Goal: Task Accomplishment & Management: Manage account settings

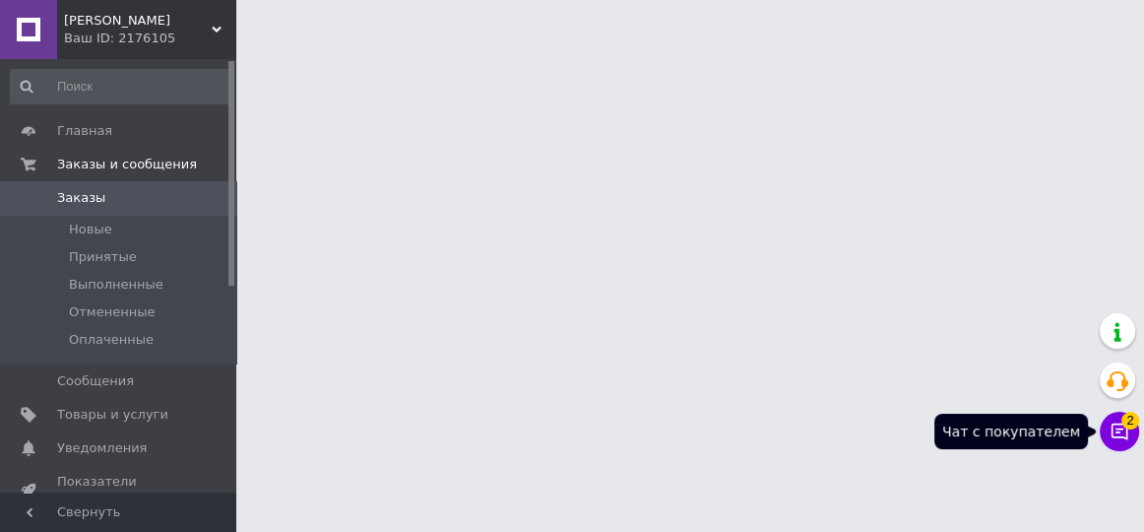
click at [1124, 432] on icon at bounding box center [1120, 432] width 20 height 20
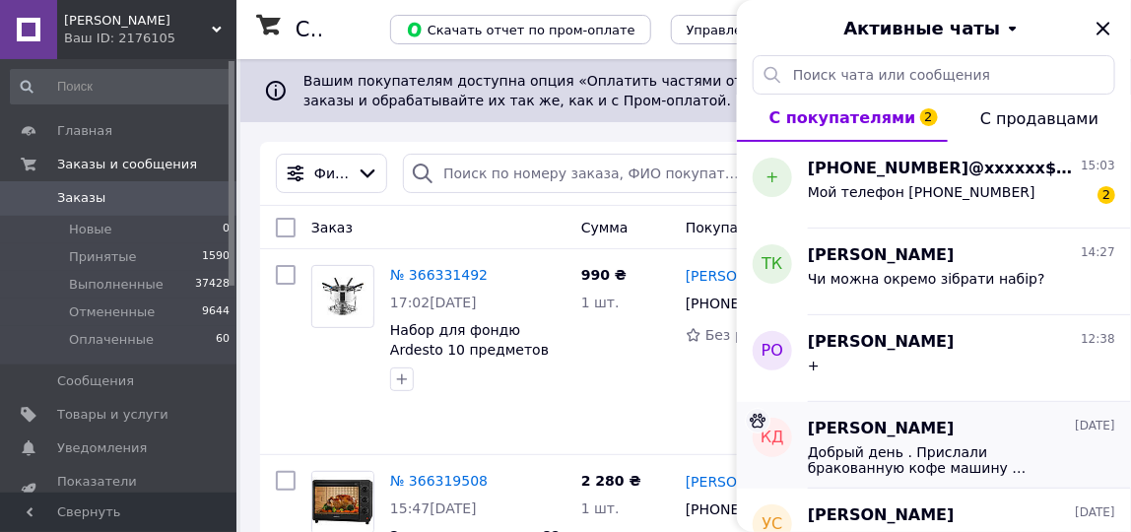
click at [943, 459] on span "Добрый день . Прислали бракованную кофе машину … доставку возврата бракованного…" at bounding box center [948, 460] width 280 height 32
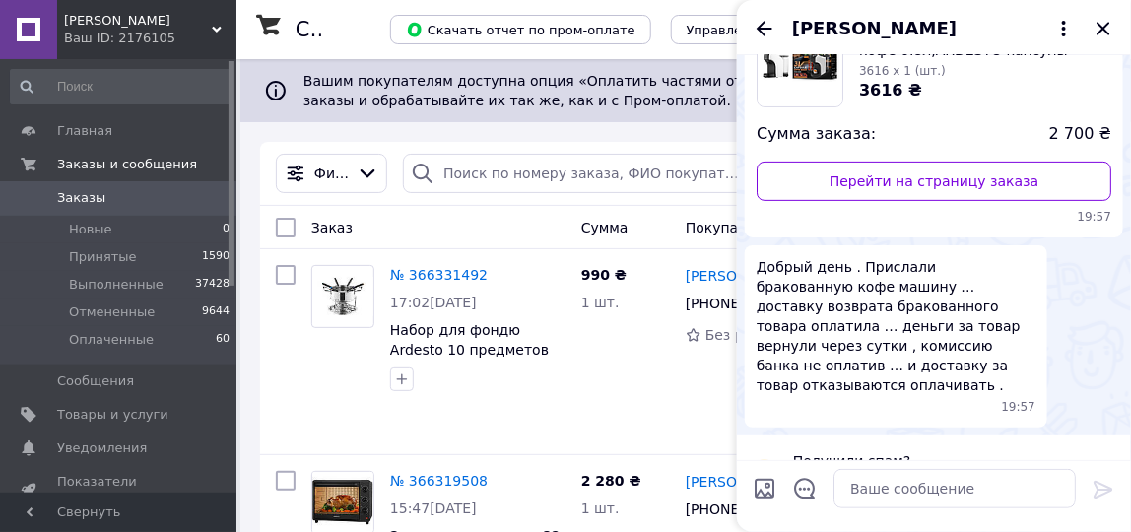
scroll to position [186, 0]
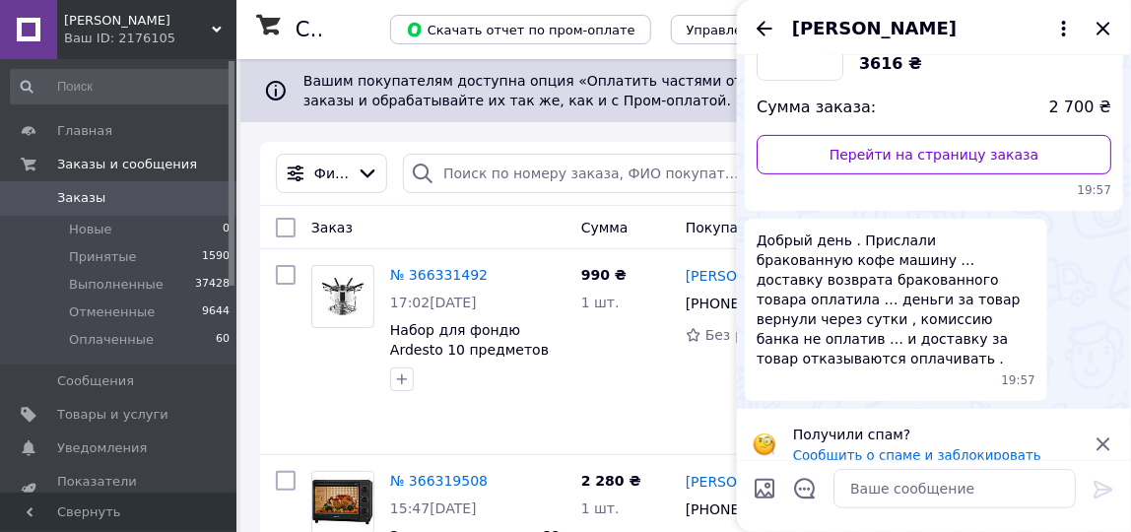
click at [762, 31] on icon "Назад" at bounding box center [764, 29] width 24 height 24
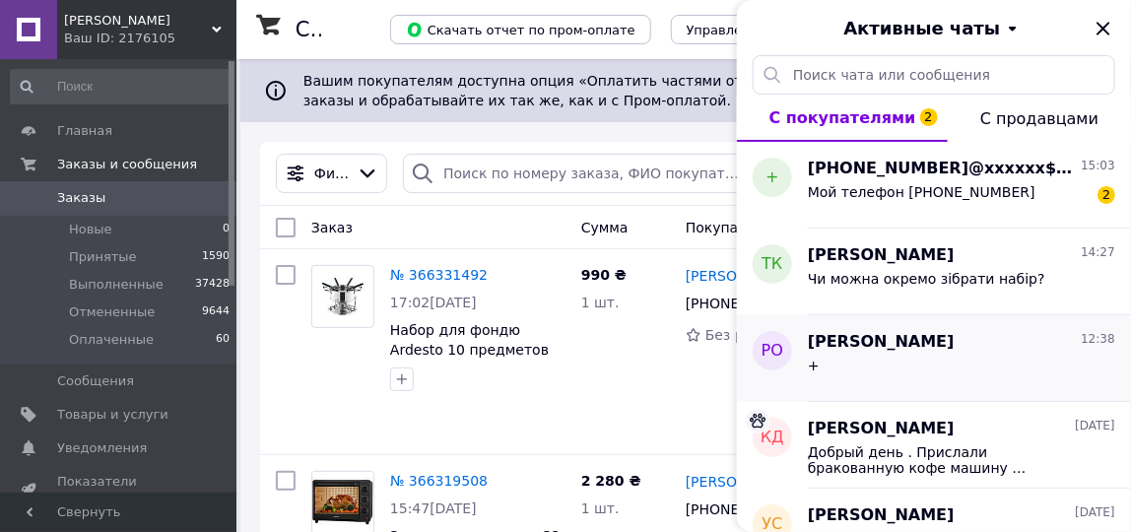
click at [899, 354] on div "+" at bounding box center [961, 370] width 307 height 32
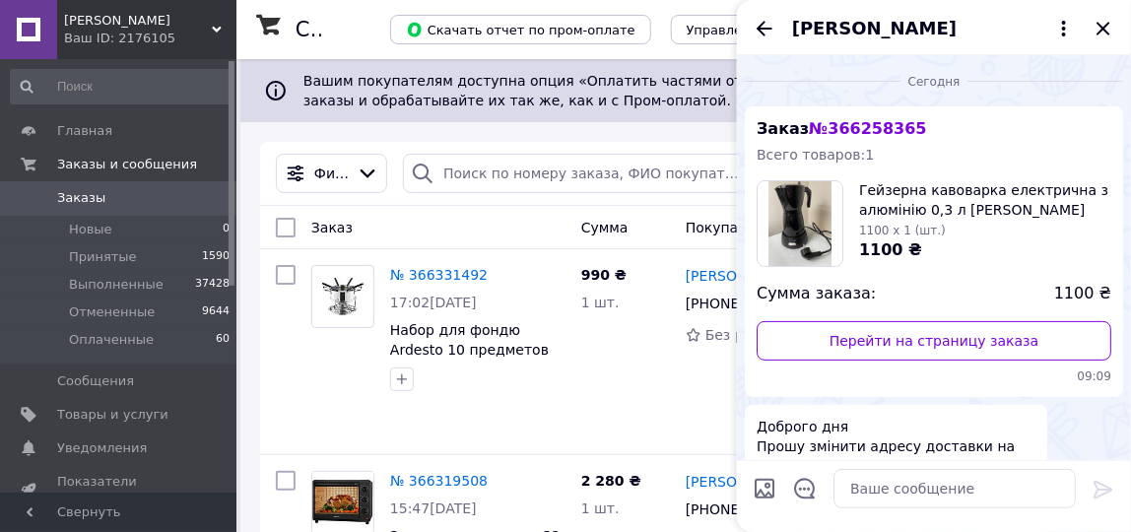
scroll to position [178, 0]
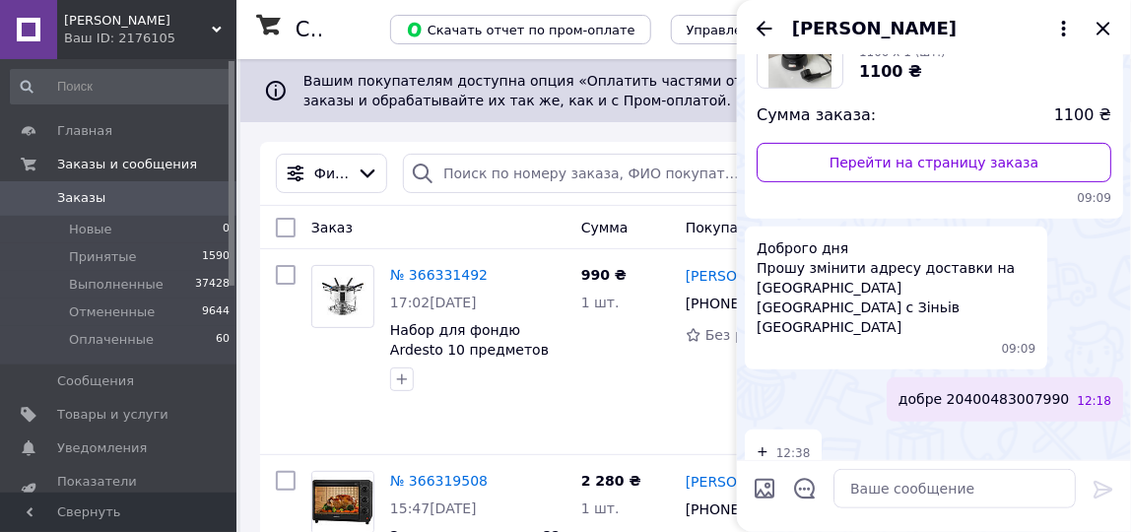
click at [767, 28] on icon "Назад" at bounding box center [764, 28] width 16 height 15
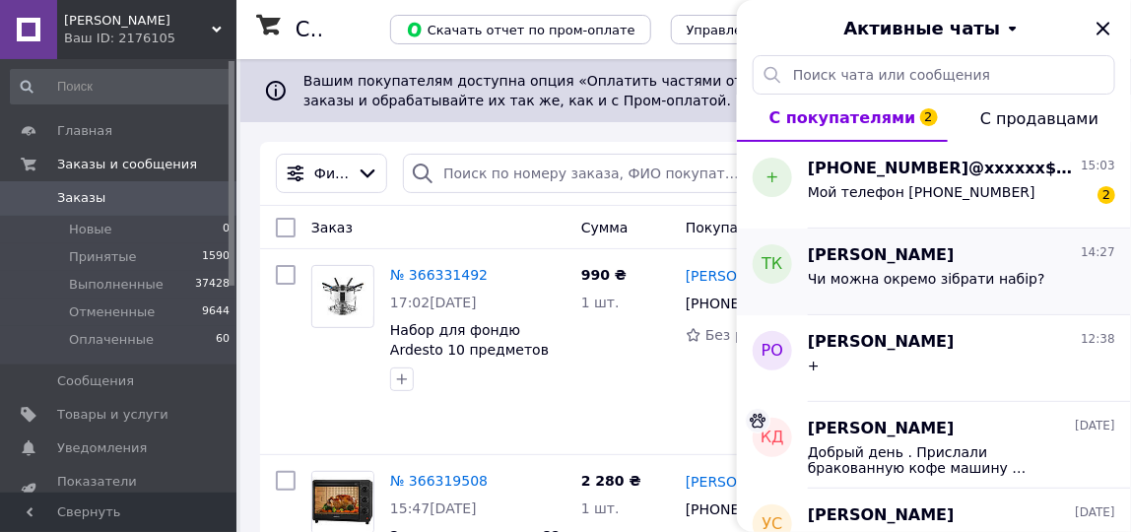
click at [904, 260] on span "[PERSON_NAME]" at bounding box center [881, 255] width 147 height 23
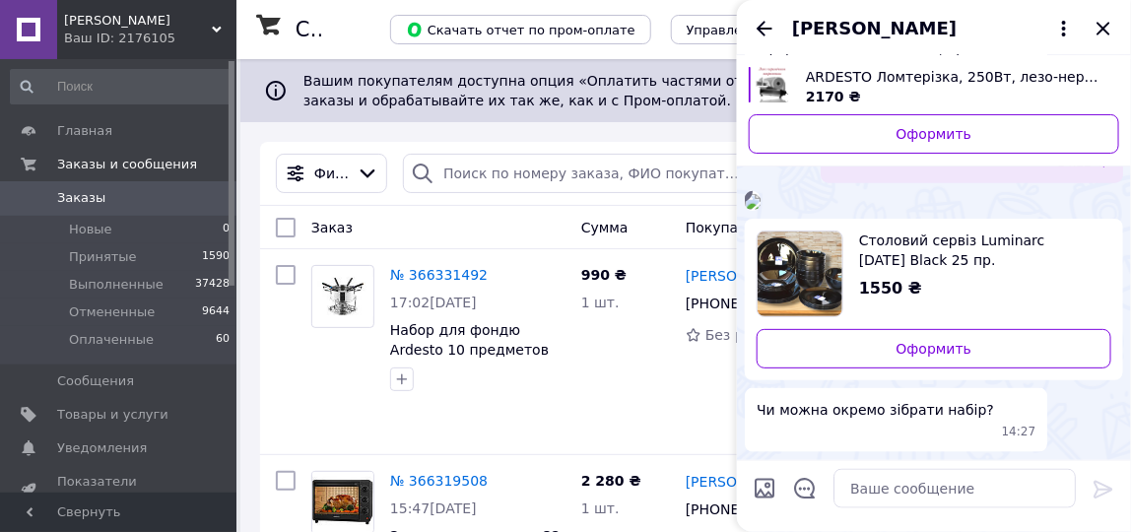
scroll to position [786, 0]
click at [937, 483] on textarea at bounding box center [954, 488] width 242 height 39
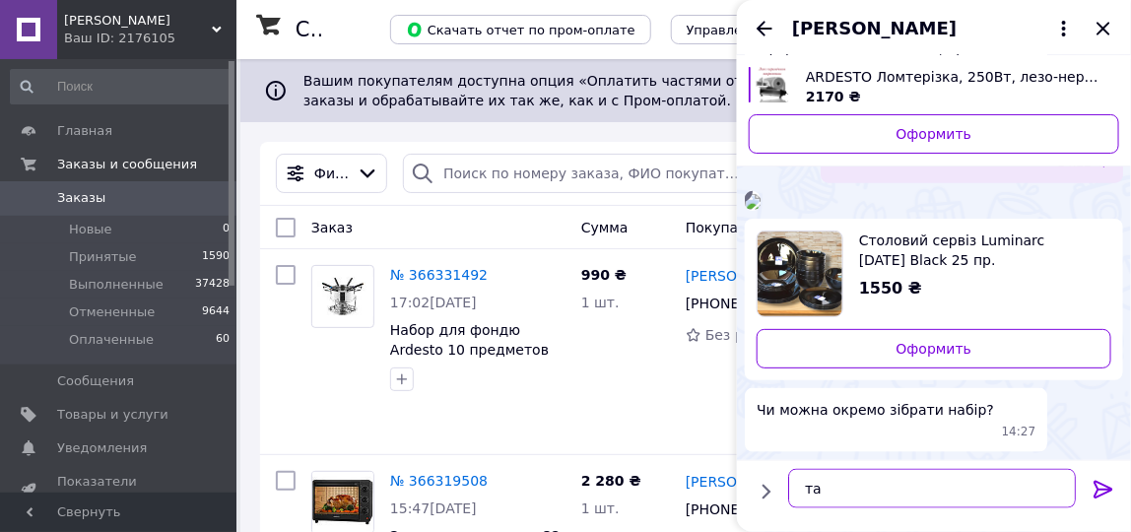
type textarea "так"
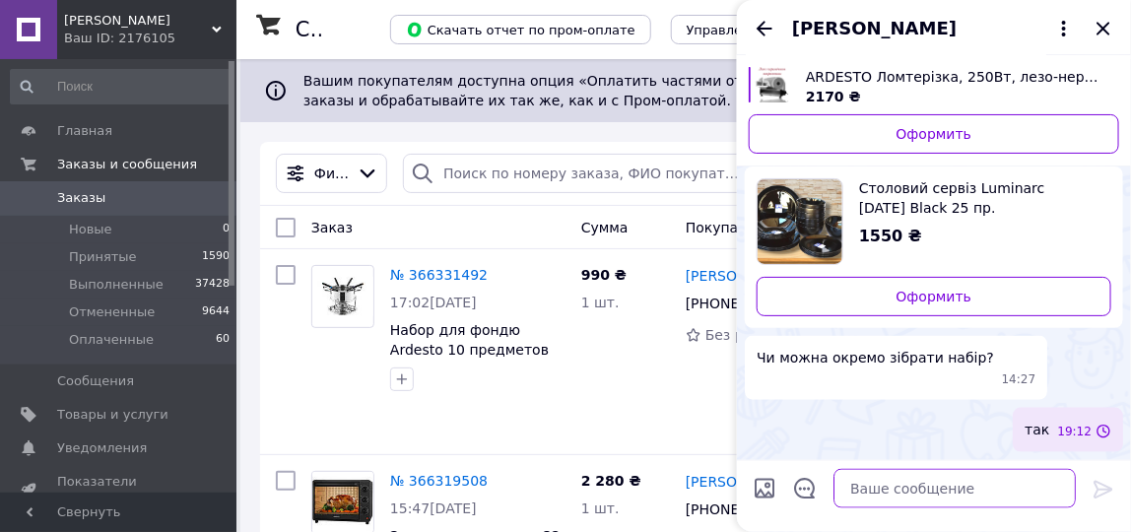
scroll to position [838, 0]
click at [763, 17] on icon "Назад" at bounding box center [764, 29] width 24 height 24
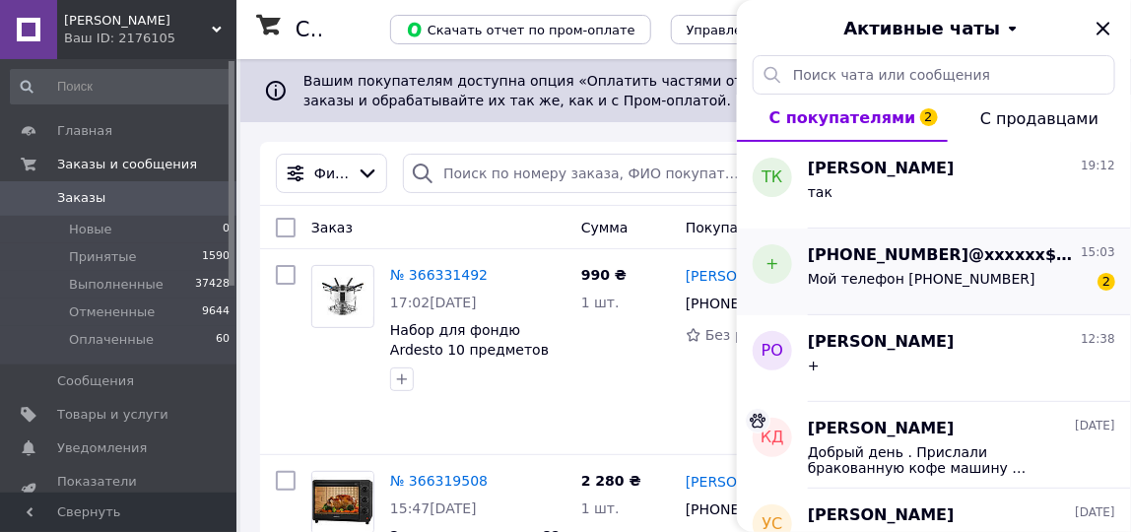
click at [931, 278] on span "Мой телефон [PHONE_NUMBER]" at bounding box center [921, 279] width 227 height 16
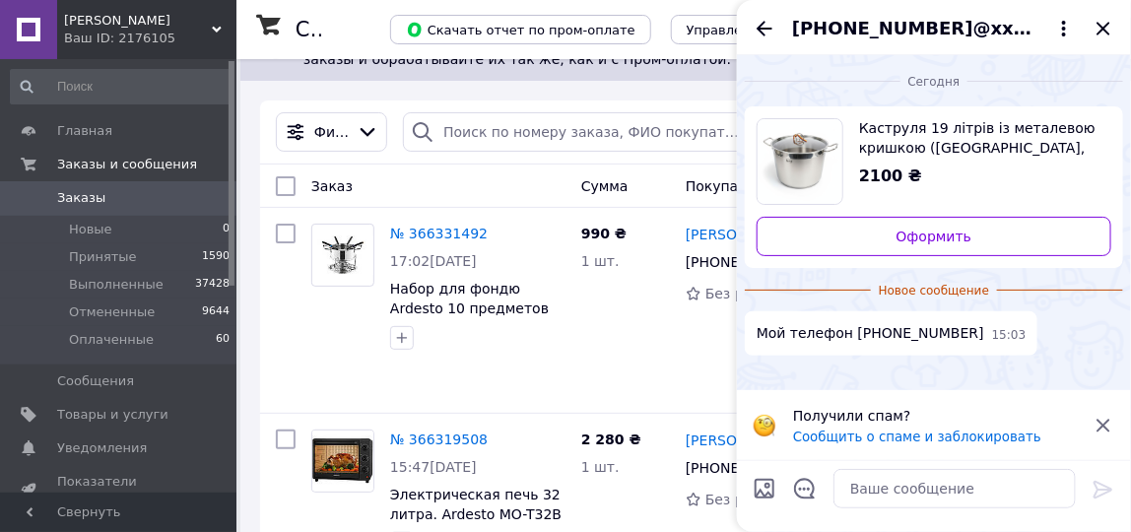
scroll to position [0, 0]
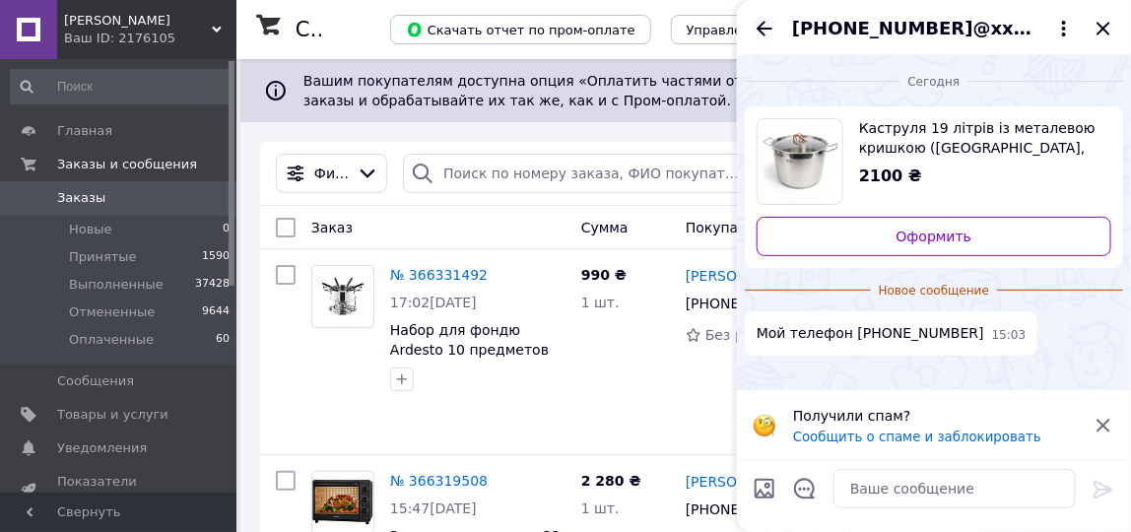
click at [761, 25] on icon "Назад" at bounding box center [764, 28] width 16 height 15
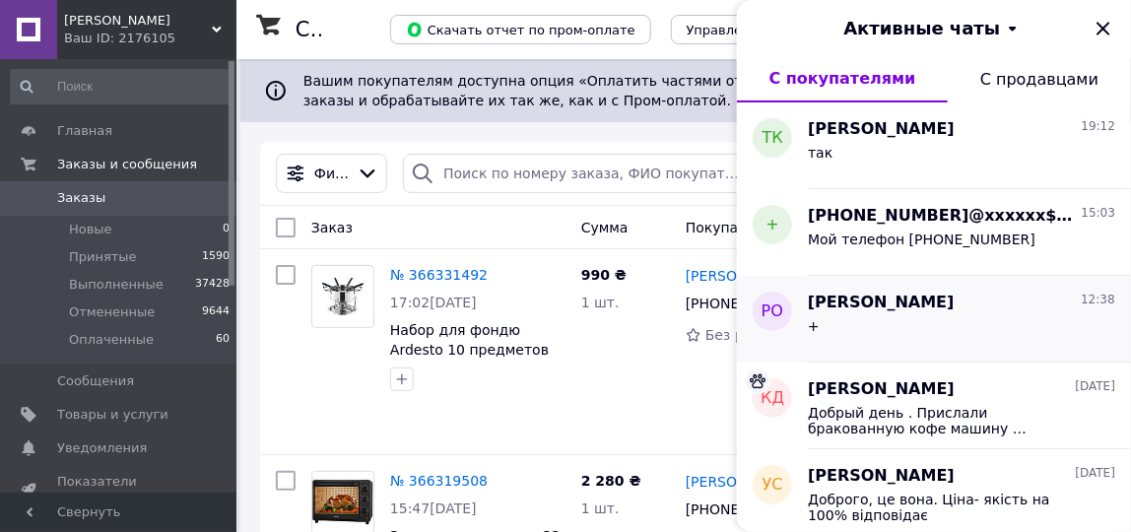
scroll to position [268, 0]
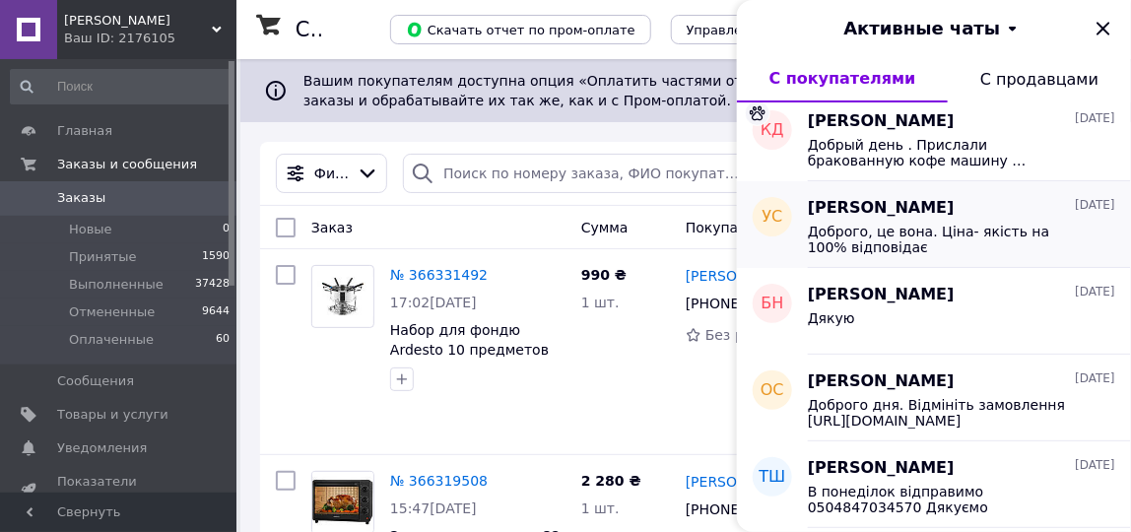
click at [971, 242] on span "Доброго, це вона. Ціна- якість на 100% відповідає" at bounding box center [948, 240] width 280 height 32
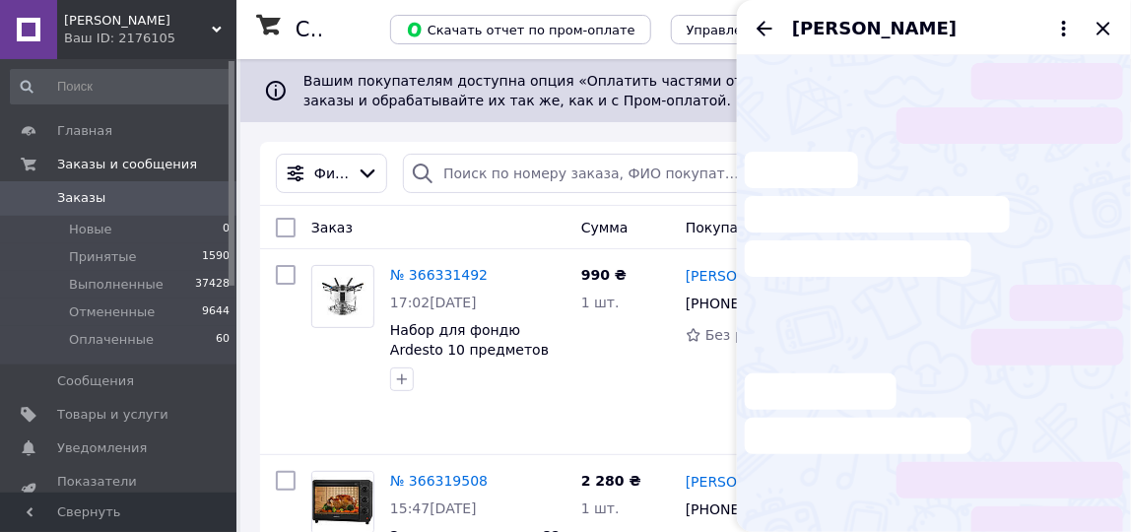
scroll to position [56, 0]
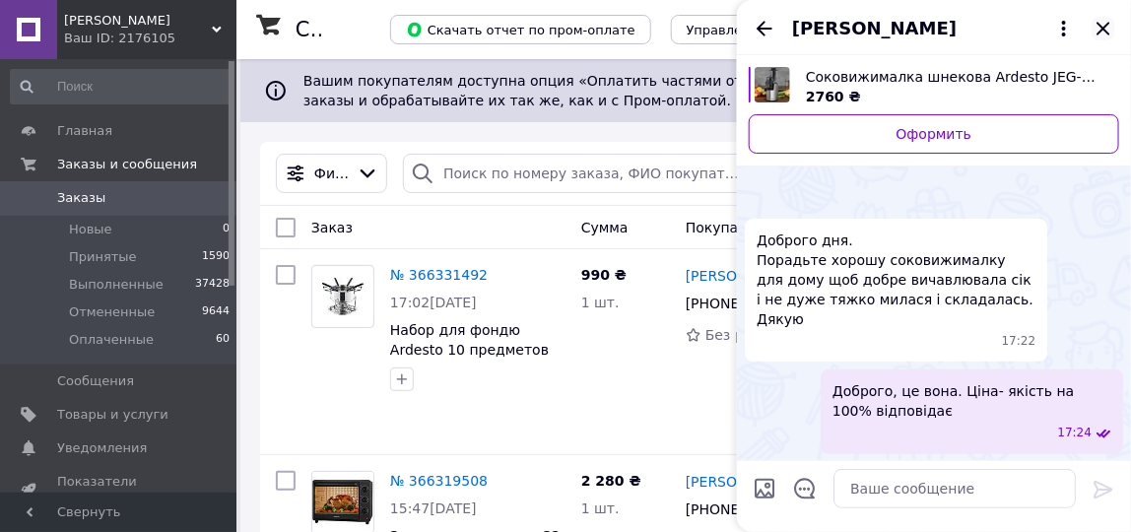
click at [1105, 24] on icon "Закрыть" at bounding box center [1103, 29] width 24 height 24
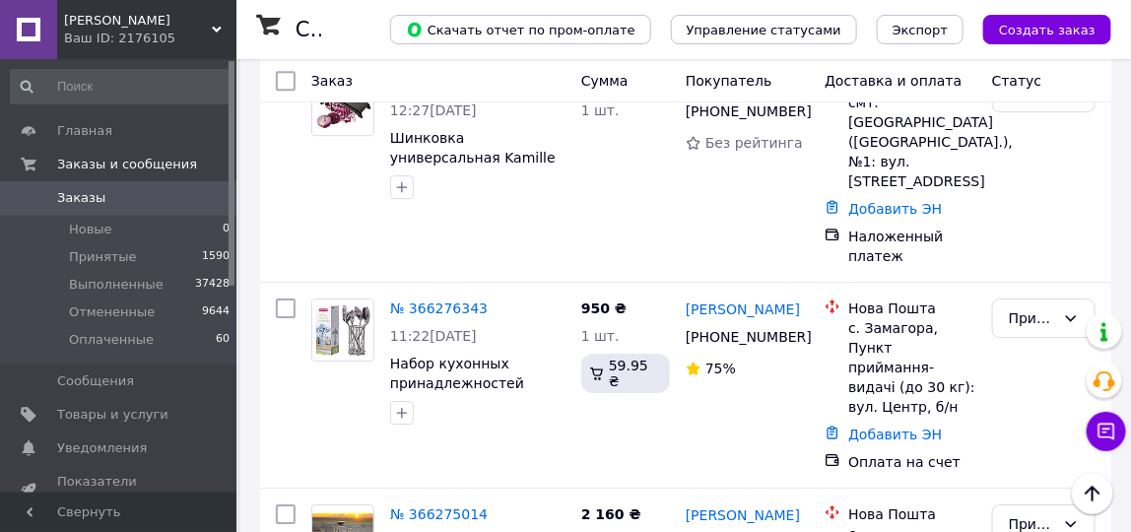
scroll to position [1900, 0]
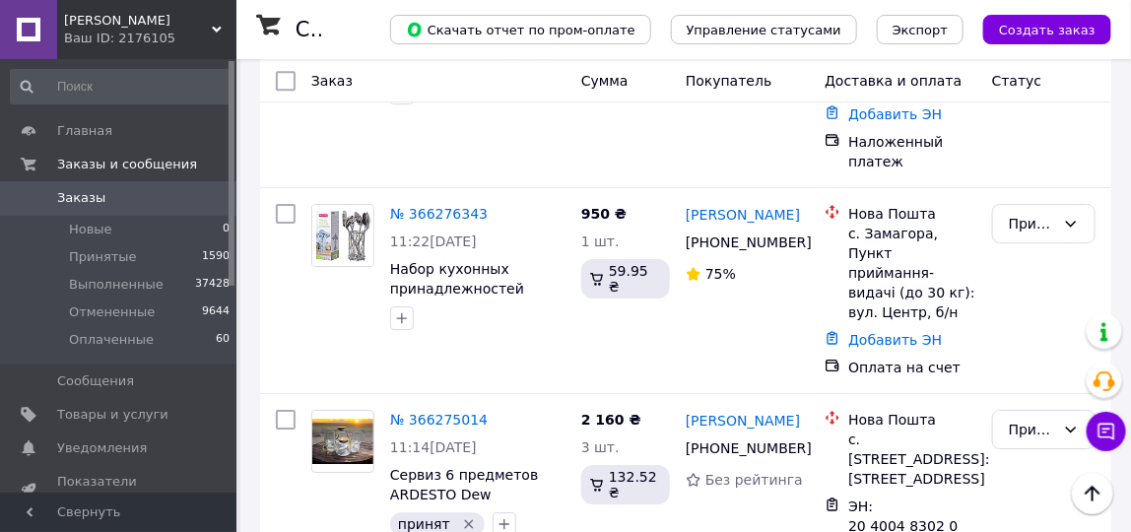
click at [97, 193] on span "Заказы" at bounding box center [81, 198] width 48 height 18
click at [129, 247] on li "Принятые 1590" at bounding box center [120, 257] width 241 height 28
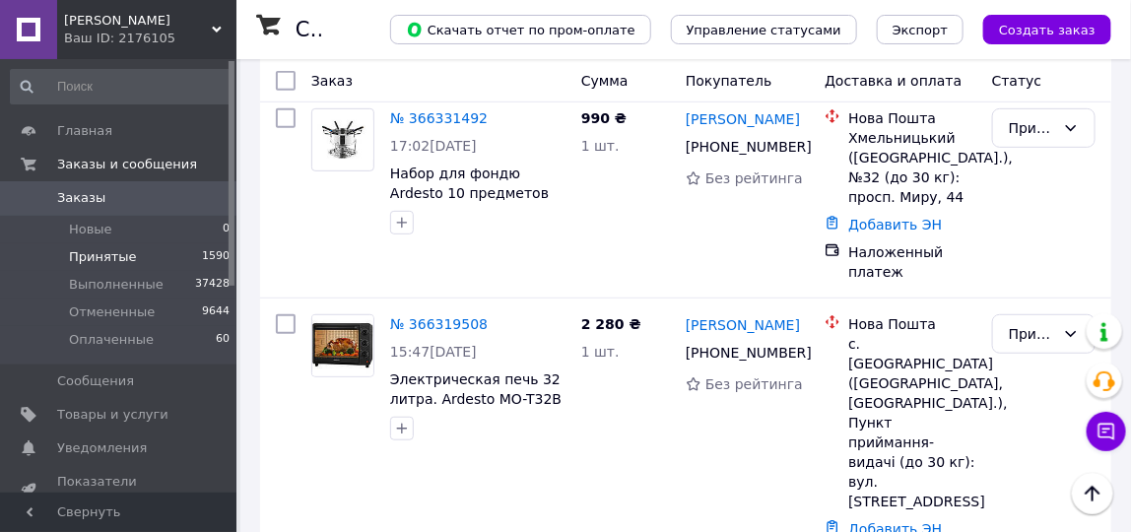
scroll to position [124, 0]
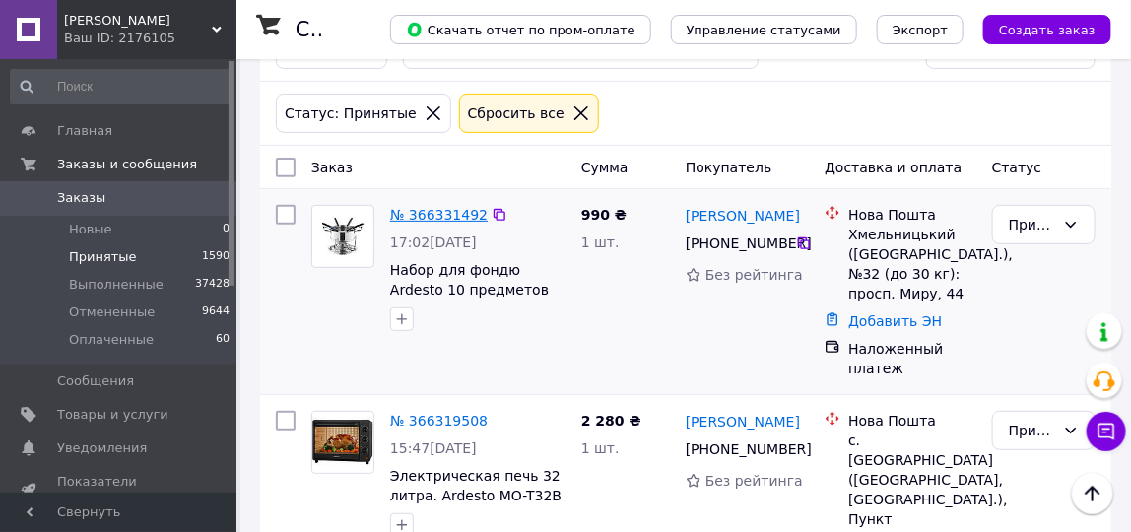
click at [455, 207] on link "№ 366331492" at bounding box center [438, 215] width 97 height 16
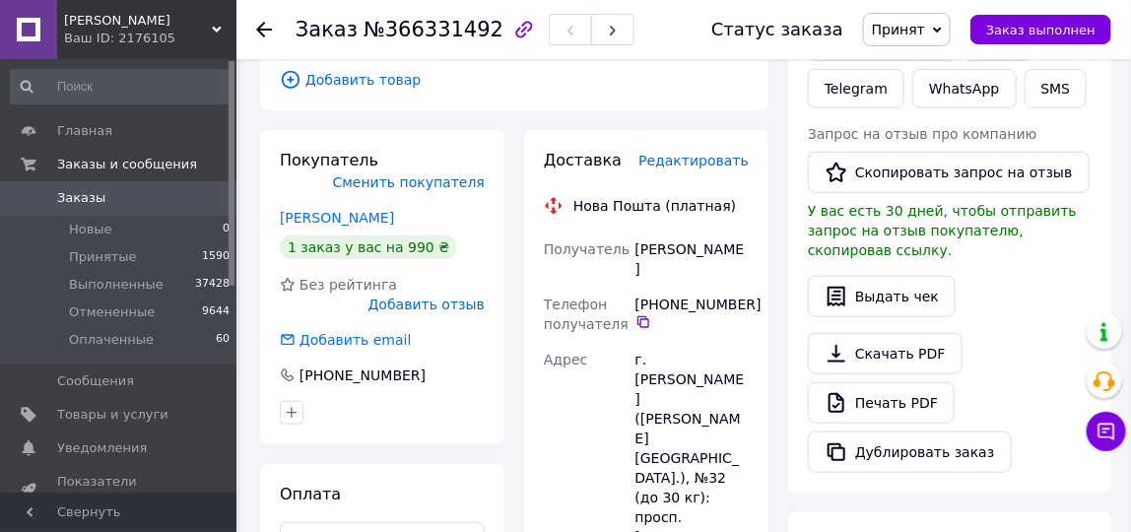
scroll to position [390, 0]
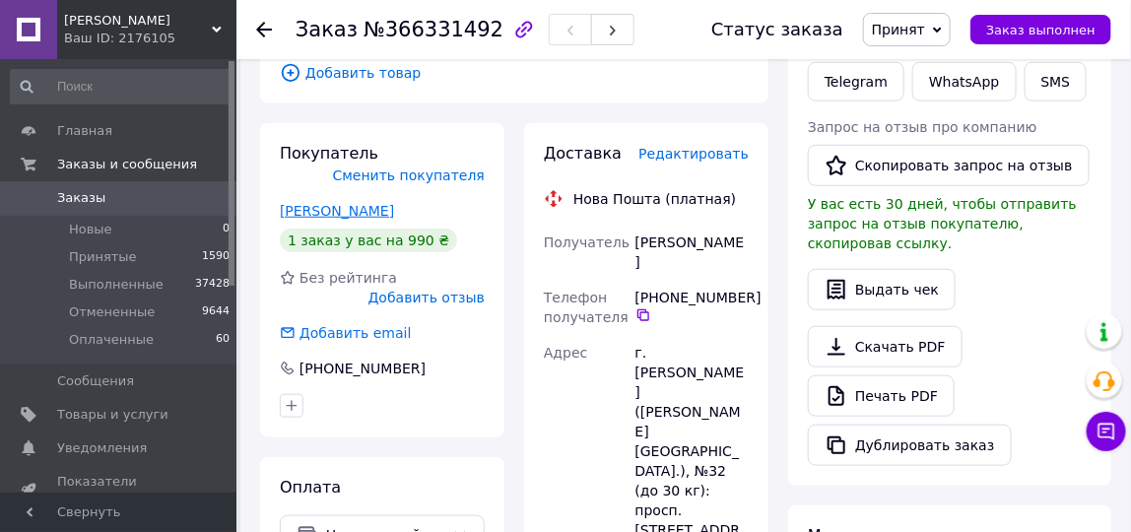
click at [332, 203] on link "Порядин Денис" at bounding box center [337, 211] width 114 height 16
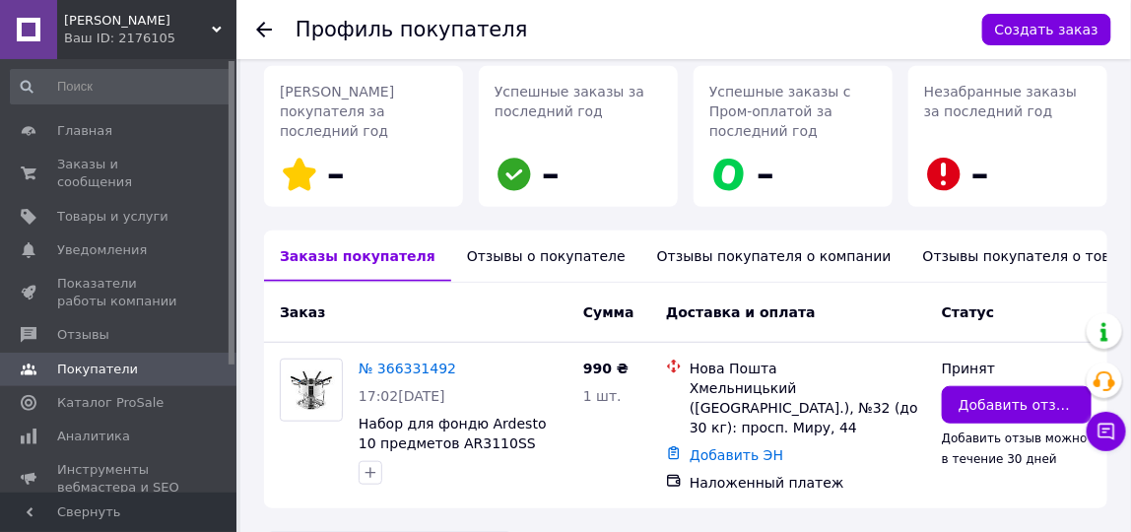
scroll to position [331, 0]
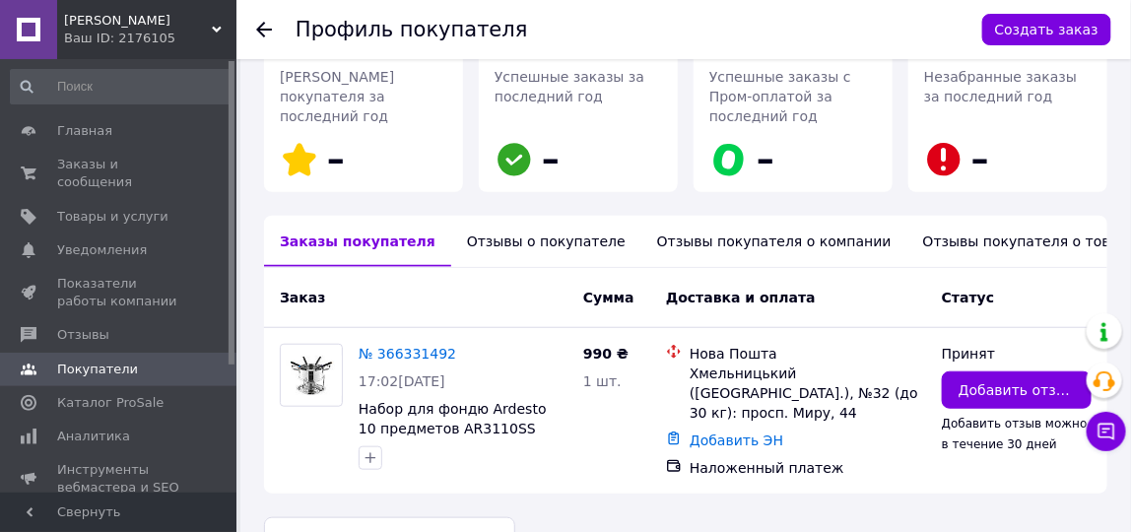
click at [576, 216] on div "Отзывы о покупателе" at bounding box center [546, 241] width 190 height 51
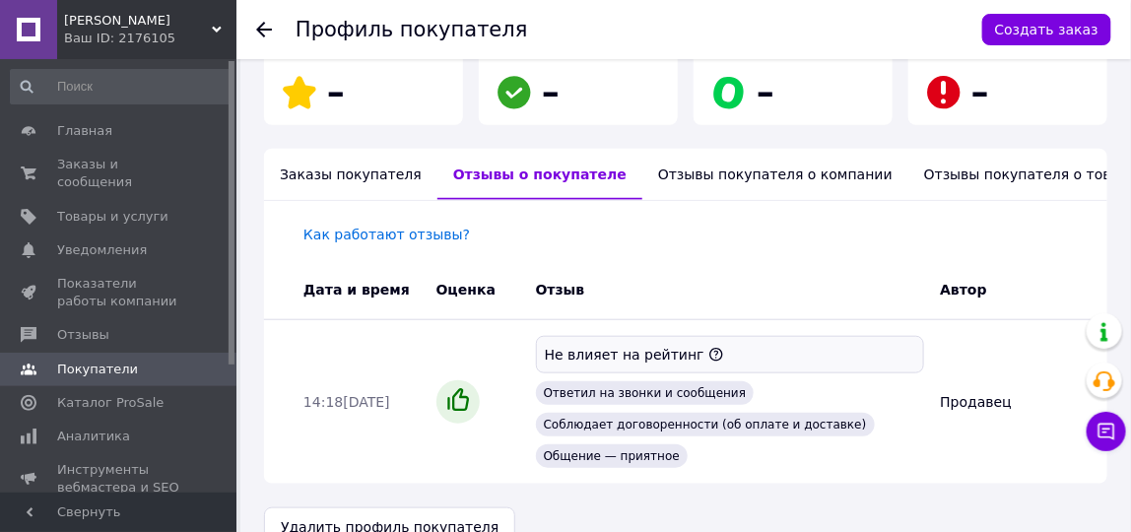
scroll to position [0, 0]
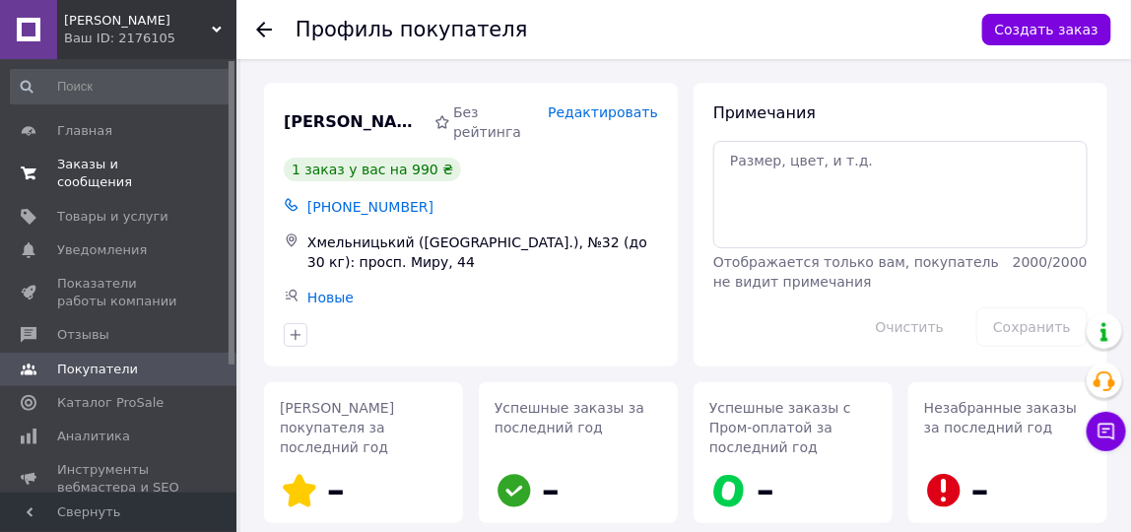
click at [109, 161] on span "Заказы и сообщения" at bounding box center [119, 173] width 125 height 35
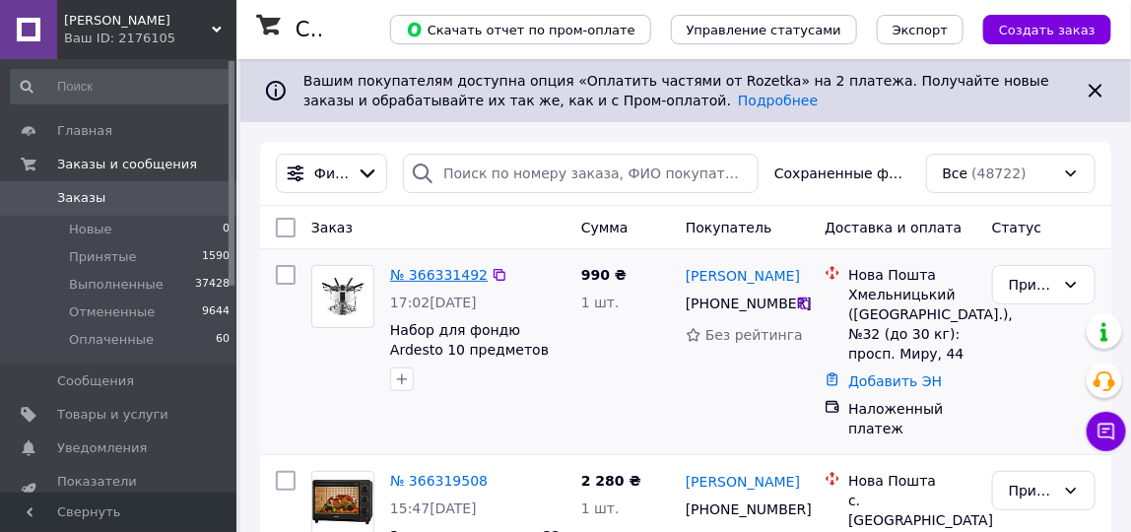
click at [420, 273] on link "№ 366331492" at bounding box center [438, 275] width 97 height 16
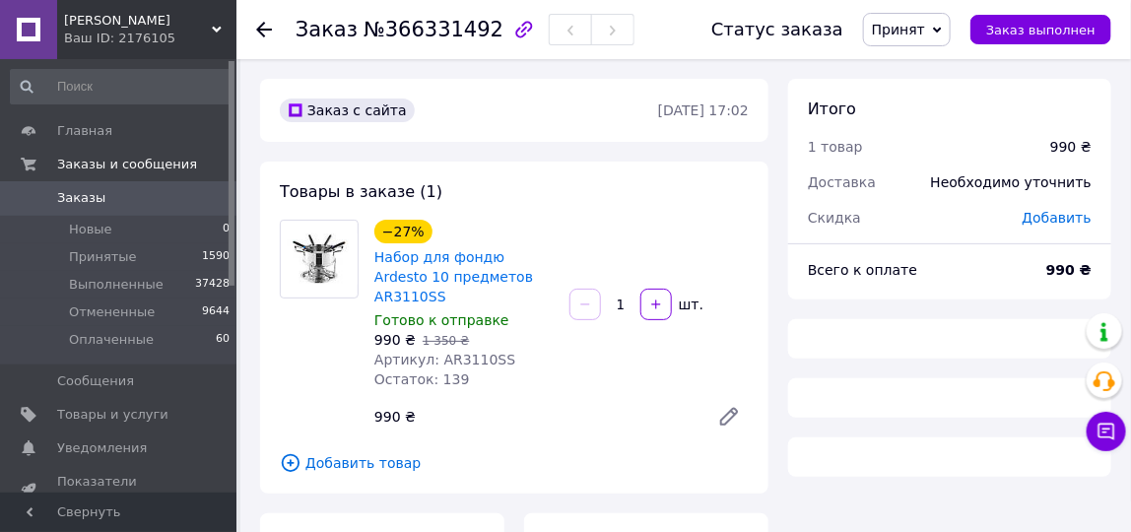
scroll to position [95, 0]
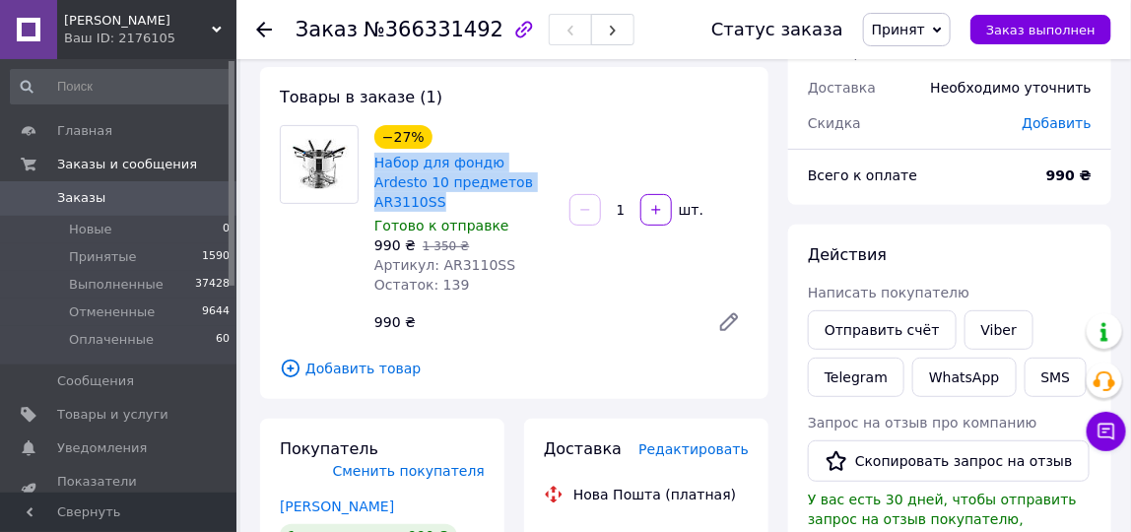
drag, startPoint x: 368, startPoint y: 163, endPoint x: 540, endPoint y: 179, distance: 172.1
click at [540, 179] on div "−27% Набор для фондю Ardesto 10 предметов AR3110SS Готово к отправке 990 ₴   1 …" at bounding box center [463, 209] width 195 height 177
copy link "Набор для фондю Ardesto 10 предметов AR3110SS"
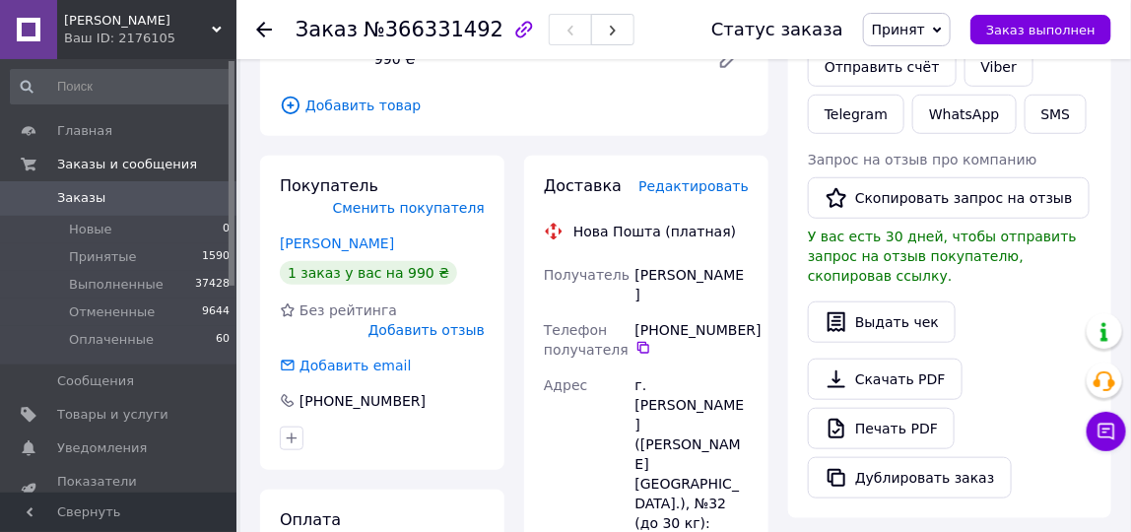
scroll to position [412, 0]
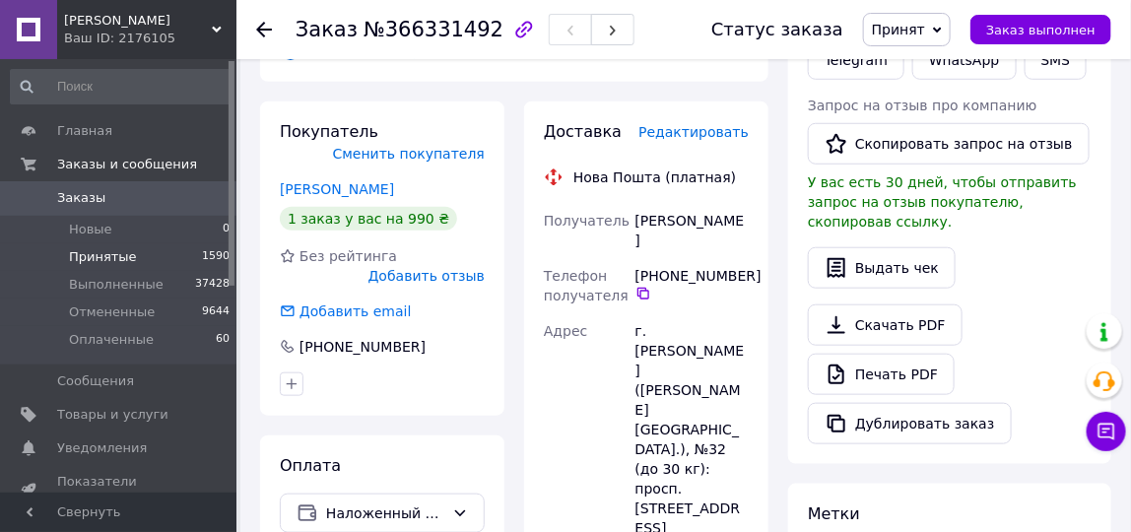
click at [114, 259] on span "Принятые" at bounding box center [103, 257] width 68 height 18
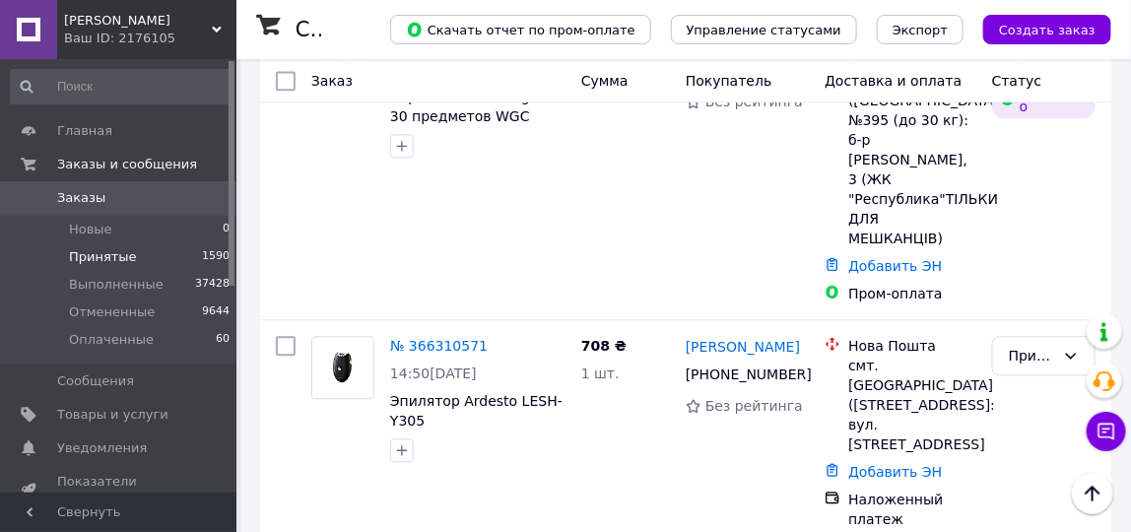
scroll to position [1458, 0]
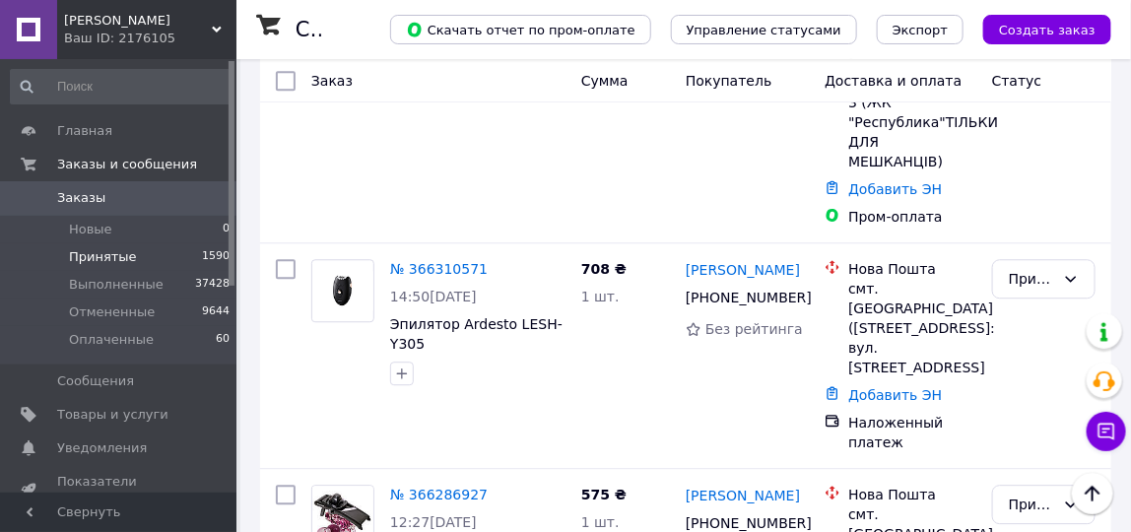
click at [459, 487] on link "№ 366286927" at bounding box center [438, 495] width 97 height 16
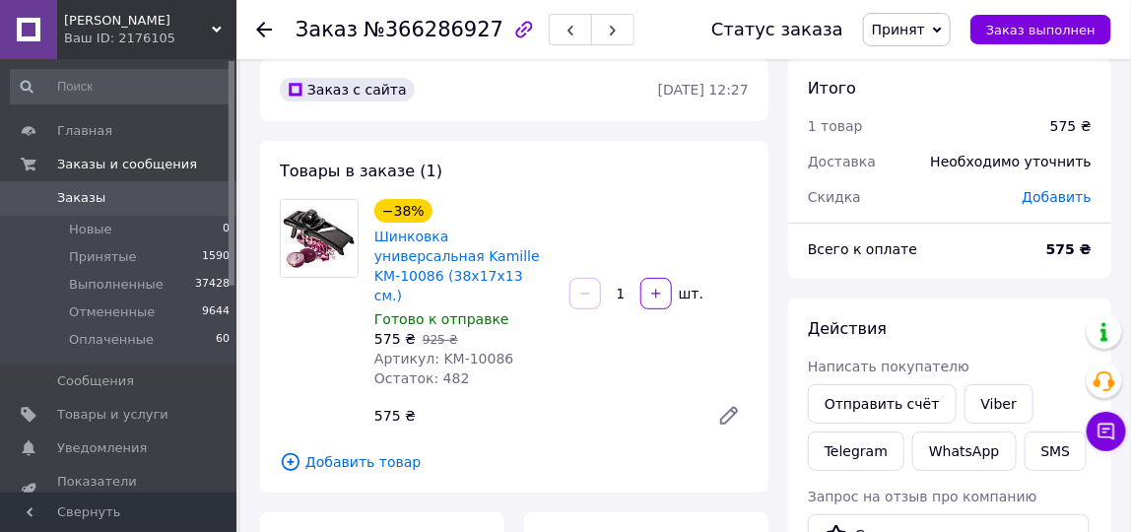
scroll to position [53, 0]
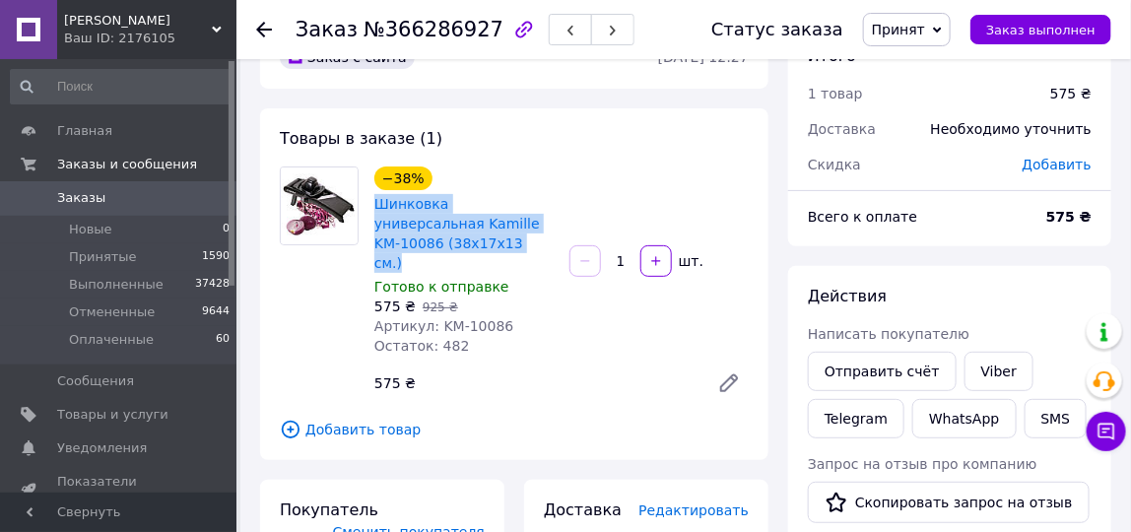
drag, startPoint x: 373, startPoint y: 207, endPoint x: 429, endPoint y: 237, distance: 63.9
click at [429, 237] on div "Шинковка универсальная Kamille KM-10086 (38х17х13 см.)" at bounding box center [463, 233] width 183 height 83
copy link "Шинковка универсальная Kamille KM-10086 (38х17х13 см.)"
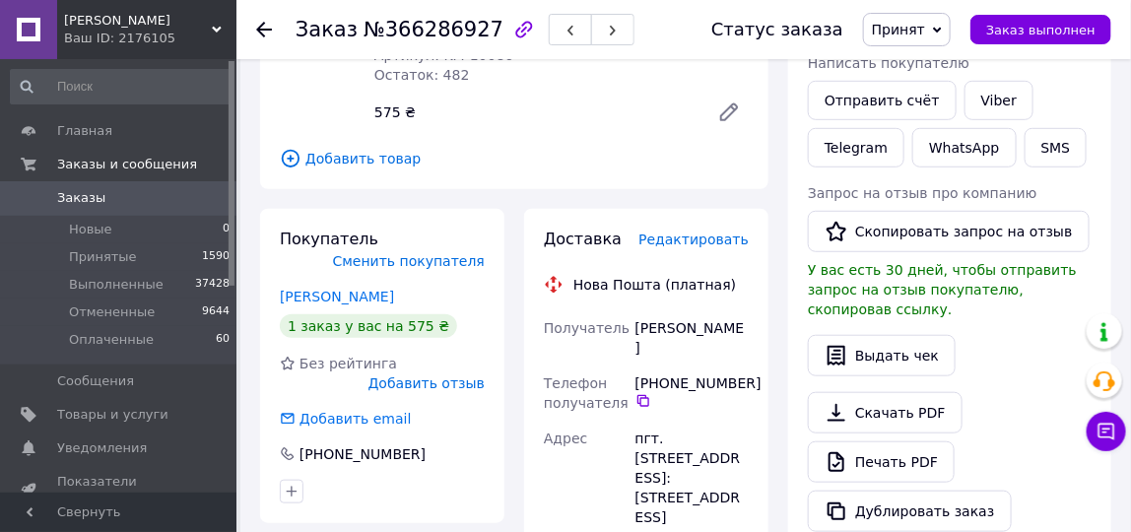
scroll to position [359, 0]
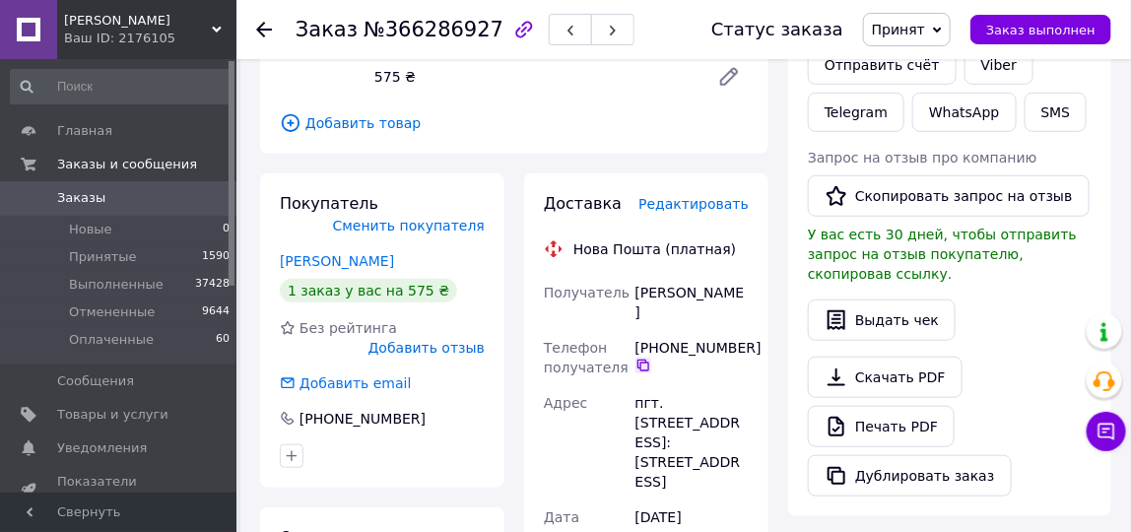
click at [641, 357] on icon at bounding box center [643, 365] width 16 height 16
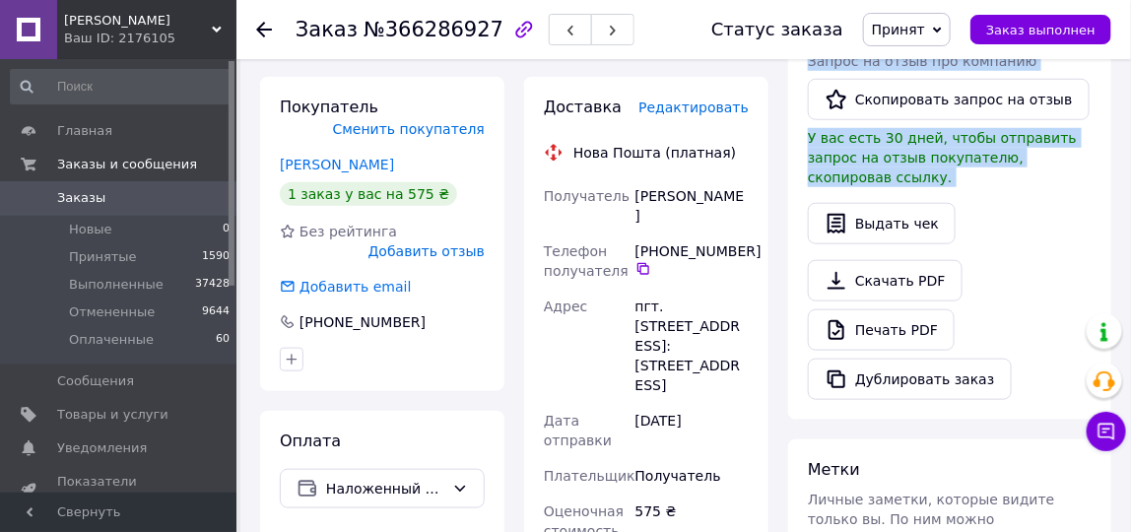
scroll to position [442, 0]
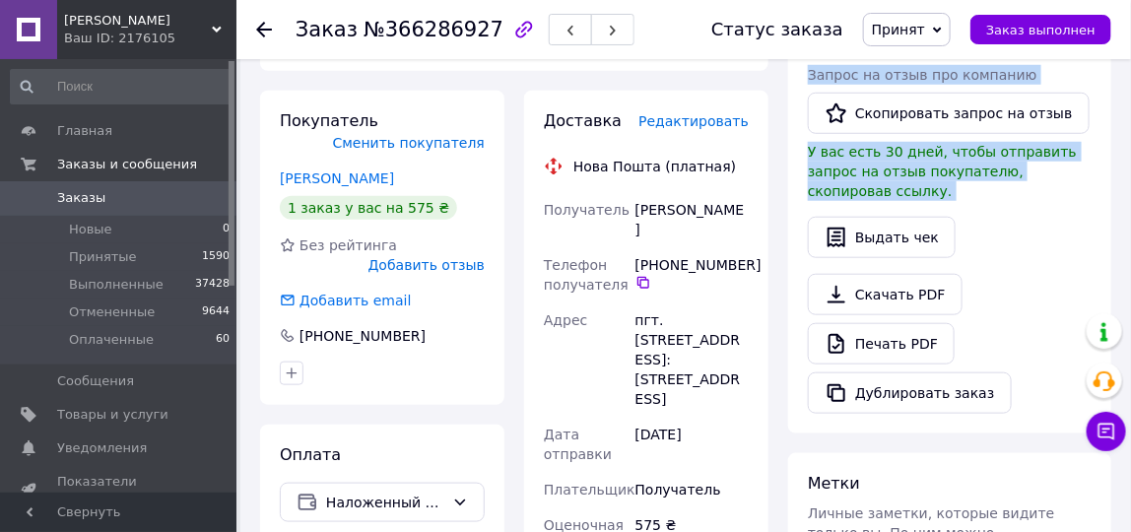
drag, startPoint x: 1143, startPoint y: 141, endPoint x: 1144, endPoint y: 282, distance: 140.8
click at [1131, 282] on html "Маркет Плюс Ваш ID: 2176105 Сайт Маркет Плюс Кабинет покупателя Проверить состо…" at bounding box center [565, 399] width 1131 height 1682
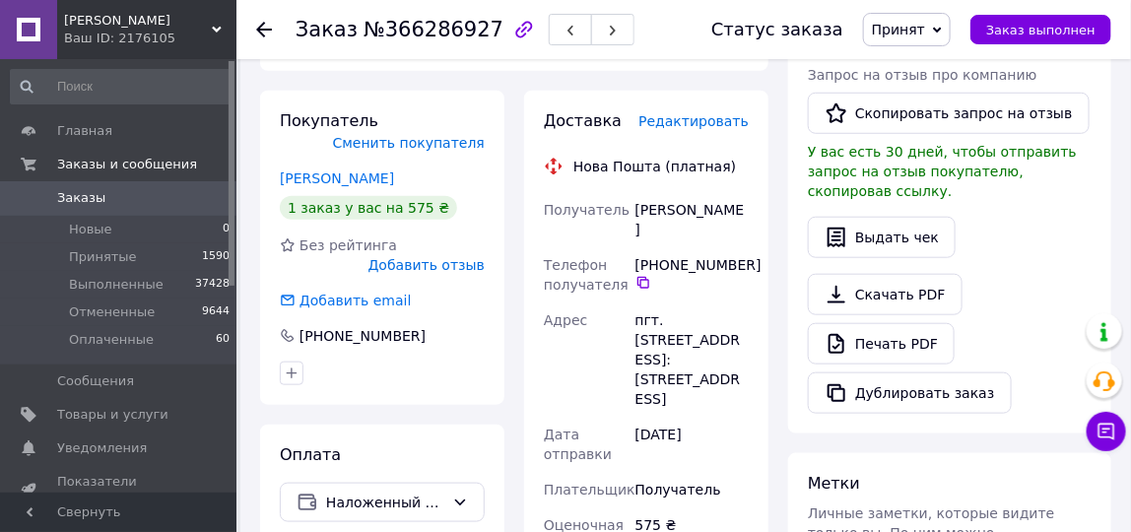
drag, startPoint x: 648, startPoint y: 240, endPoint x: 346, endPoint y: 144, distance: 317.4
click at [643, 275] on icon at bounding box center [643, 283] width 16 height 16
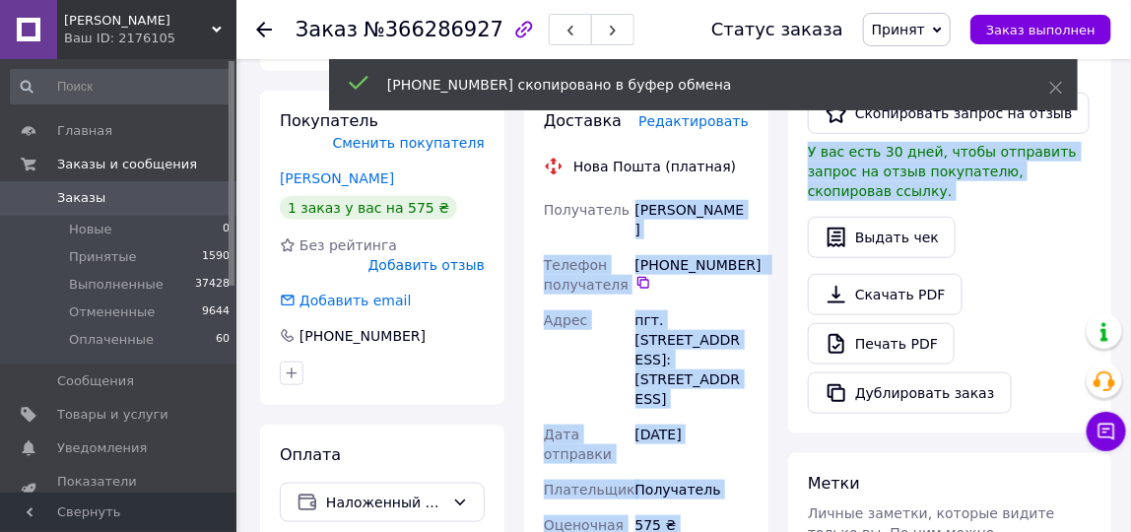
drag, startPoint x: 632, startPoint y: 193, endPoint x: 793, endPoint y: 185, distance: 160.7
click at [793, 185] on div "Заказ с сайта 12.10.2025 • 12:27 Товары в заказе (1) −38% Шинковка универсальна…" at bounding box center [685, 429] width 871 height 1584
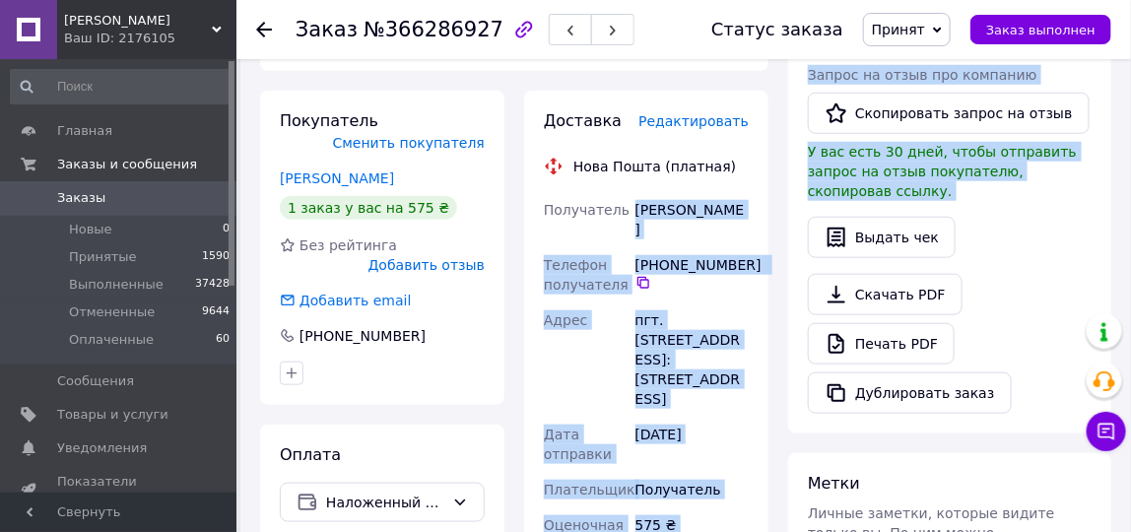
click at [717, 192] on div "Мостова Світлана" at bounding box center [691, 219] width 121 height 55
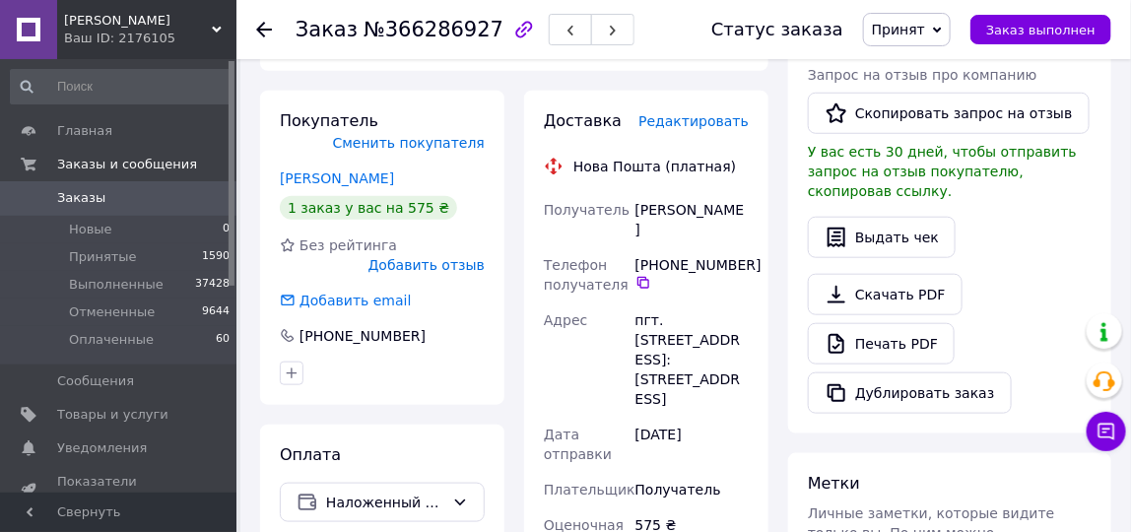
click at [717, 192] on div "Мостова Світлана" at bounding box center [691, 219] width 121 height 55
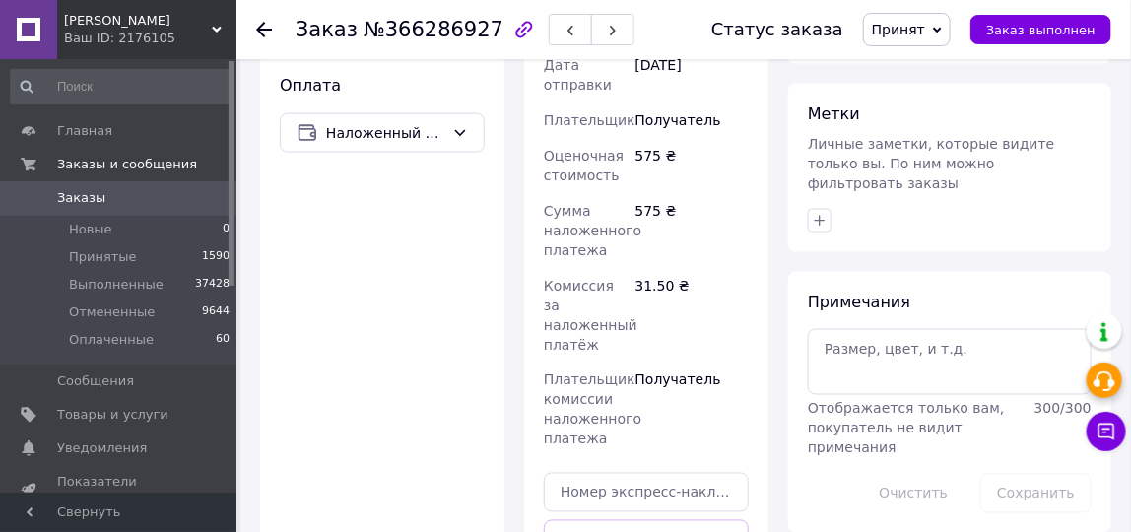
scroll to position [817, 0]
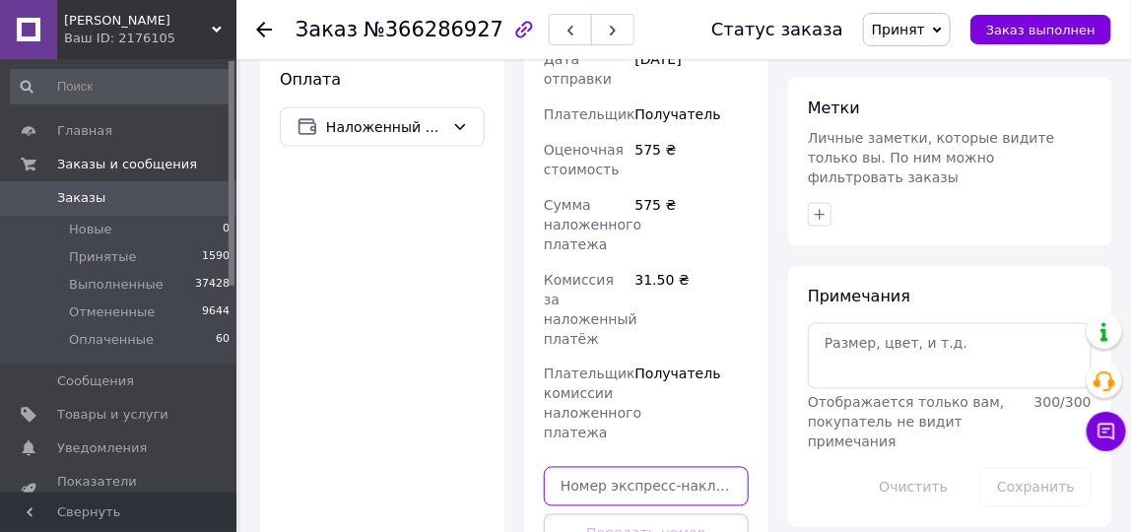
click at [604, 467] on input "text" at bounding box center [646, 486] width 205 height 39
paste input "20400483061345"
type input "20400483061345"
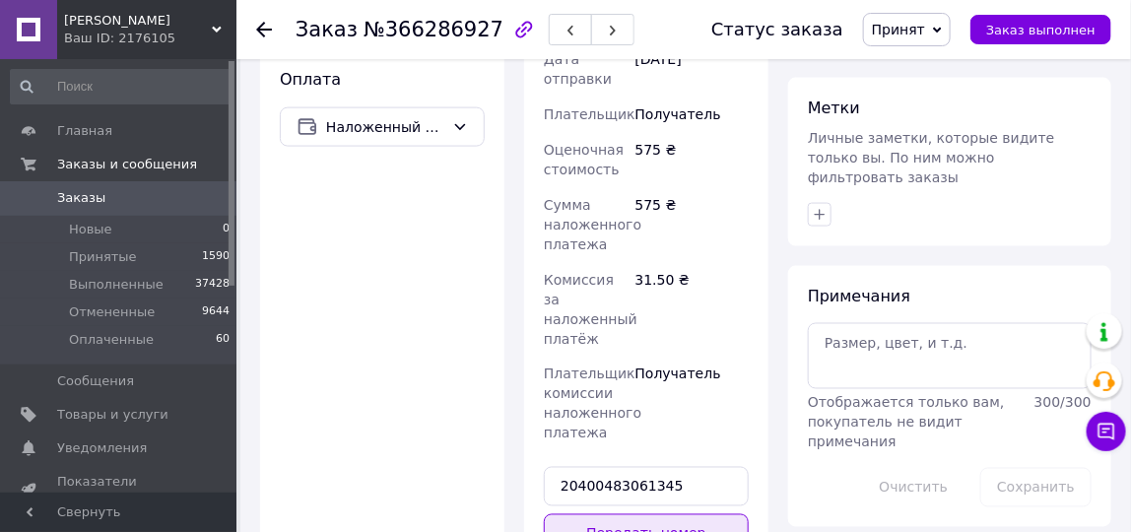
click at [655, 514] on button "Передать номер" at bounding box center [646, 533] width 205 height 39
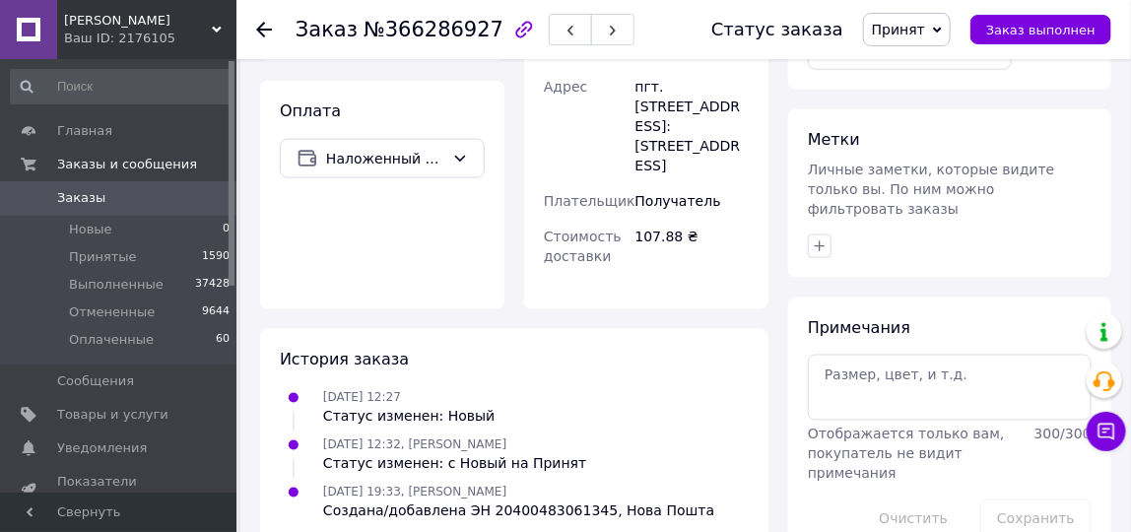
scroll to position [803, 0]
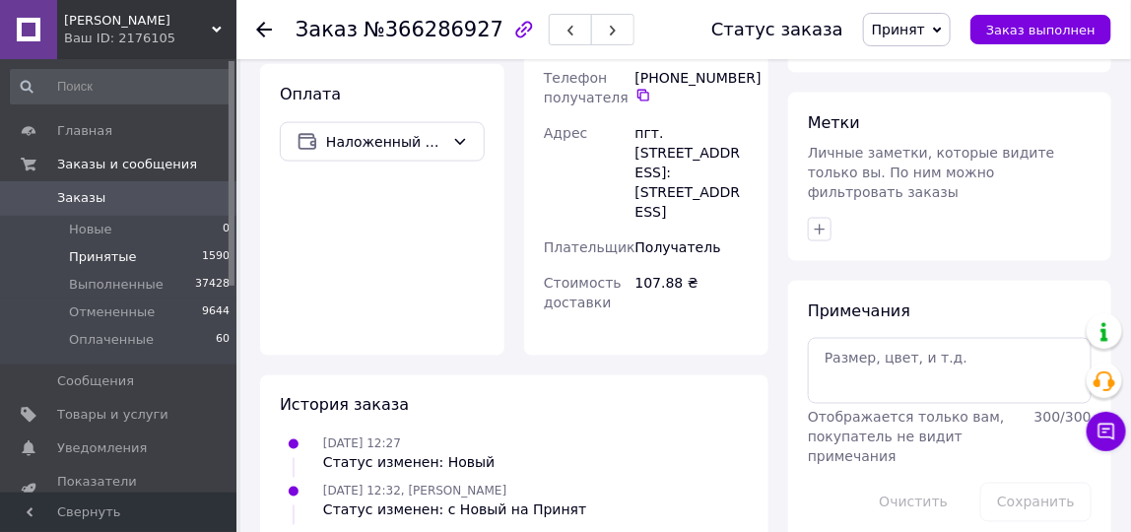
click at [88, 252] on span "Принятые" at bounding box center [103, 257] width 68 height 18
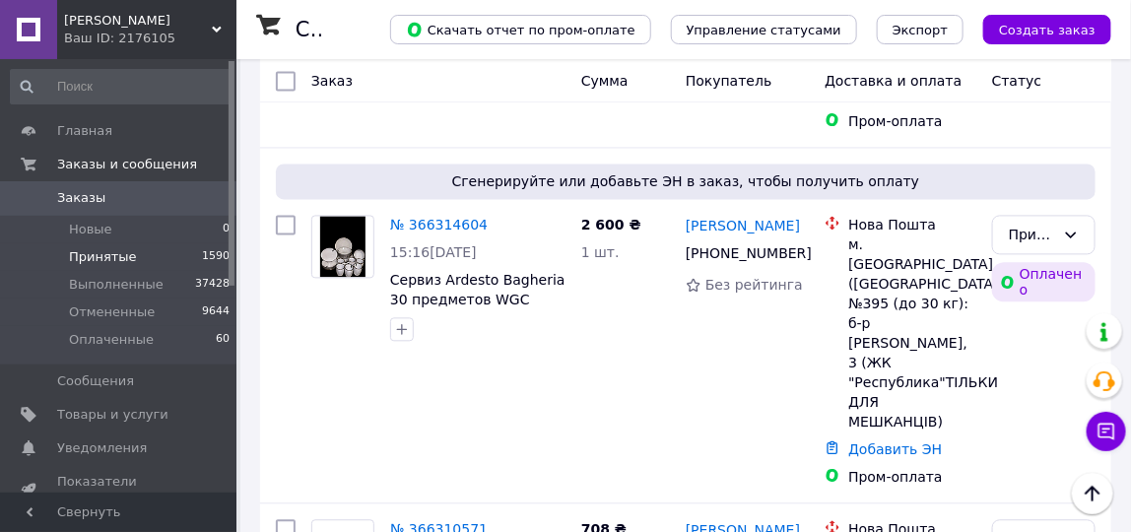
scroll to position [1250, 0]
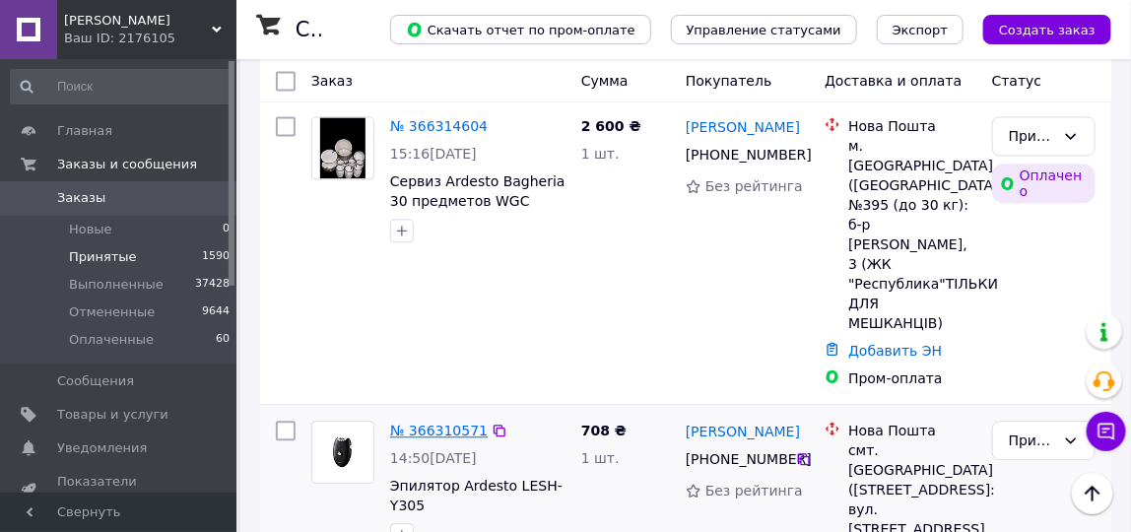
click at [456, 422] on link "№ 366310571" at bounding box center [438, 430] width 97 height 16
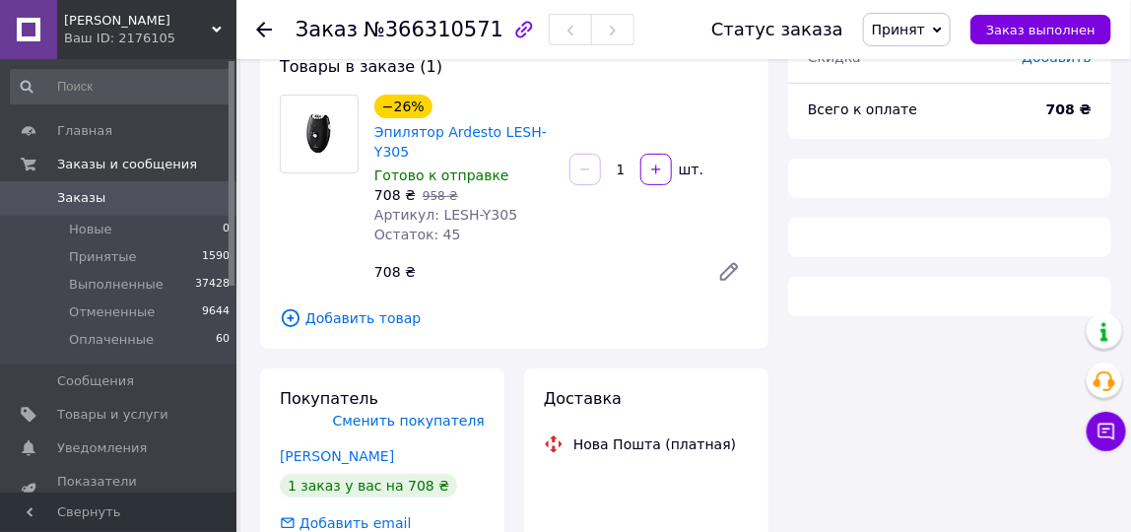
scroll to position [108, 0]
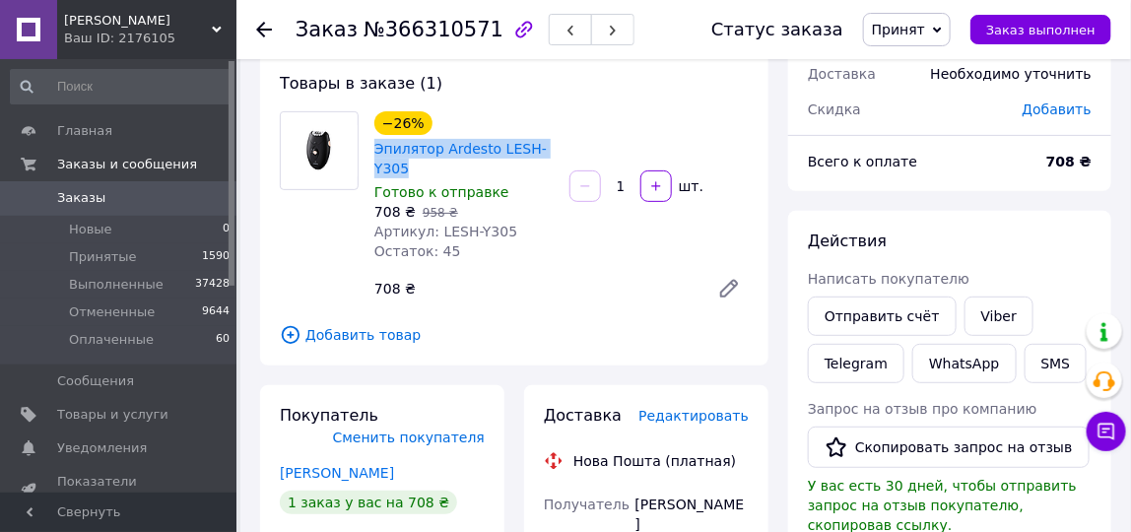
drag, startPoint x: 370, startPoint y: 148, endPoint x: 409, endPoint y: 161, distance: 40.5
click at [406, 163] on div "−26% Эпилятор Ardesto LESH-Y305 Готово к отправке 708 ₴   958 ₴ Артикул: LESH-Y…" at bounding box center [463, 186] width 195 height 158
copy link "Эпилятор Ardesto LESH-Y305"
click at [335, 475] on link "Жовтан Таня" at bounding box center [337, 473] width 114 height 16
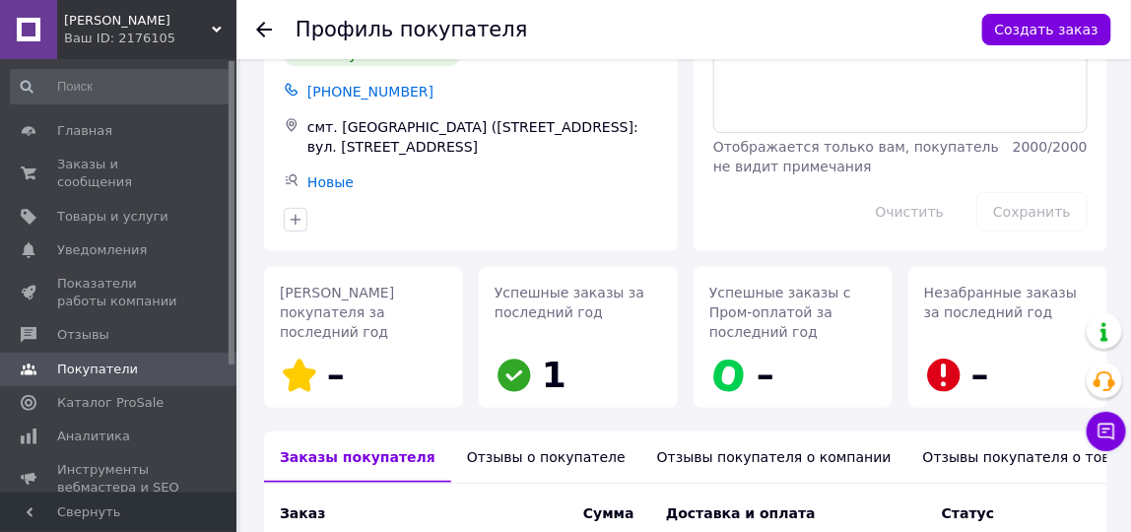
scroll to position [118, 0]
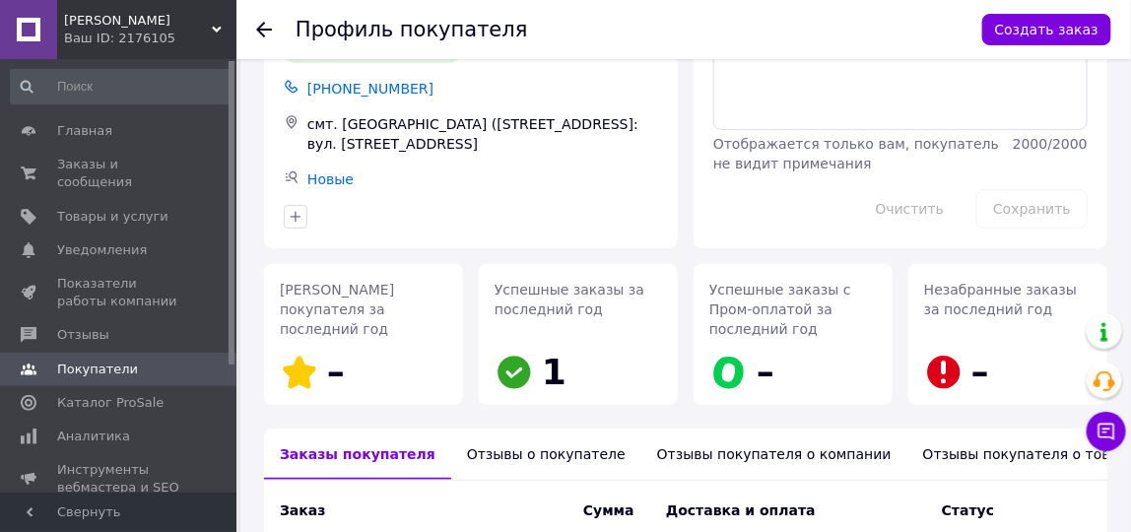
click at [527, 428] on div "Отзывы о покупателе" at bounding box center [546, 453] width 190 height 51
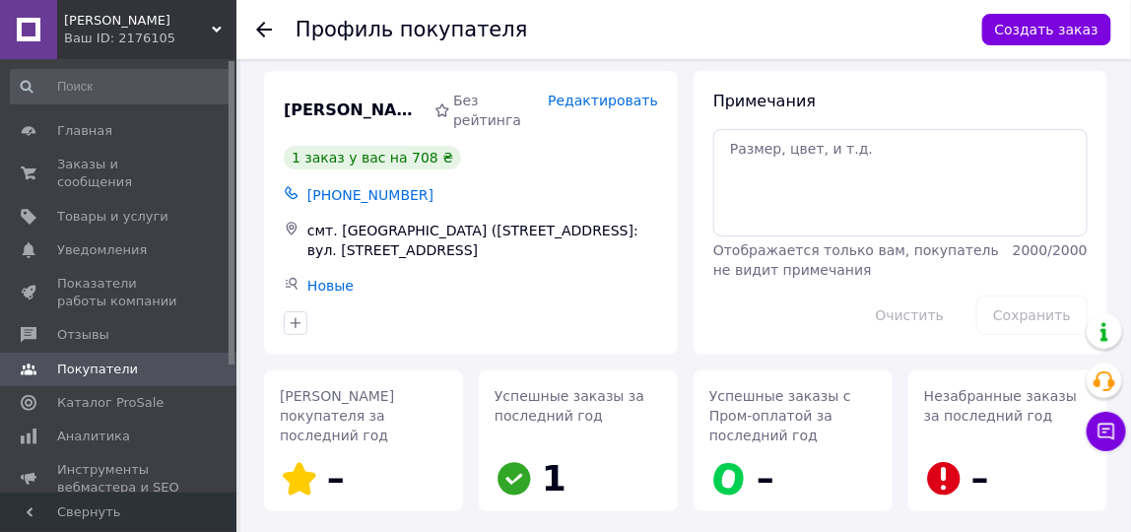
scroll to position [0, 0]
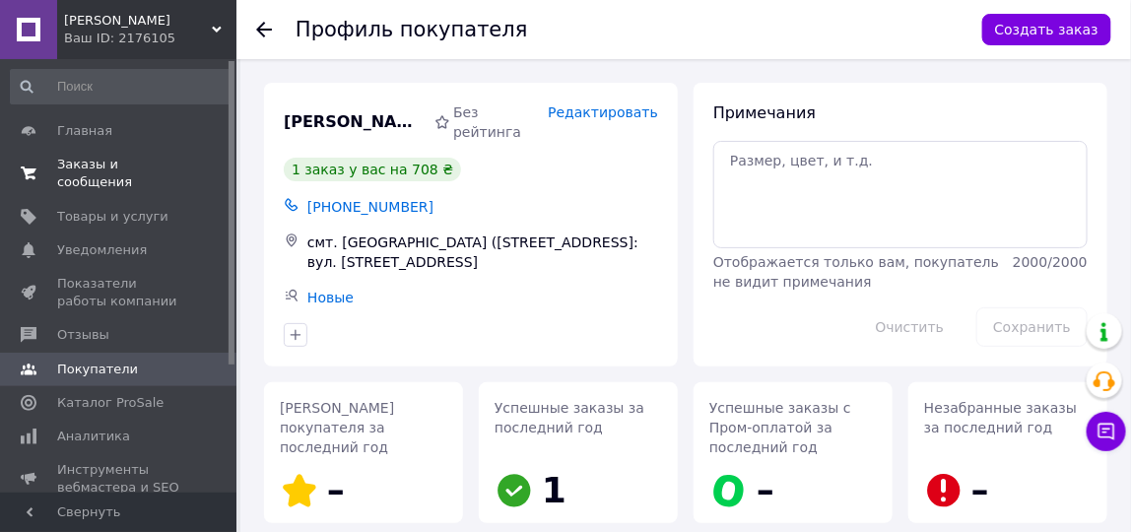
click at [117, 170] on span "Заказы и сообщения" at bounding box center [119, 173] width 125 height 35
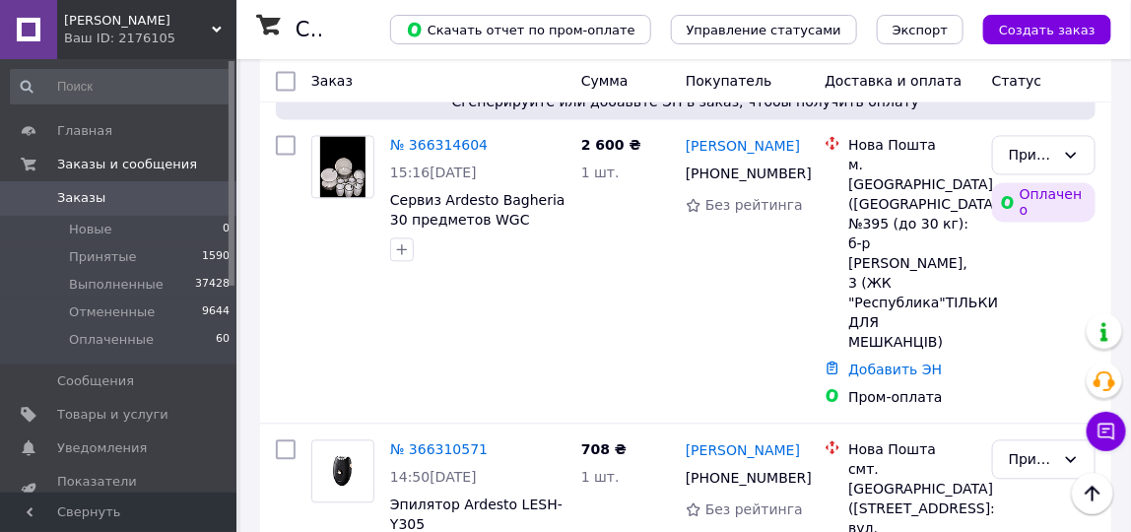
scroll to position [1226, 0]
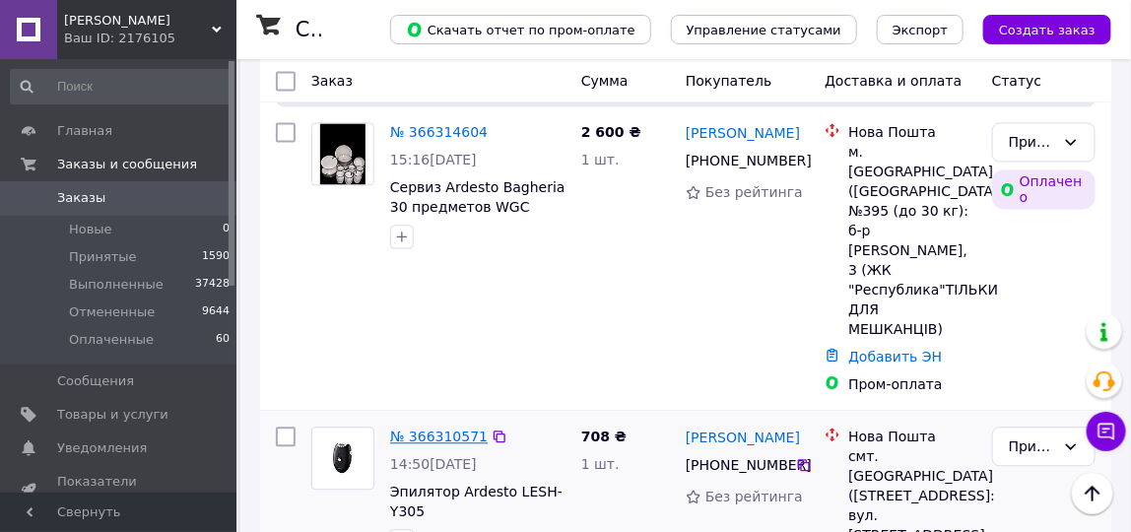
click at [429, 428] on link "№ 366310571" at bounding box center [438, 436] width 97 height 16
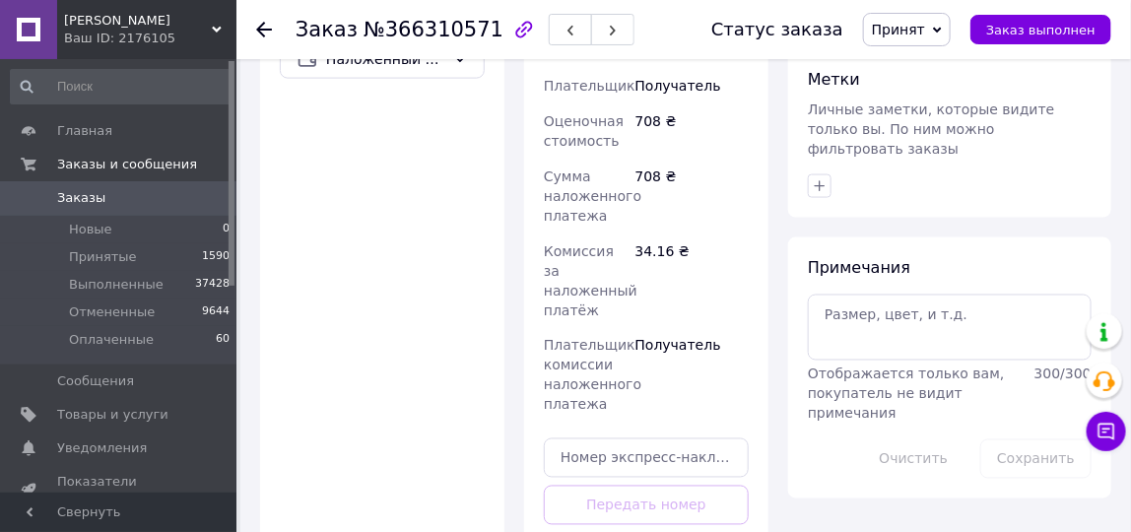
scroll to position [848, 0]
click at [820, 178] on icon "button" at bounding box center [819, 183] width 11 height 11
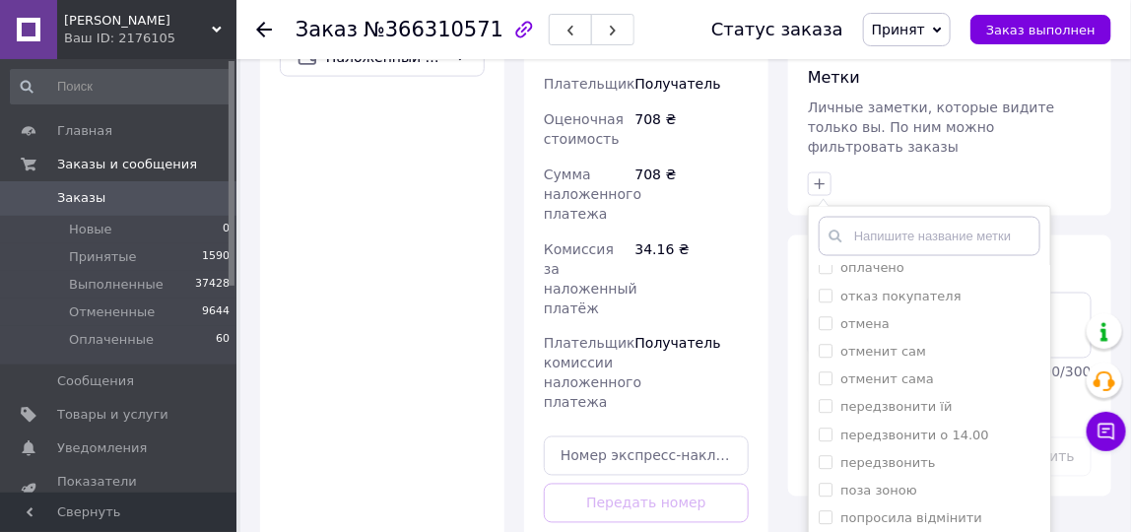
scroll to position [1751, 0]
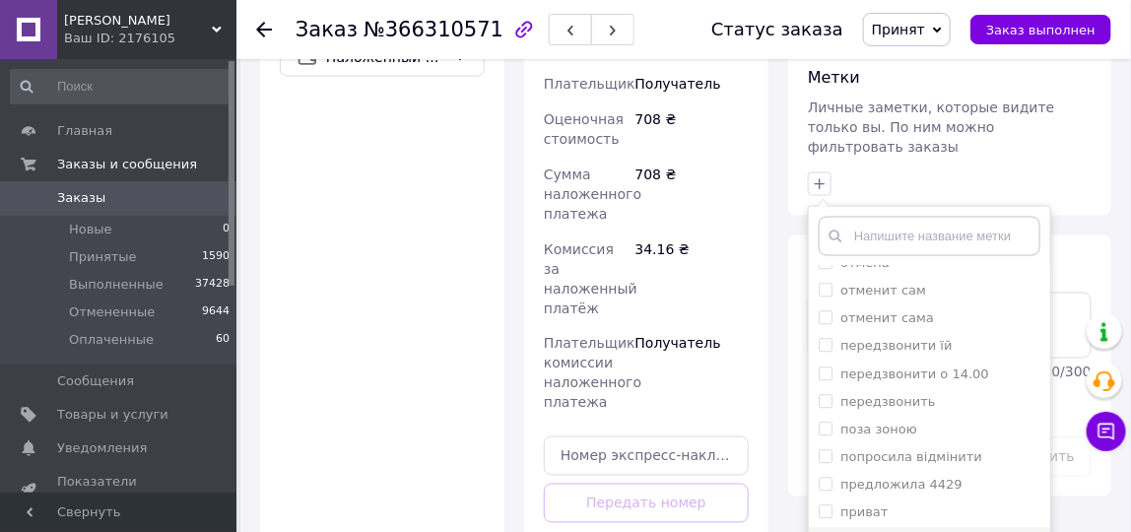
click at [897, 531] on div "принят" at bounding box center [929, 542] width 222 height 18
checkbox input "true"
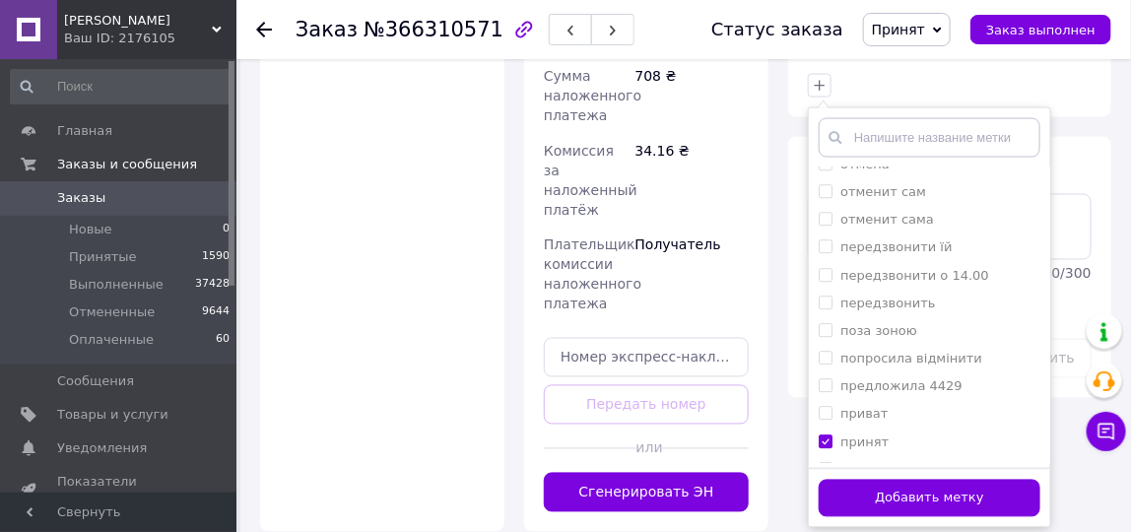
scroll to position [972, 0]
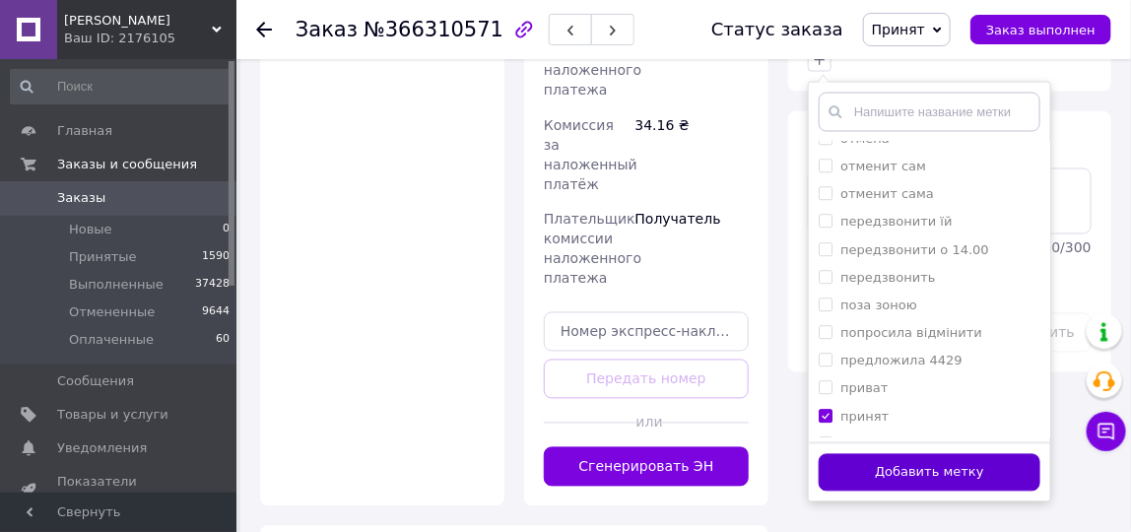
click at [999, 454] on button "Добавить метку" at bounding box center [929, 473] width 222 height 38
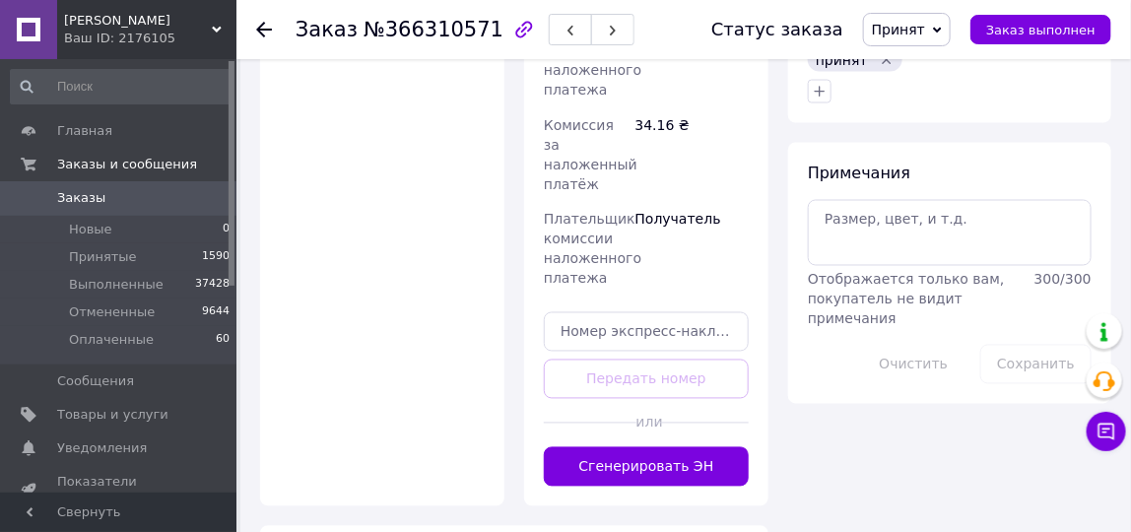
click at [131, 204] on span "Заказы" at bounding box center [119, 198] width 125 height 18
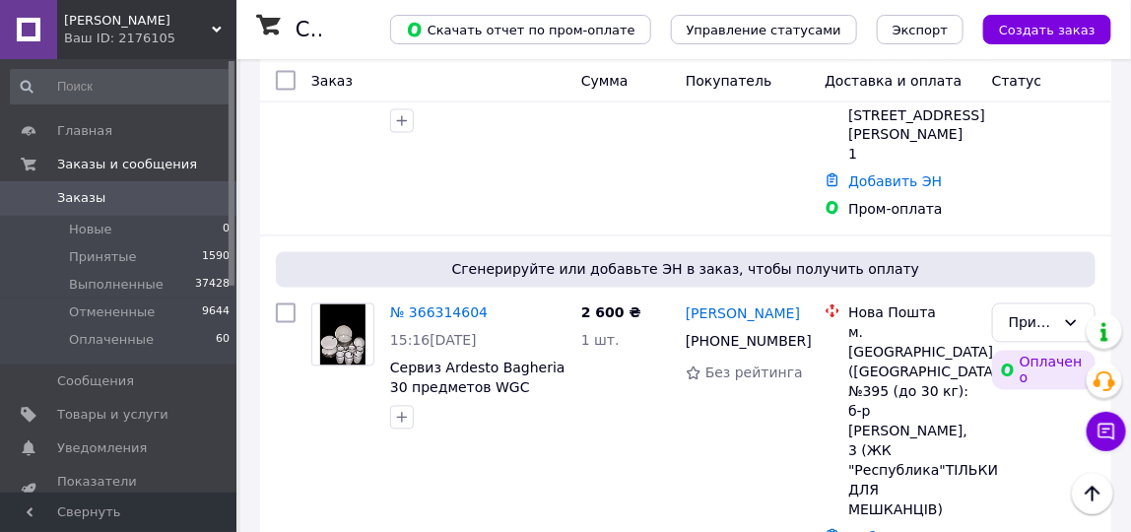
scroll to position [1025, 0]
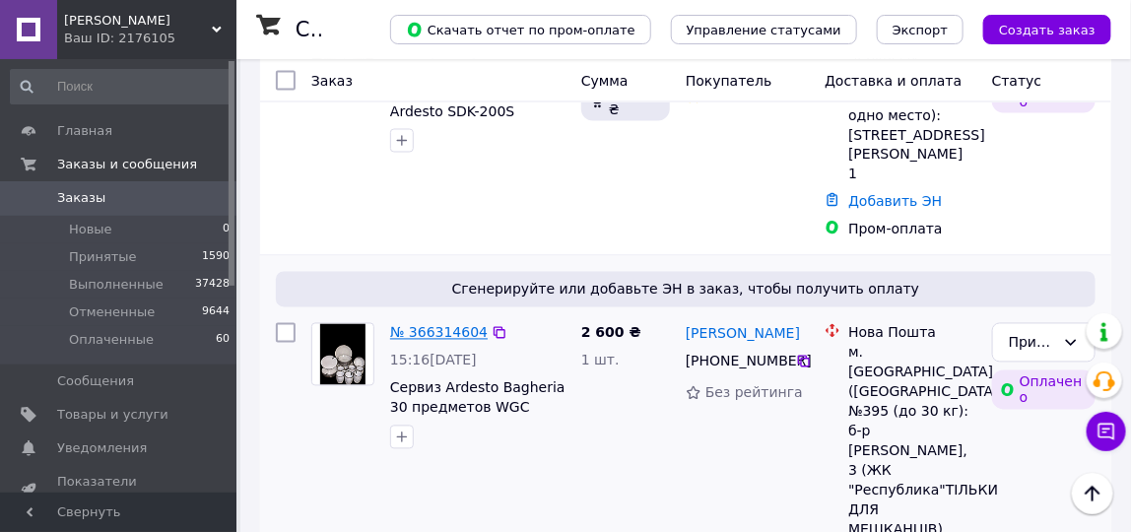
click at [424, 325] on link "№ 366314604" at bounding box center [438, 333] width 97 height 16
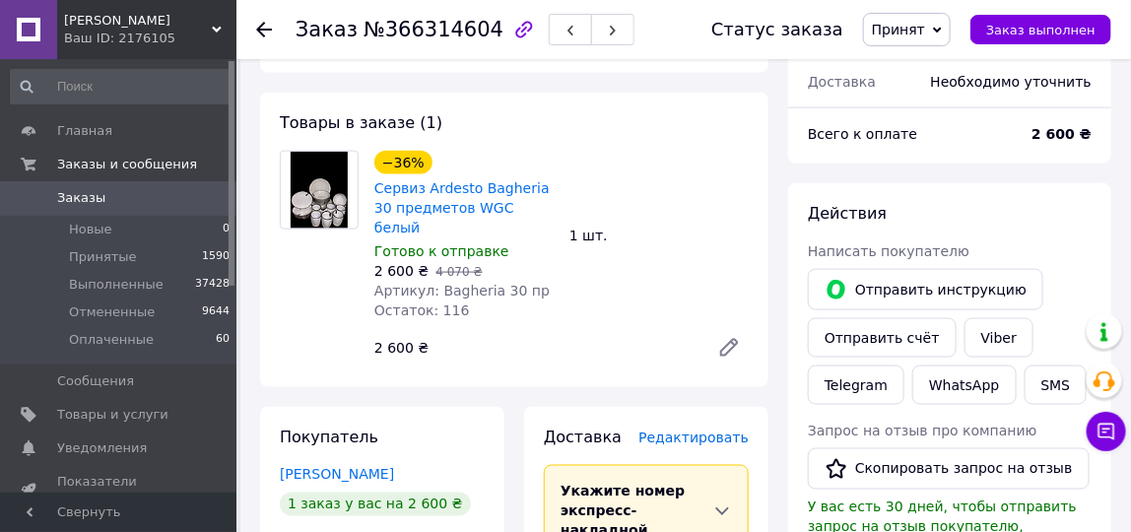
scroll to position [676, 0]
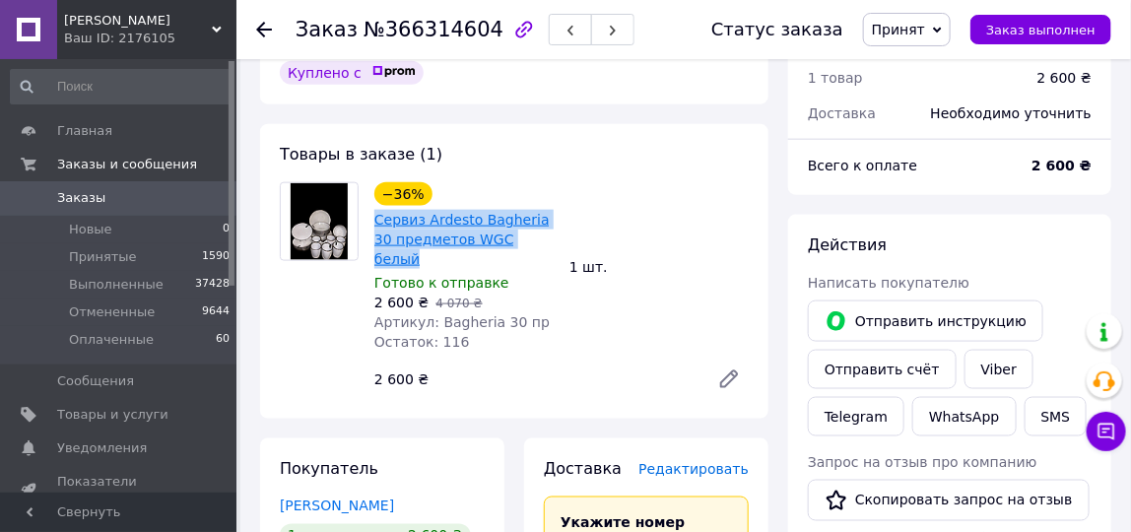
drag, startPoint x: 371, startPoint y: 180, endPoint x: 525, endPoint y: 185, distance: 153.7
click at [526, 208] on div "Сервиз Ardesto Bagheria 30 предметов WGC белый" at bounding box center [463, 239] width 183 height 63
copy link "Сервиз Ardesto Bagheria 30 предметов WGC белый"
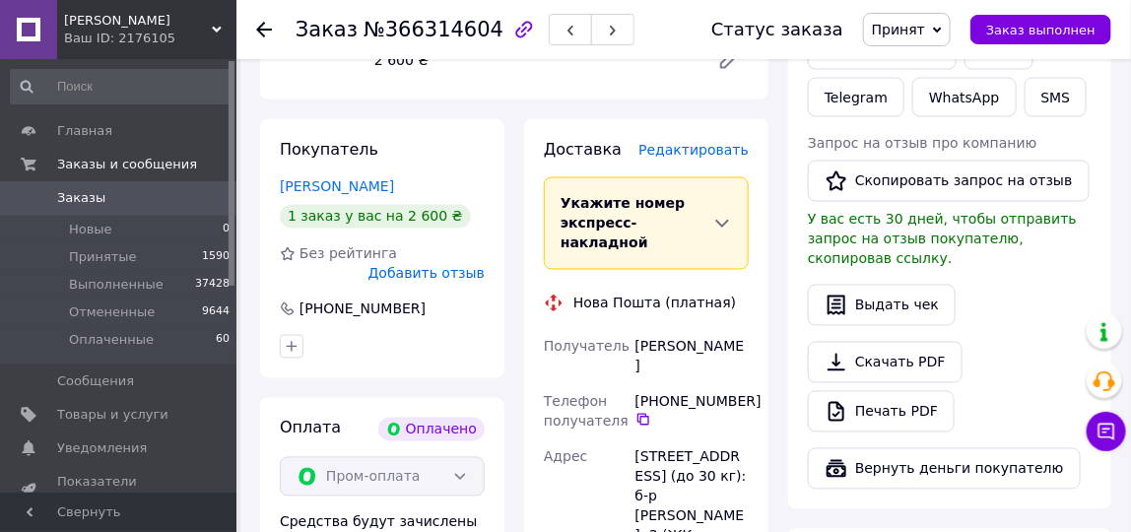
scroll to position [1005, 0]
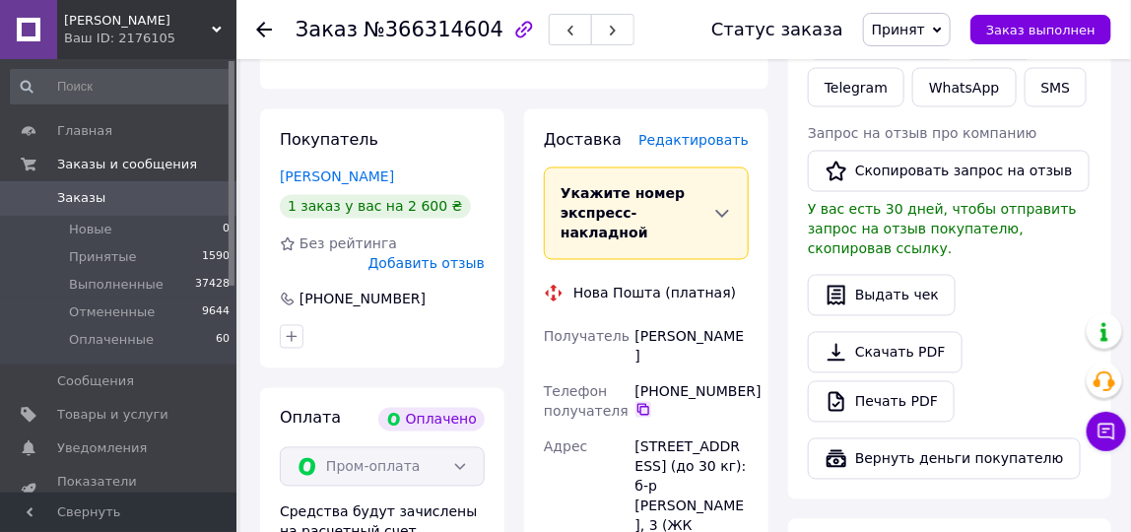
click at [644, 402] on icon at bounding box center [643, 410] width 16 height 16
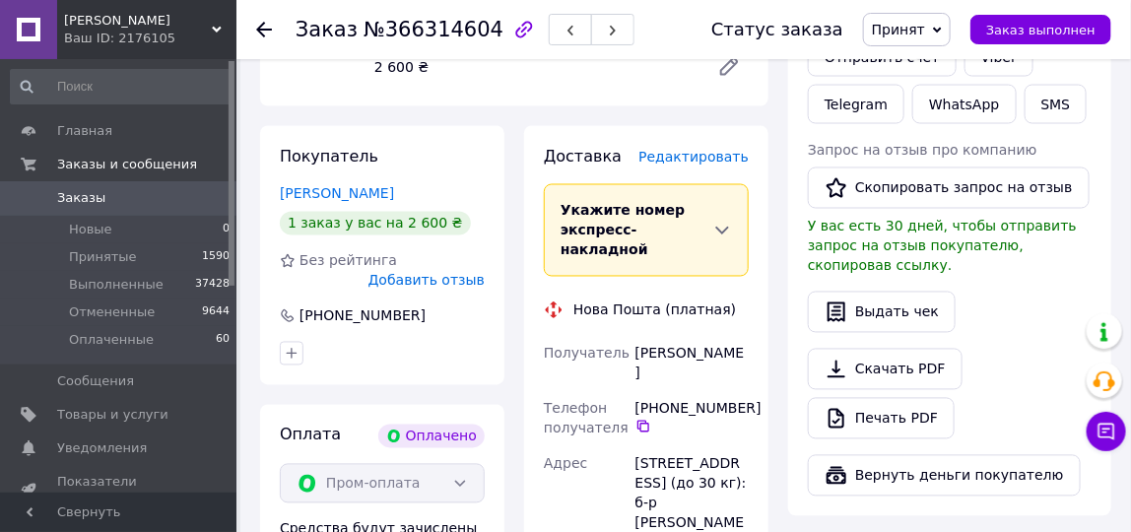
scroll to position [983, 0]
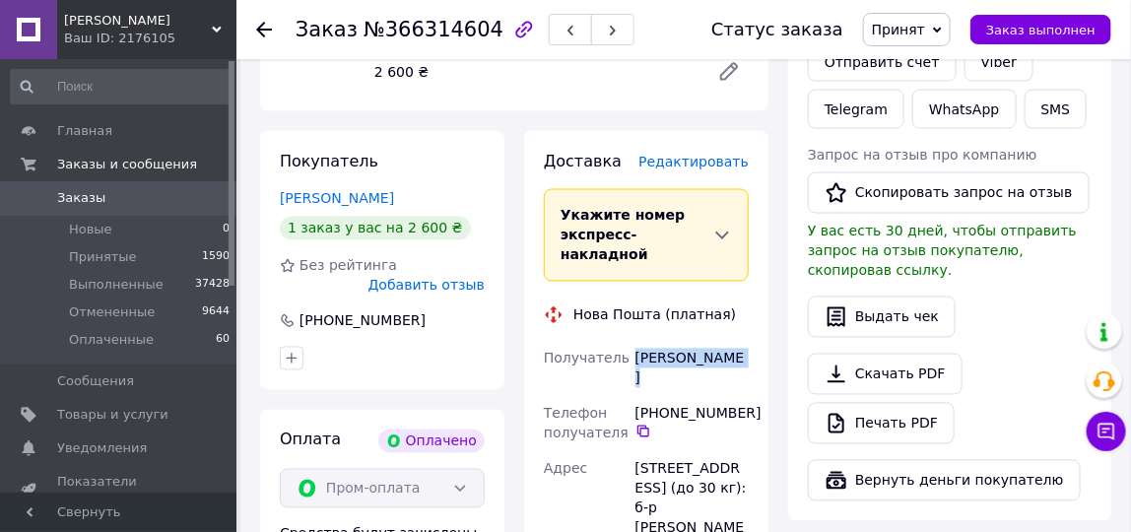
drag, startPoint x: 639, startPoint y: 281, endPoint x: 733, endPoint y: 282, distance: 93.6
click at [733, 341] on div "Шмулян Іванна" at bounding box center [691, 368] width 121 height 55
copy div "Шмулян Іванна"
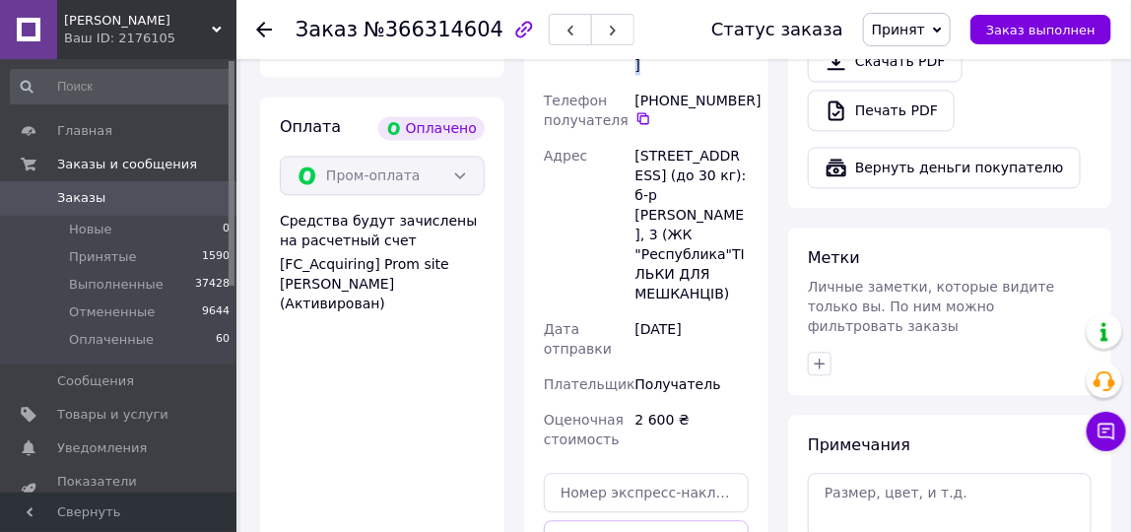
scroll to position [1342, 0]
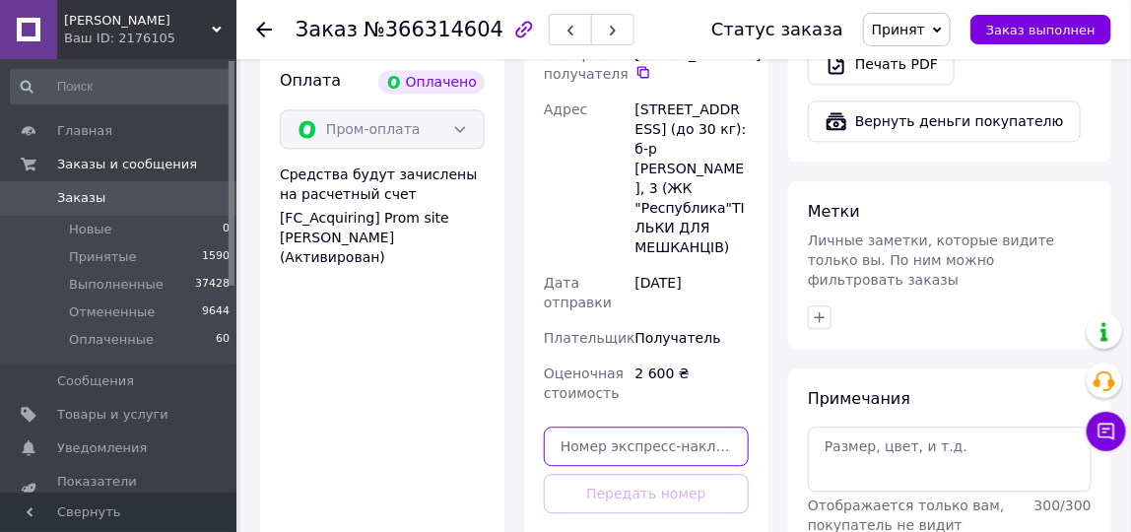
click at [564, 426] on input "text" at bounding box center [646, 445] width 205 height 39
paste input "20400483061548"
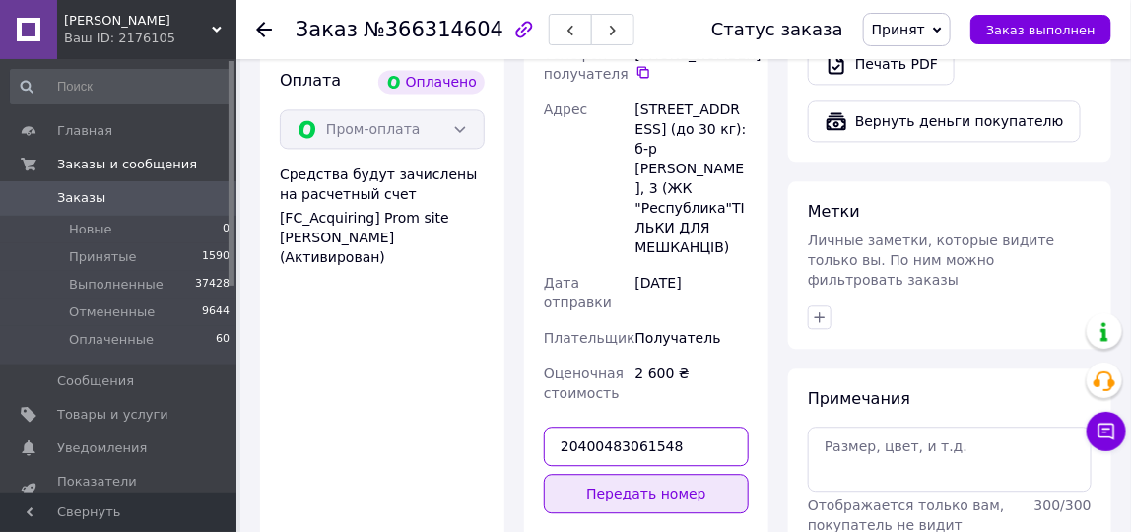
type input "20400483061548"
click at [620, 474] on button "Передать номер" at bounding box center [646, 493] width 205 height 39
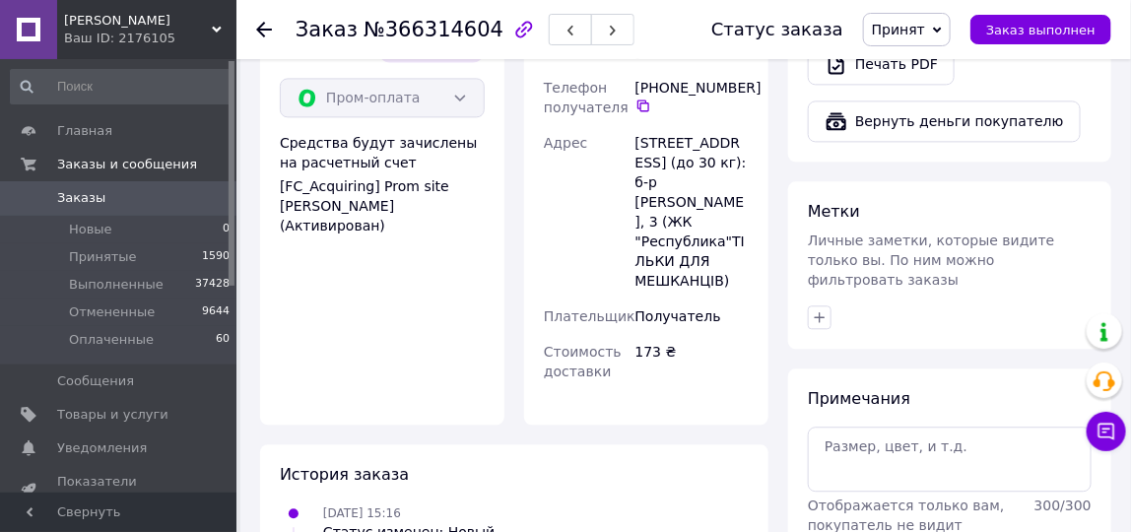
scroll to position [1311, 0]
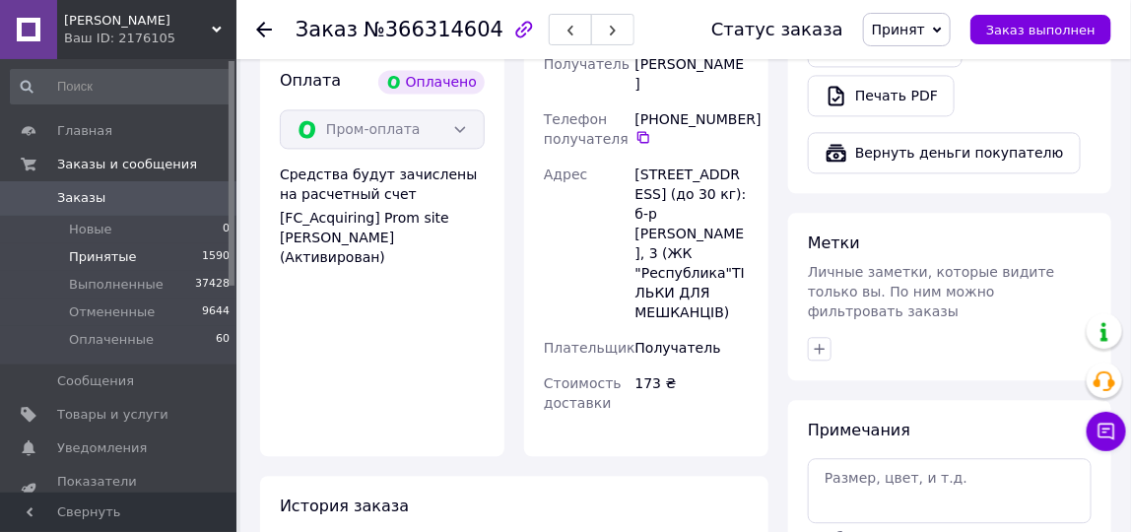
click at [115, 256] on span "Принятые" at bounding box center [103, 257] width 68 height 18
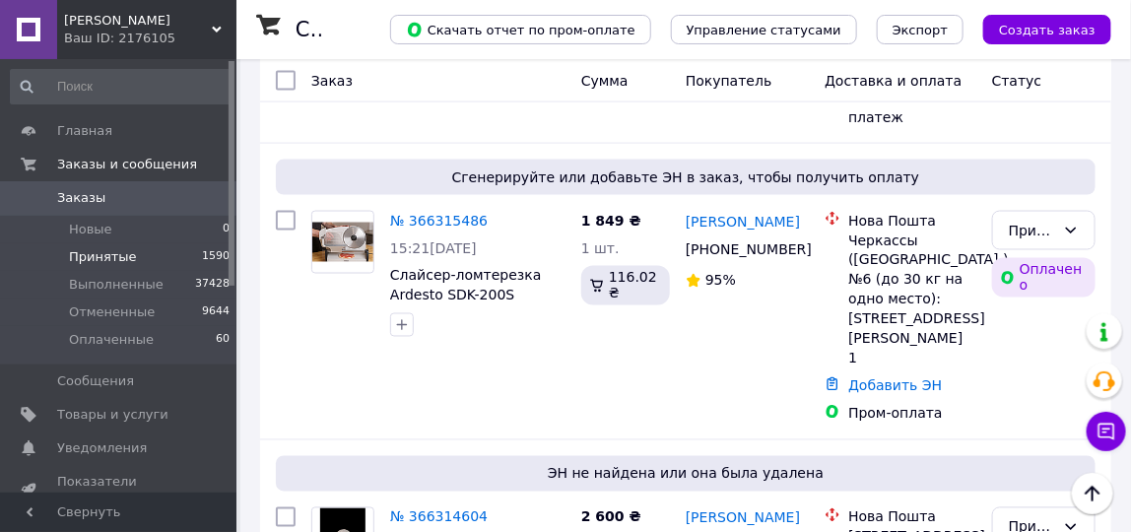
scroll to position [784, 0]
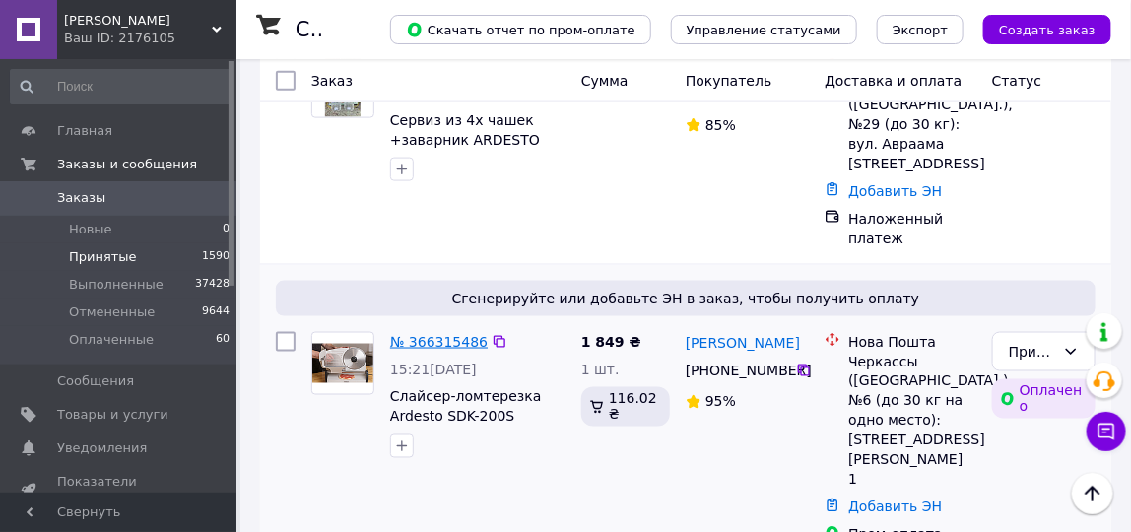
click at [439, 334] on link "№ 366315486" at bounding box center [438, 342] width 97 height 16
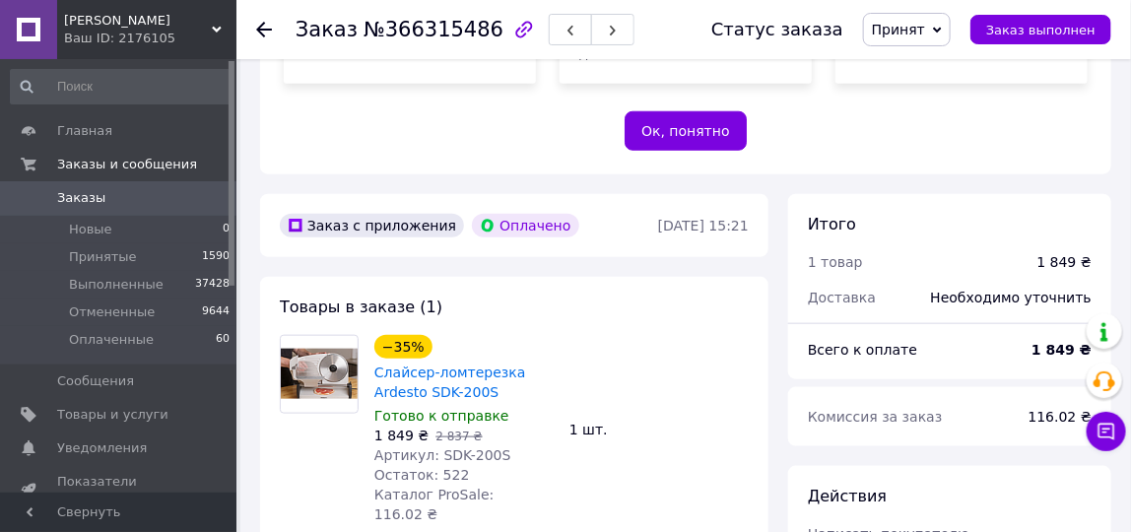
scroll to position [477, 0]
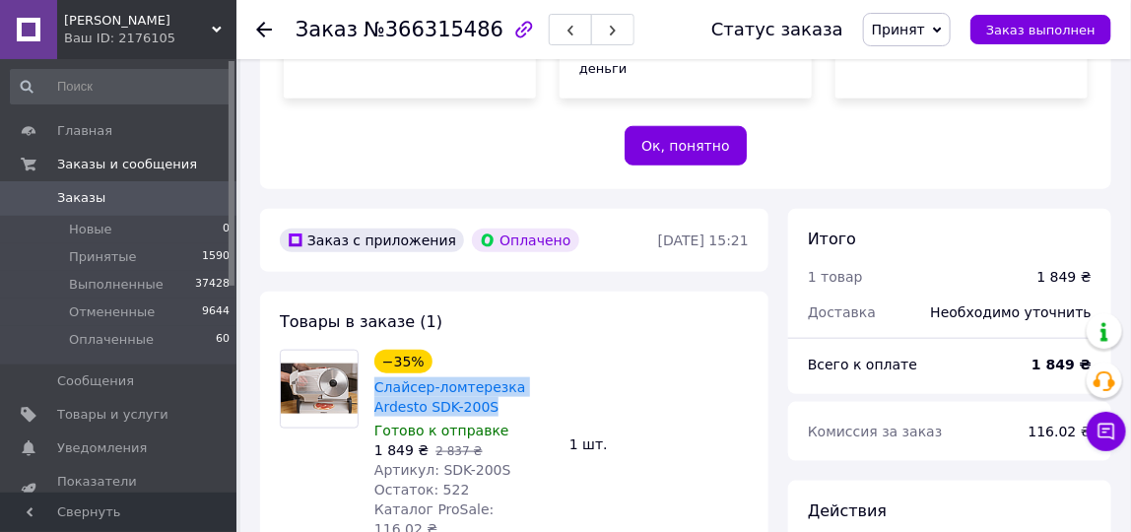
drag, startPoint x: 371, startPoint y: 351, endPoint x: 511, endPoint y: 367, distance: 140.8
click at [511, 367] on div "−35% Слайсер-ломтерезка Ardesto SDK-200S Готово к отправке 1 849 ₴   2 837 ₴ Ар…" at bounding box center [463, 444] width 195 height 197
copy link "Слайсер-ломтерезка Ardesto SDK-200S"
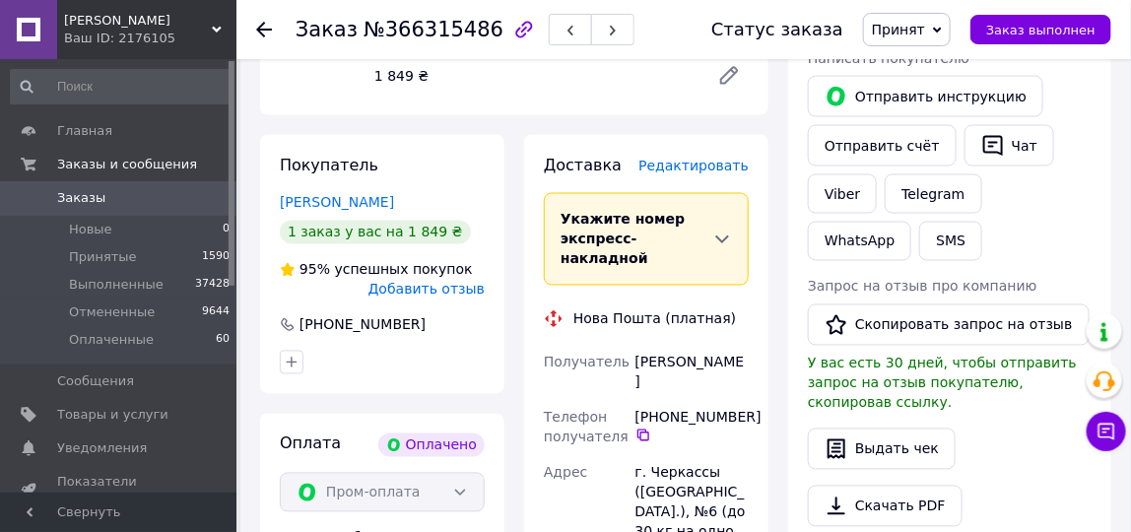
scroll to position [1017, 0]
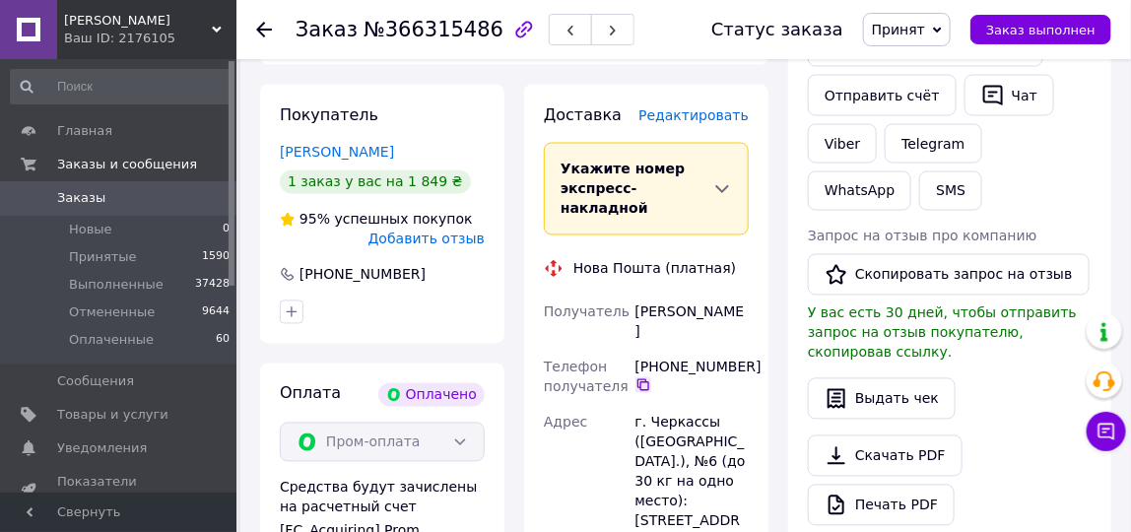
click at [639, 379] on icon at bounding box center [643, 385] width 12 height 12
drag, startPoint x: 659, startPoint y: 239, endPoint x: 675, endPoint y: 213, distance: 30.9
click at [699, 294] on div "Трофіменко Олена" at bounding box center [691, 321] width 121 height 55
copy div "Трофіменко Олена"
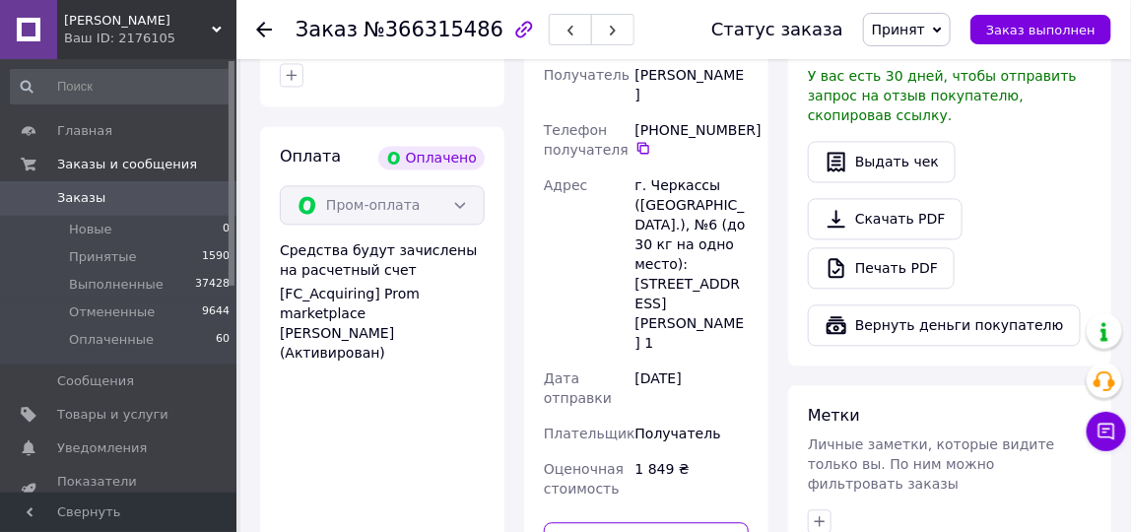
click at [650, 522] on input "text" at bounding box center [646, 541] width 205 height 39
paste input "20400483061640"
type input "20400483061640"
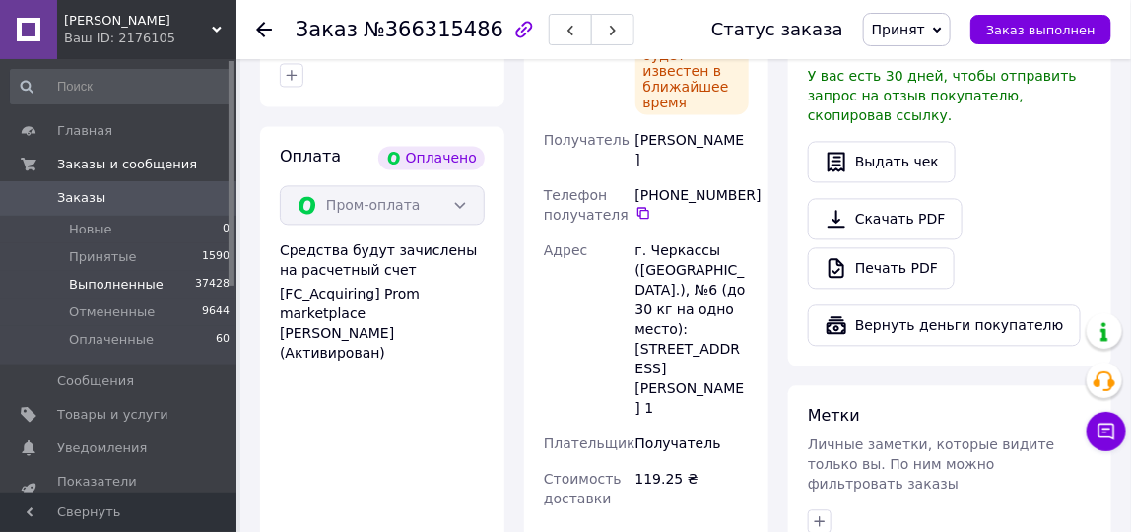
drag, startPoint x: 117, startPoint y: 252, endPoint x: 152, endPoint y: 292, distance: 52.3
click at [117, 251] on span "Принятые" at bounding box center [103, 257] width 68 height 18
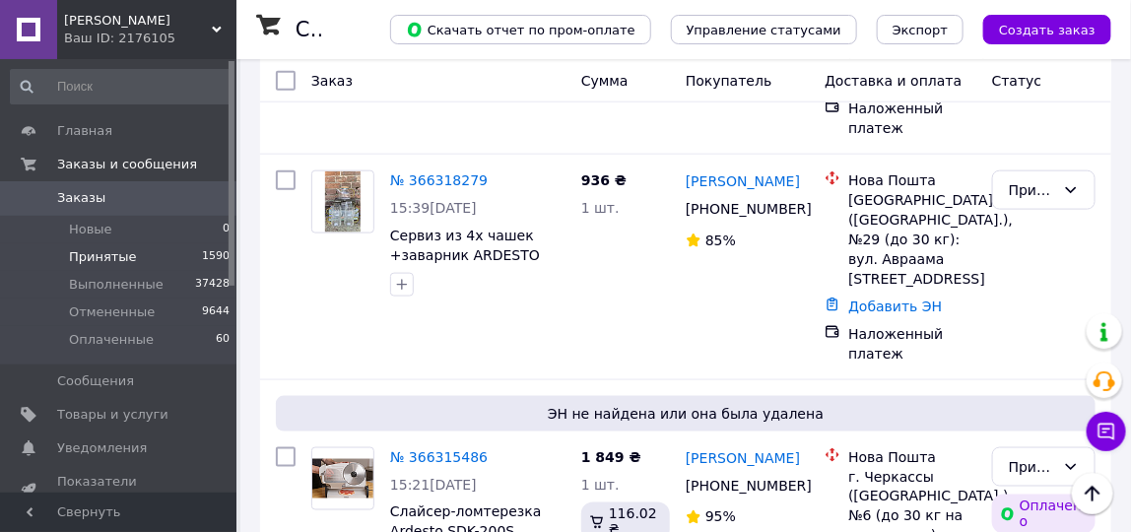
scroll to position [566, 0]
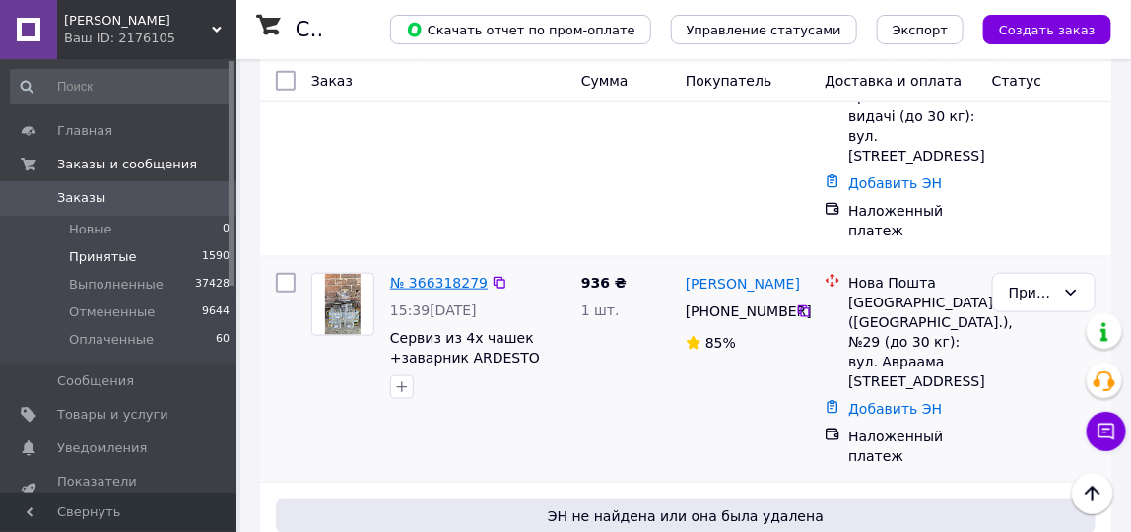
click at [420, 275] on link "№ 366318279" at bounding box center [438, 283] width 97 height 16
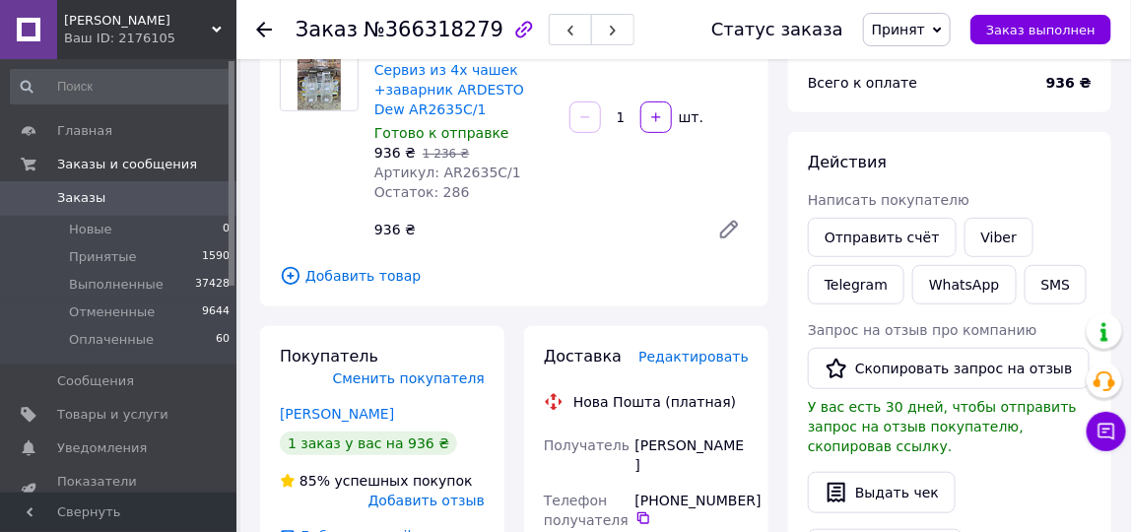
scroll to position [130, 0]
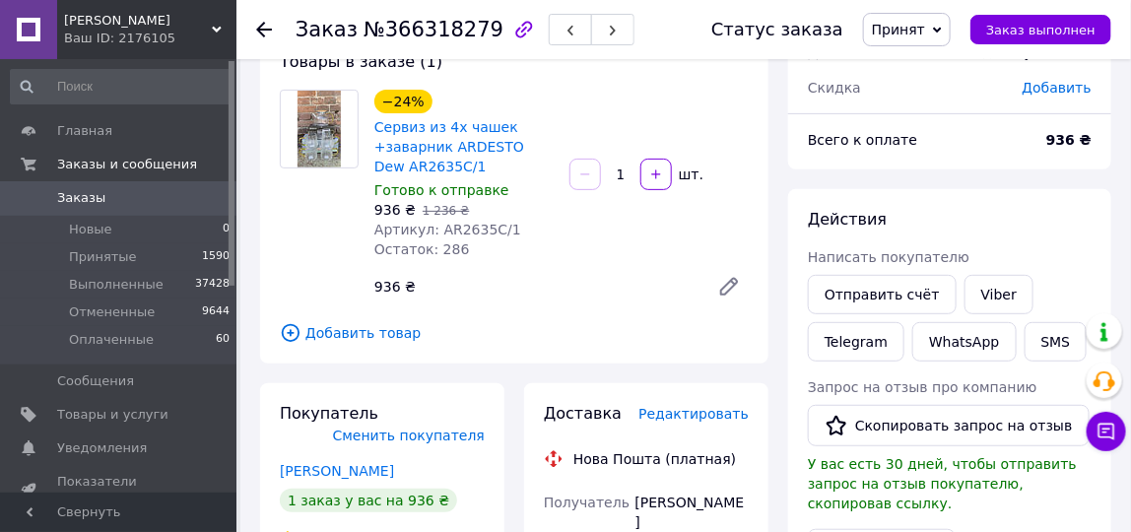
click at [403, 136] on span "Сервиз из 4х чашек +заварник ARDESTO Dew AR2635C/1" at bounding box center [463, 146] width 179 height 59
click at [403, 140] on link "Сервиз из 4х чашек +заварник ARDESTO Dew AR2635C/1" at bounding box center [449, 146] width 150 height 55
click at [297, 473] on link "Пашуля Любов" at bounding box center [337, 471] width 114 height 16
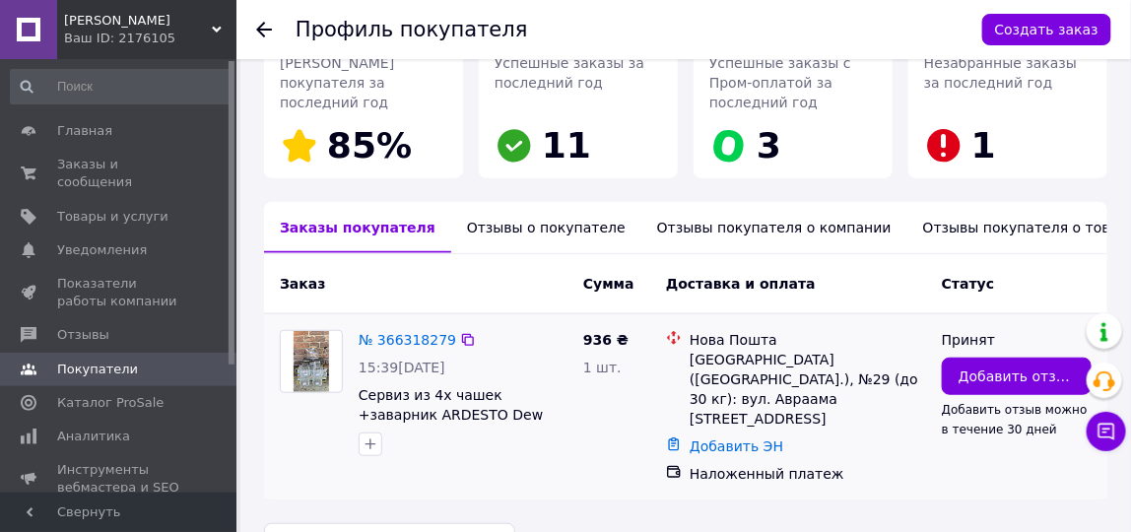
scroll to position [329, 0]
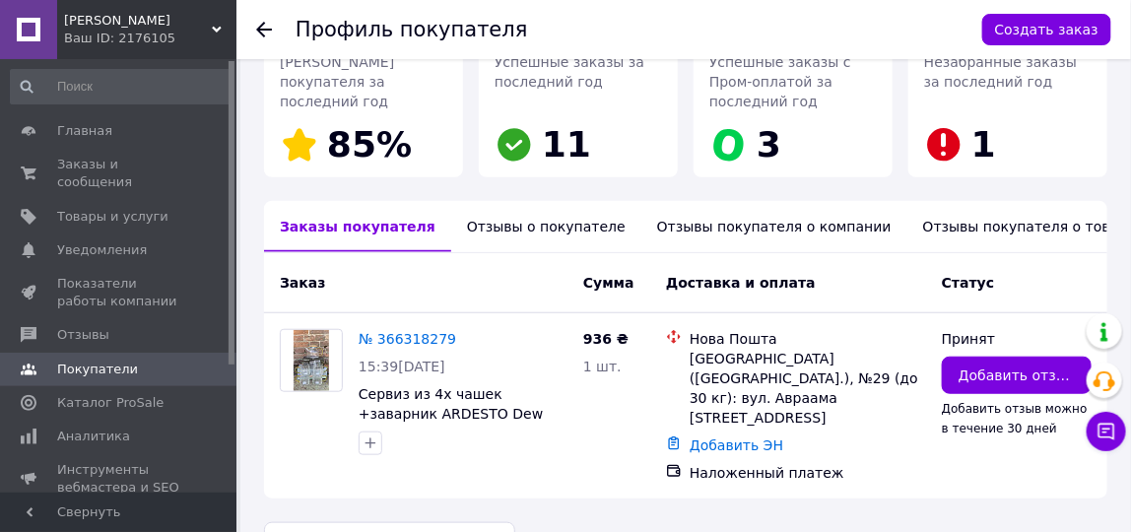
click at [498, 201] on div "Отзывы о покупателе" at bounding box center [546, 226] width 190 height 51
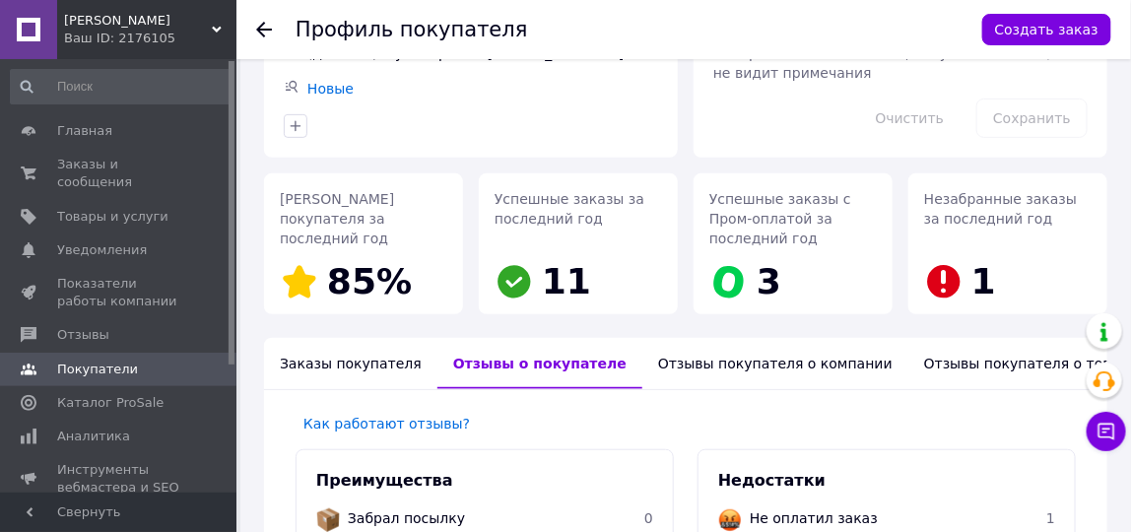
scroll to position [0, 0]
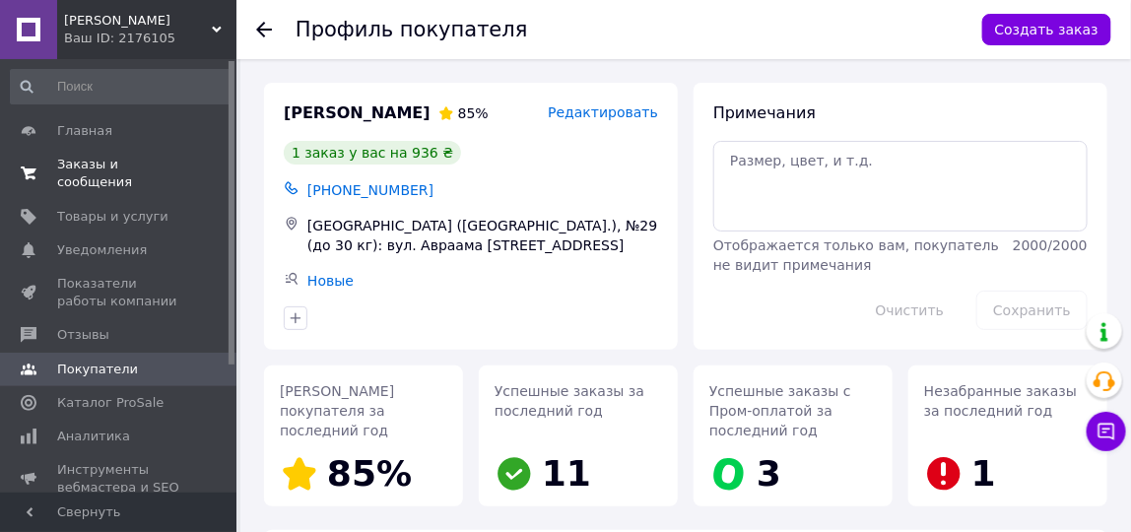
click at [154, 159] on span "Заказы и сообщения" at bounding box center [119, 173] width 125 height 35
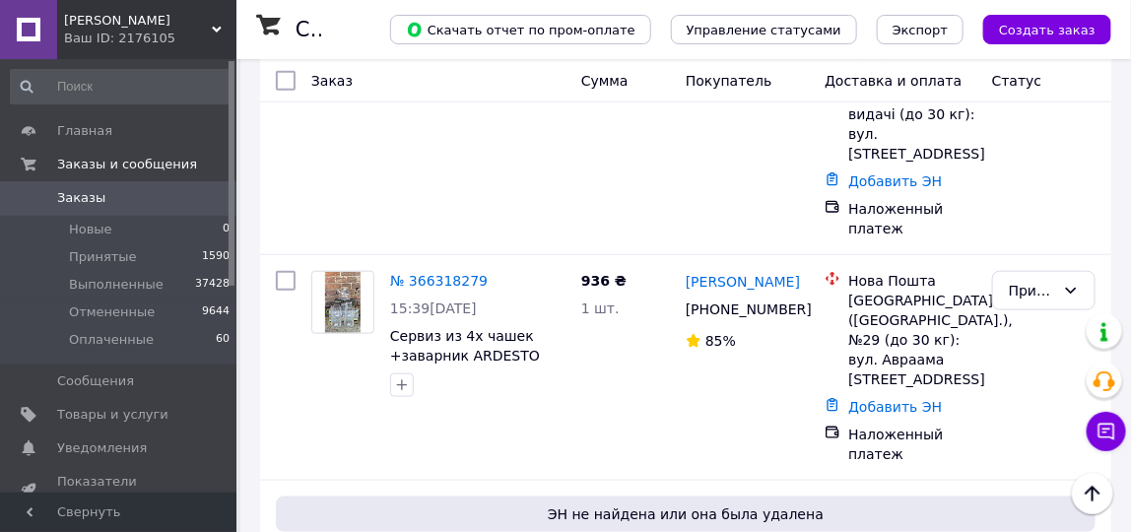
scroll to position [465, 0]
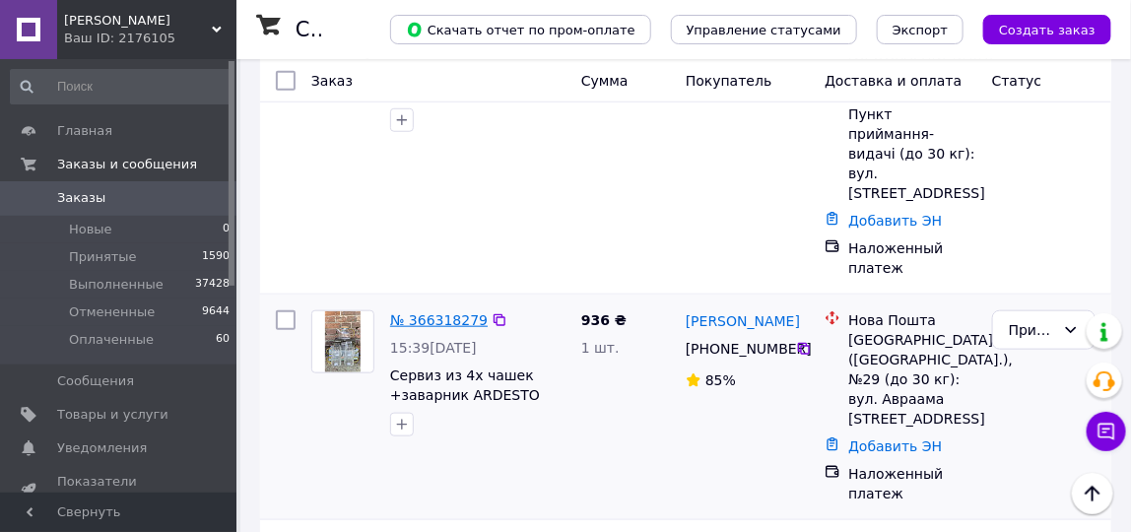
click at [420, 312] on link "№ 366318279" at bounding box center [438, 320] width 97 height 16
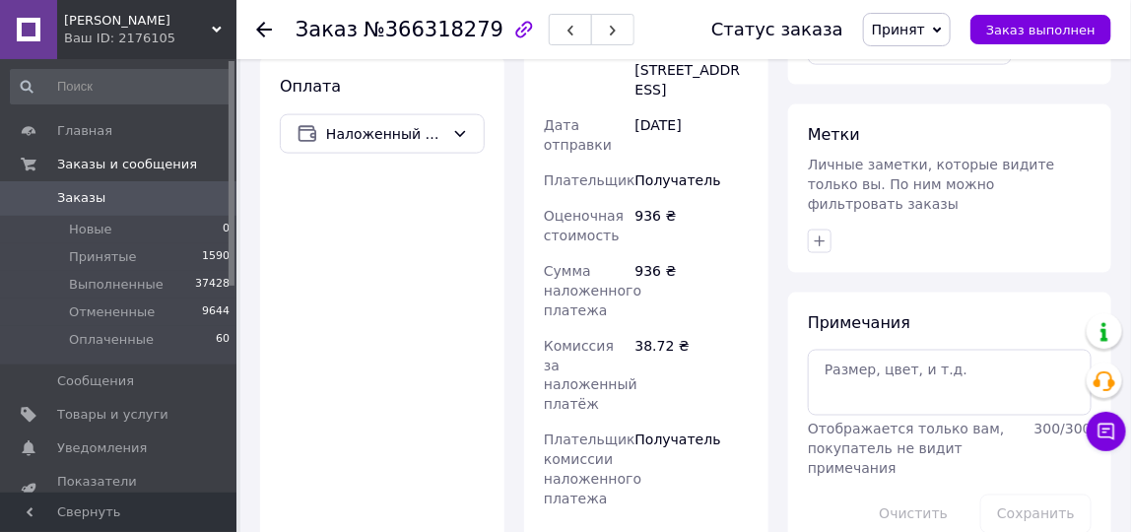
scroll to position [809, 0]
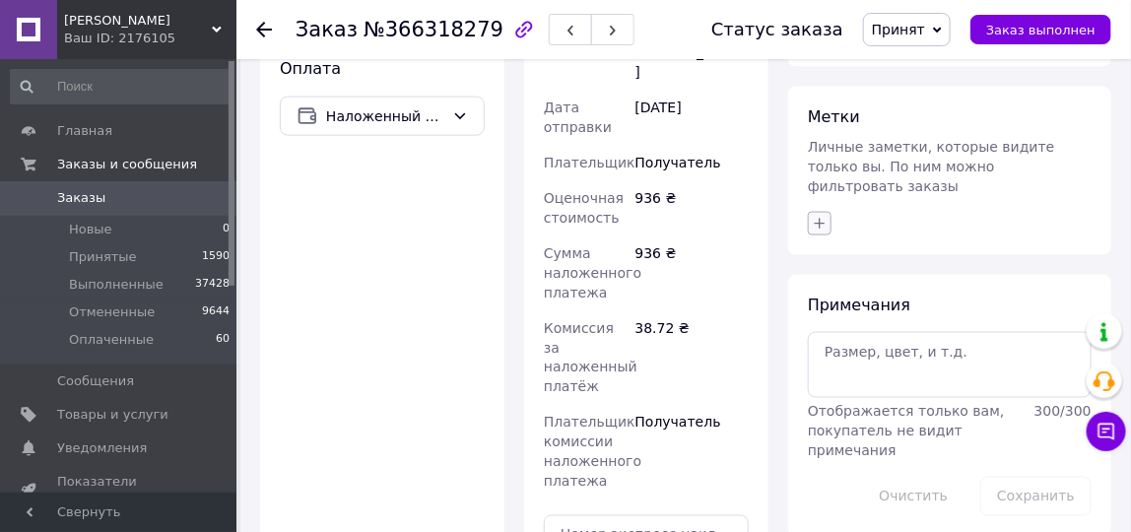
click at [826, 216] on icon "button" at bounding box center [819, 224] width 16 height 16
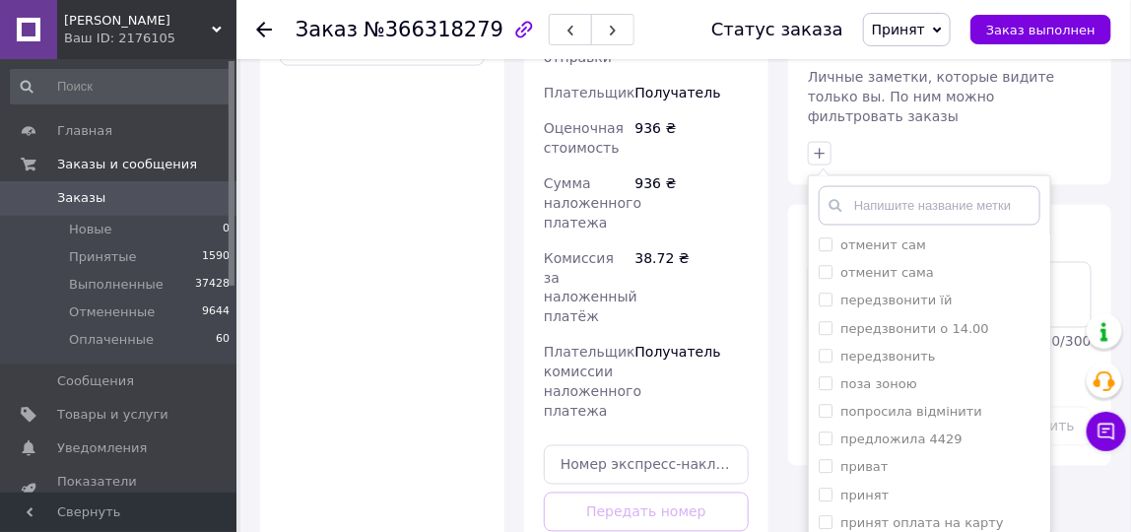
scroll to position [1786, 0]
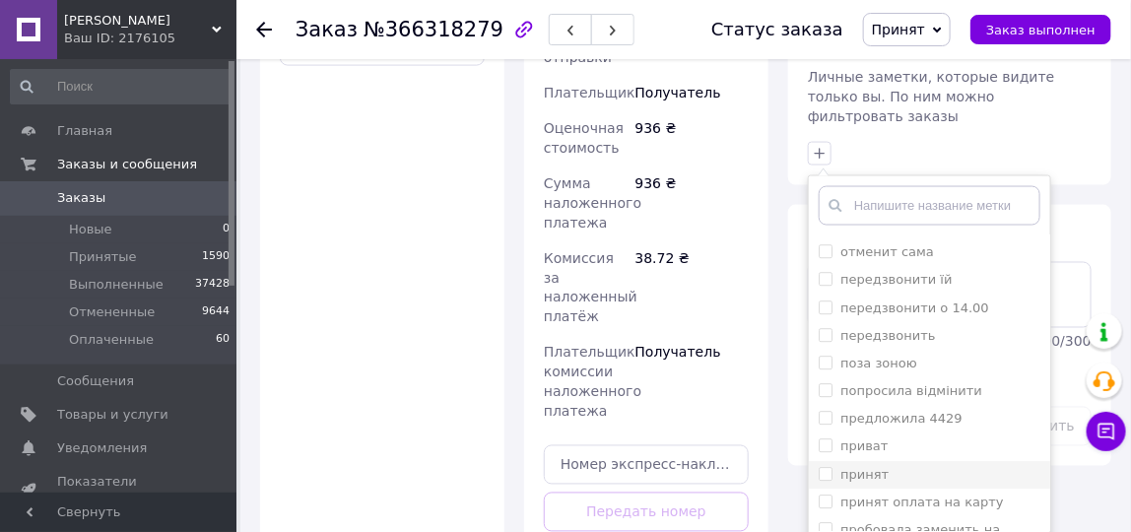
click at [895, 467] on div "принят" at bounding box center [929, 476] width 222 height 18
checkbox input "true"
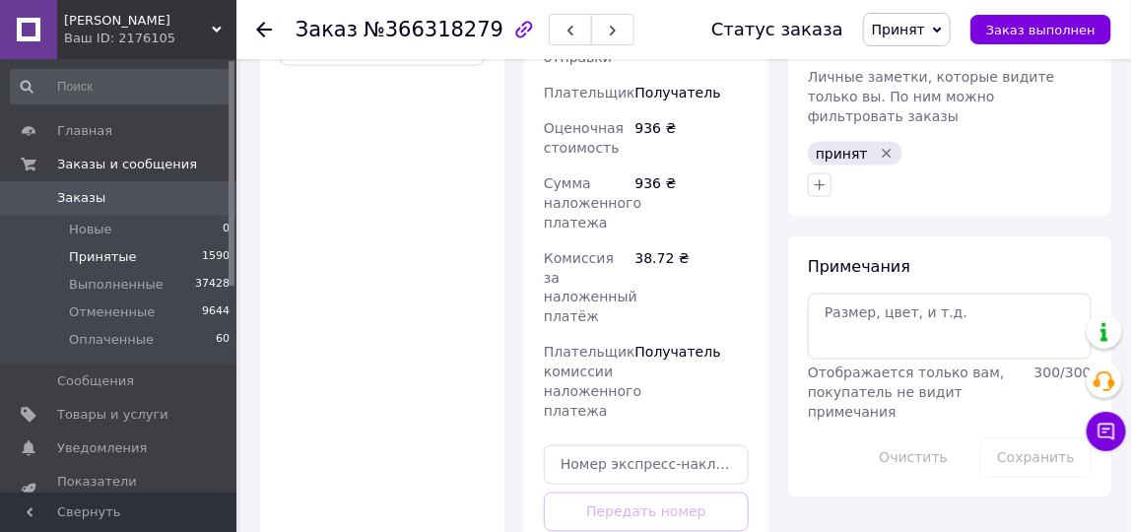
click at [88, 251] on span "Принятые" at bounding box center [103, 257] width 68 height 18
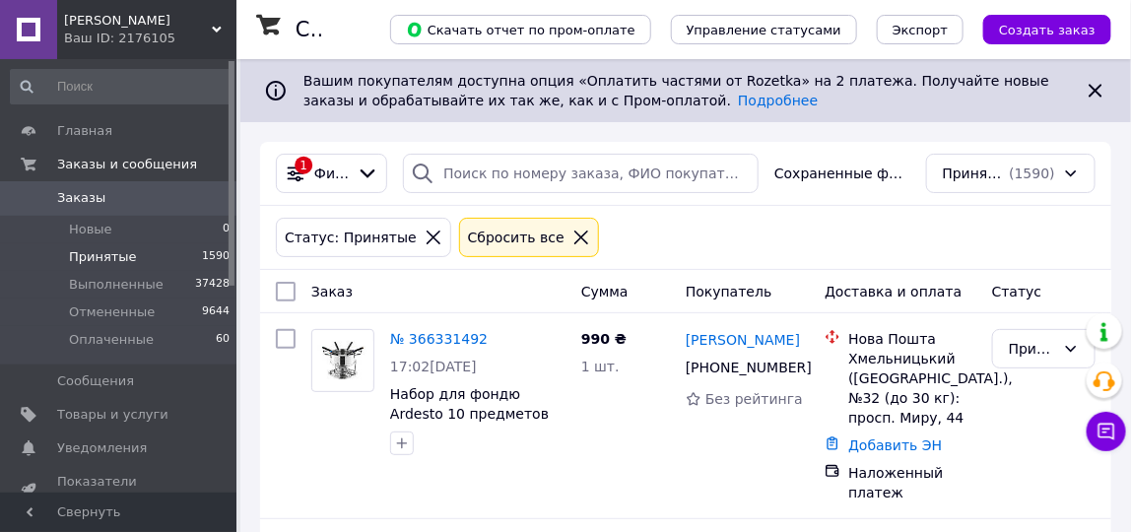
scroll to position [325, 0]
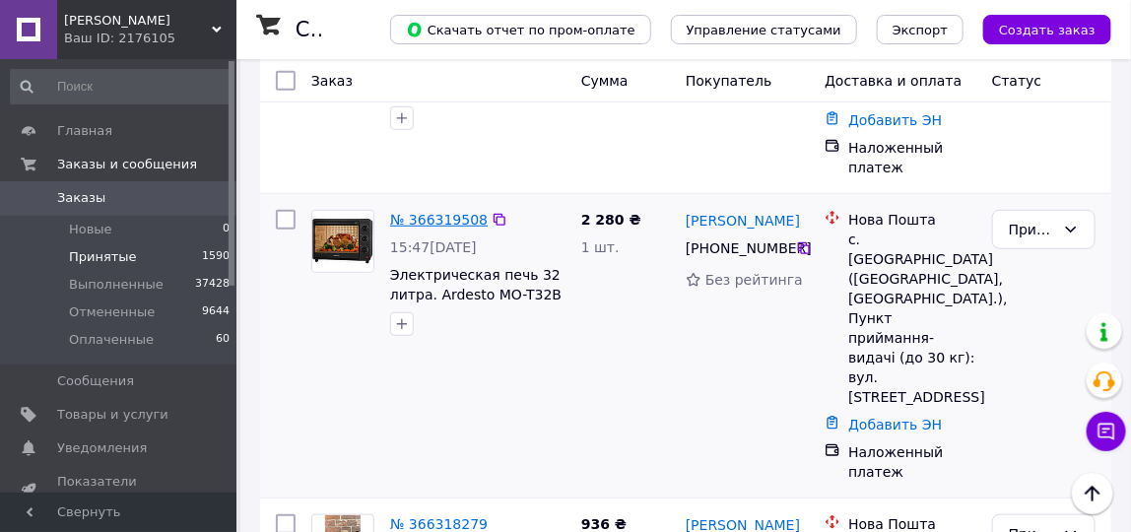
click at [453, 224] on link "№ 366319508" at bounding box center [438, 220] width 97 height 16
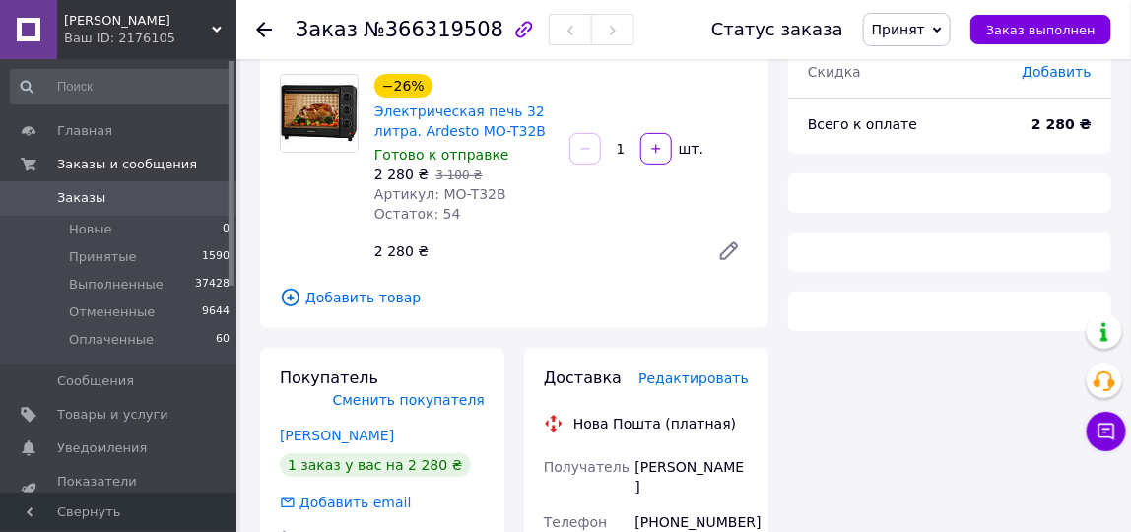
scroll to position [129, 0]
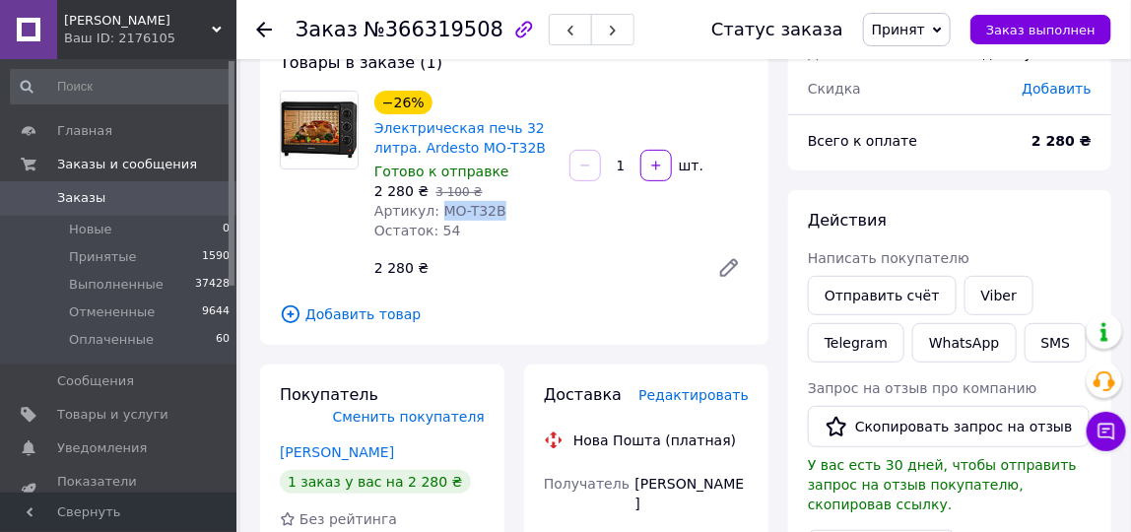
drag, startPoint x: 433, startPoint y: 217, endPoint x: 506, endPoint y: 209, distance: 73.3
click at [506, 209] on div "Артикул: MO-T32B" at bounding box center [463, 211] width 179 height 20
copy span "MO-T32B"
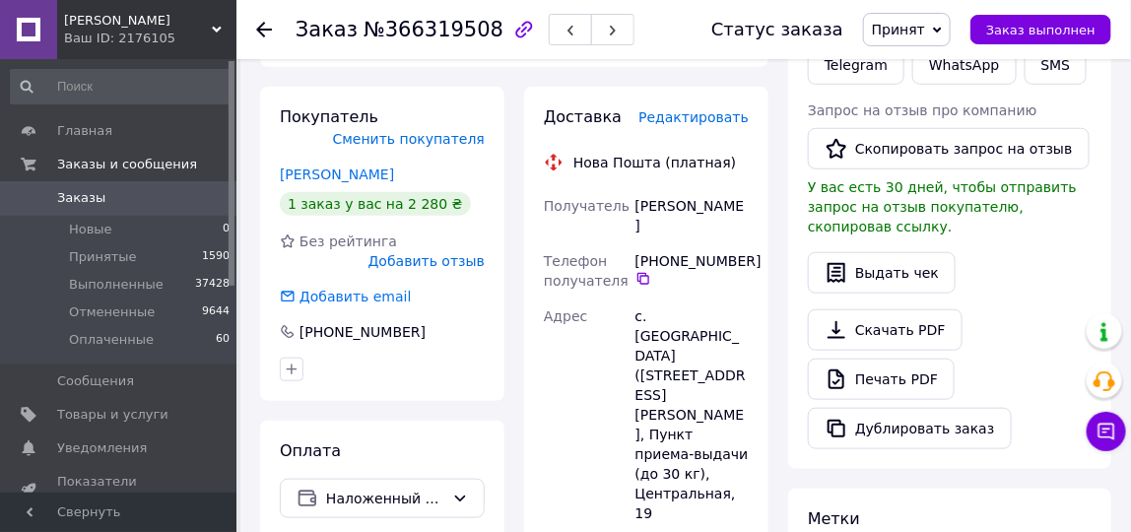
scroll to position [504, 0]
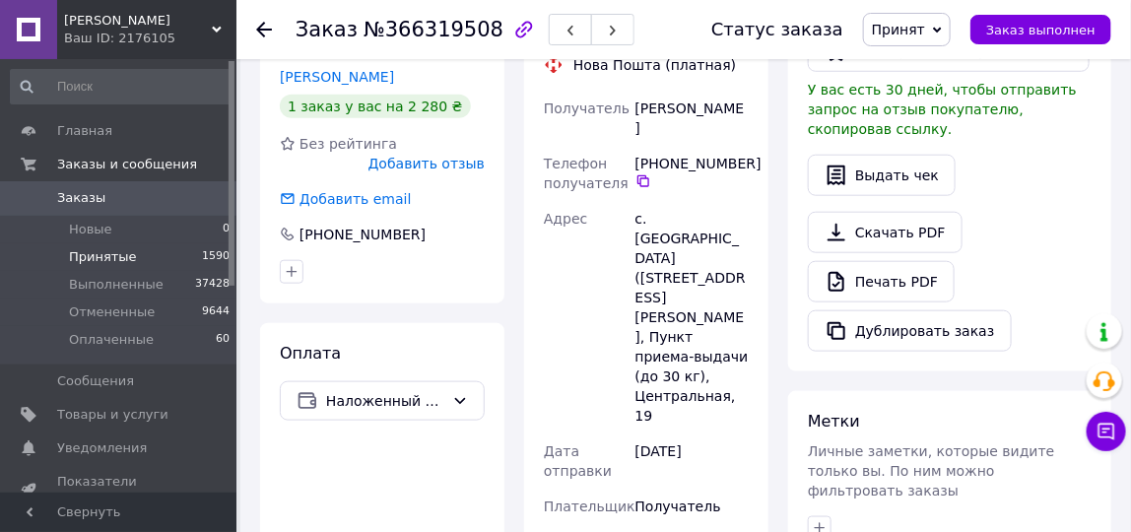
click at [96, 249] on span "Принятые" at bounding box center [103, 257] width 68 height 18
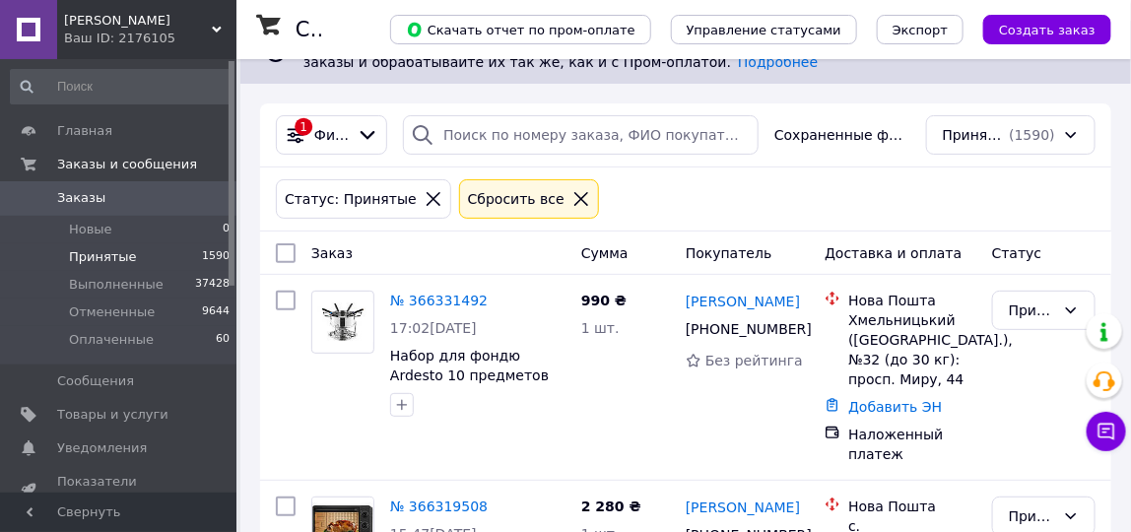
scroll to position [152, 0]
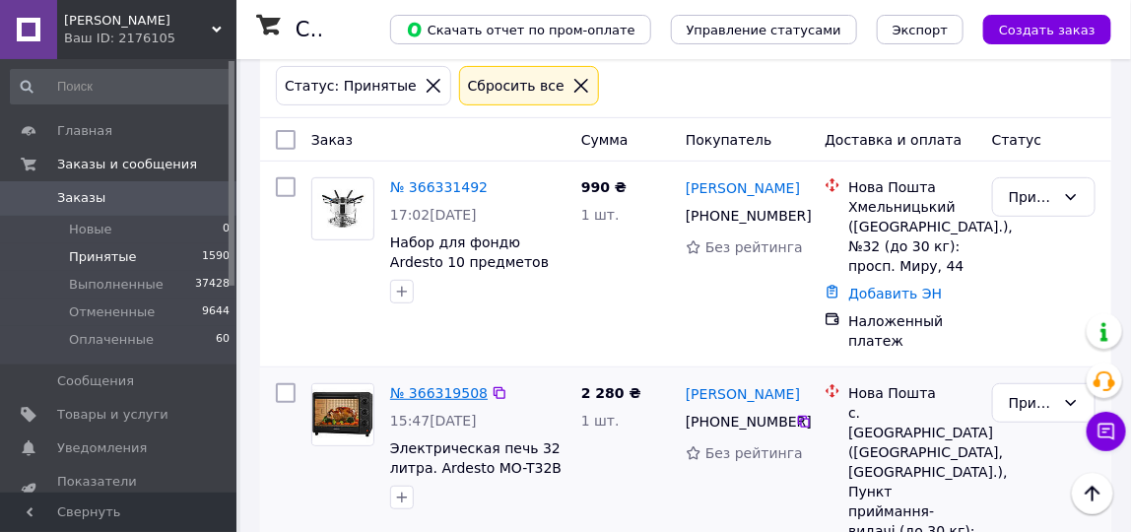
click at [454, 394] on link "№ 366319508" at bounding box center [438, 393] width 97 height 16
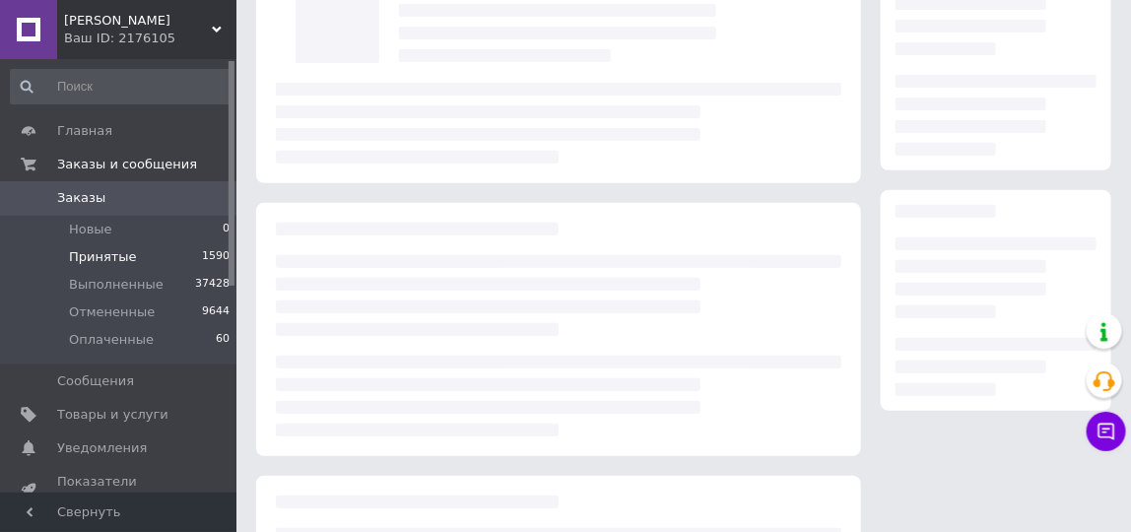
scroll to position [313, 0]
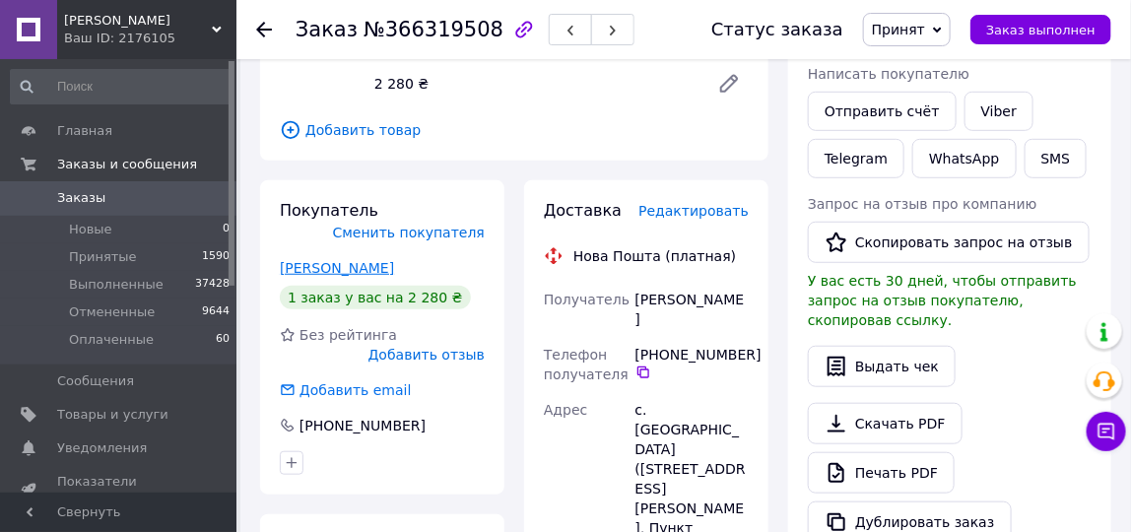
click at [315, 275] on link "Годун [PERSON_NAME]" at bounding box center [337, 268] width 114 height 16
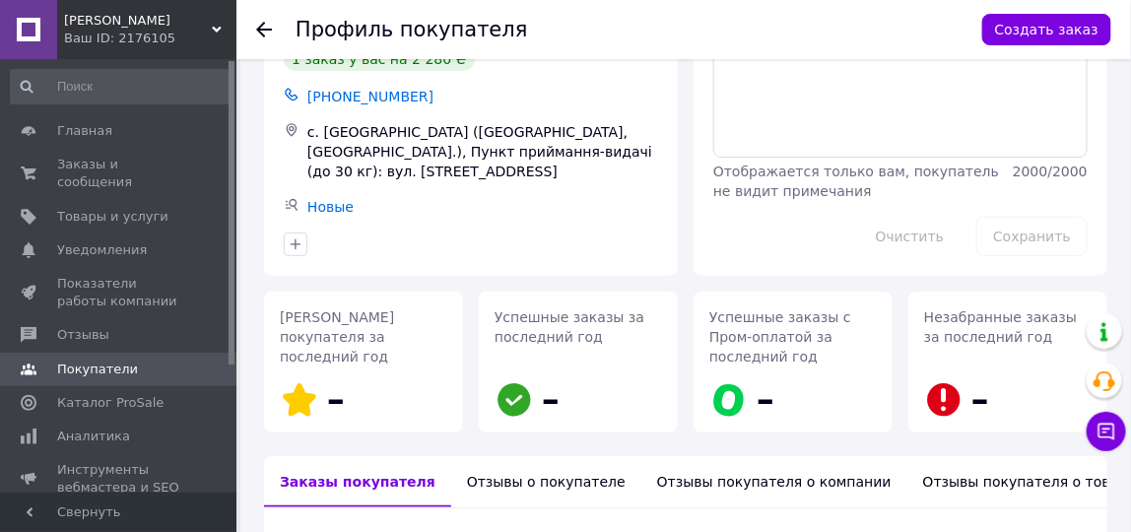
scroll to position [304, 0]
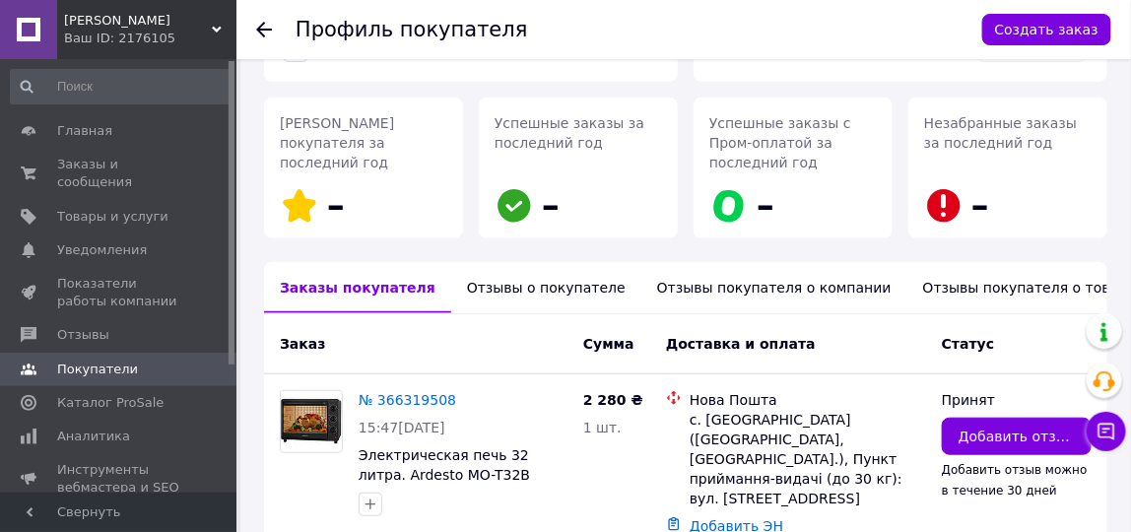
click at [501, 262] on div "Отзывы о покупателе" at bounding box center [546, 287] width 190 height 51
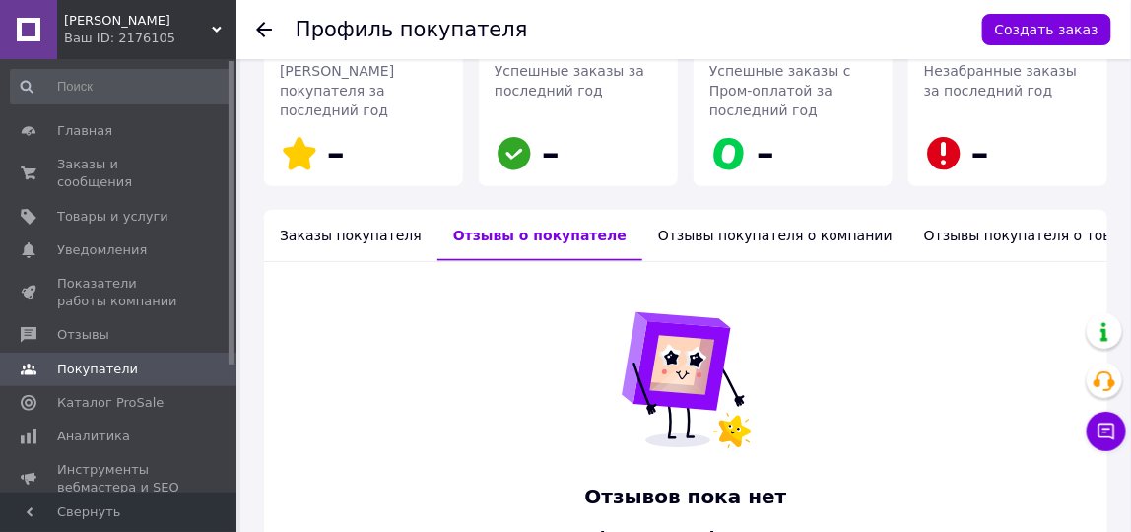
scroll to position [357, 0]
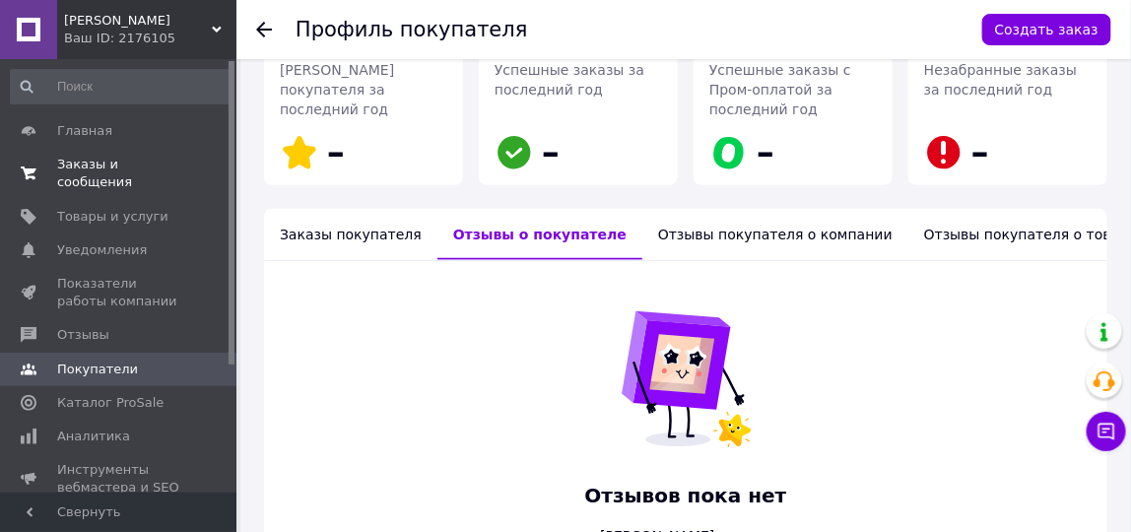
click at [123, 160] on span "Заказы и сообщения" at bounding box center [119, 173] width 125 height 35
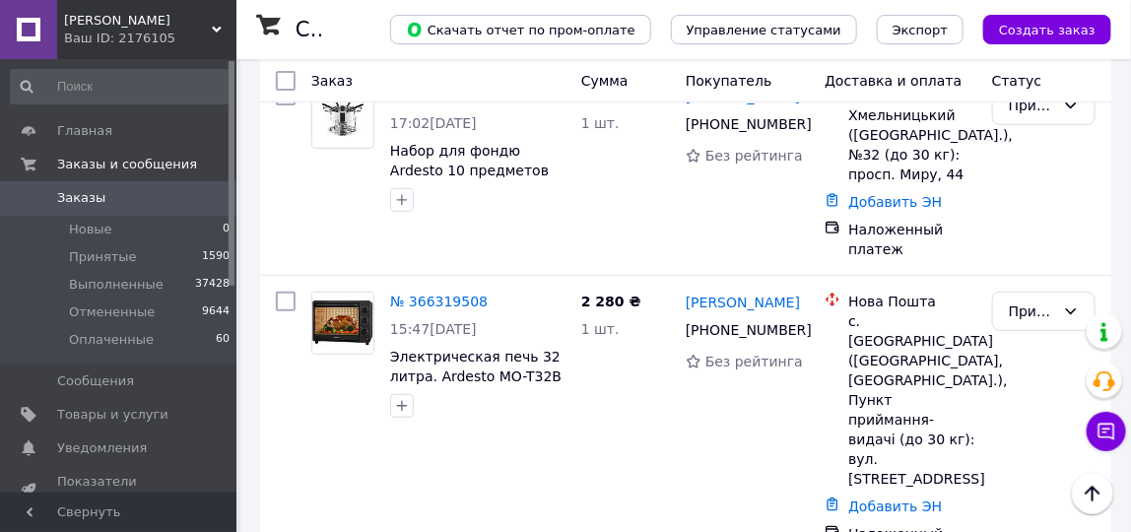
scroll to position [153, 0]
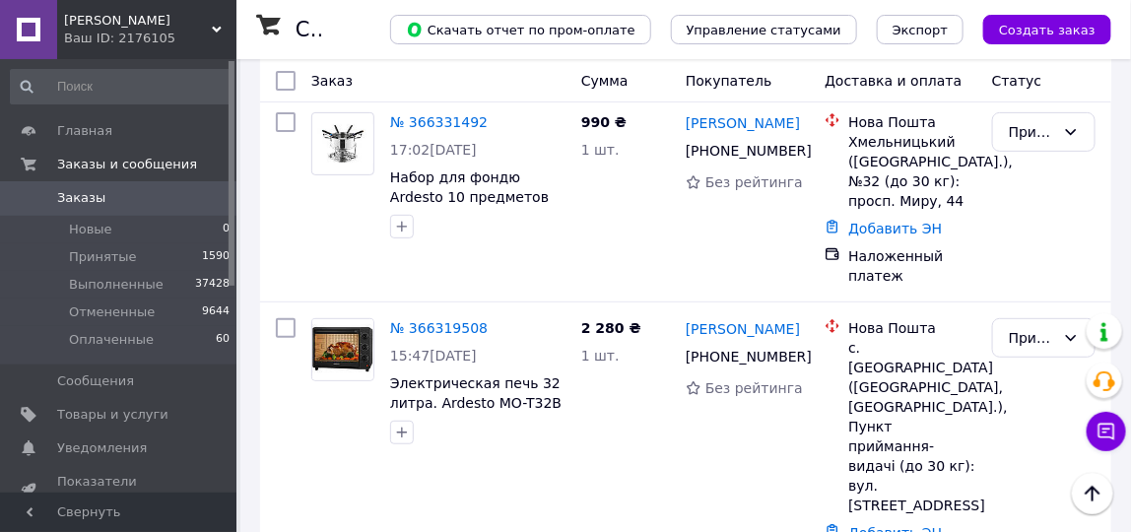
click at [116, 203] on span "Заказы" at bounding box center [119, 198] width 125 height 18
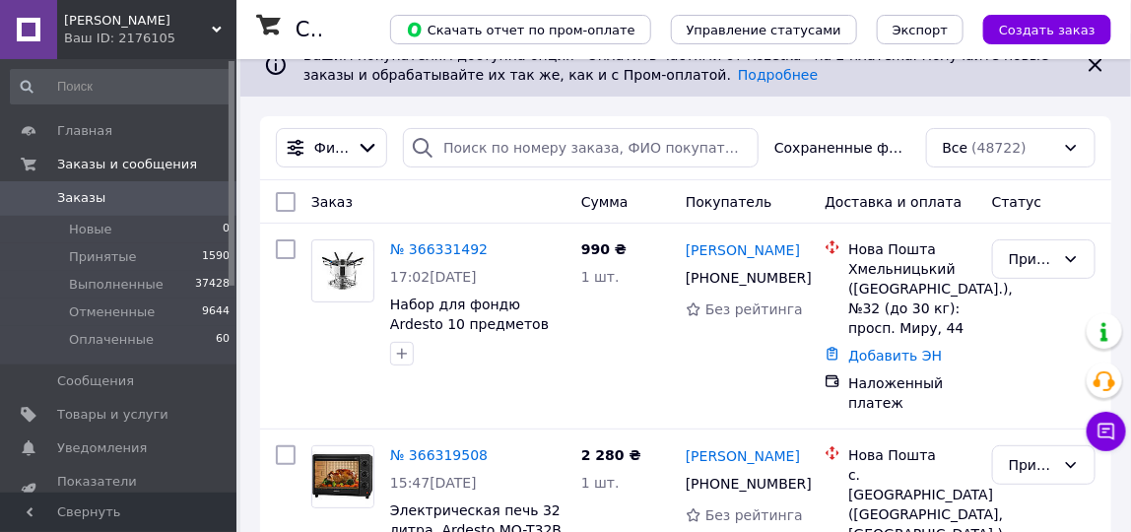
scroll to position [137, 0]
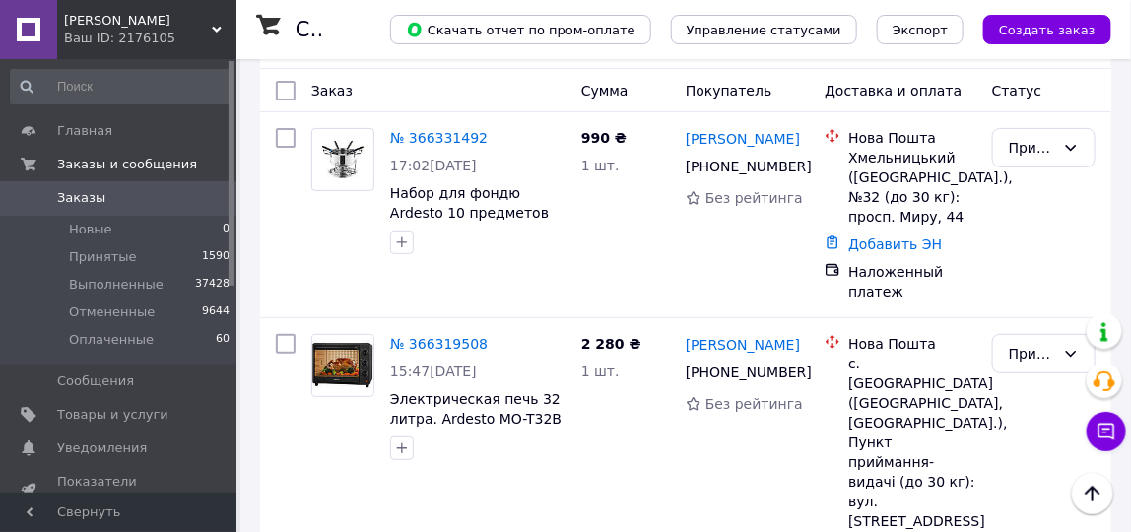
click at [97, 200] on span "Заказы" at bounding box center [81, 198] width 48 height 18
click at [94, 249] on span "Принятые" at bounding box center [103, 257] width 68 height 18
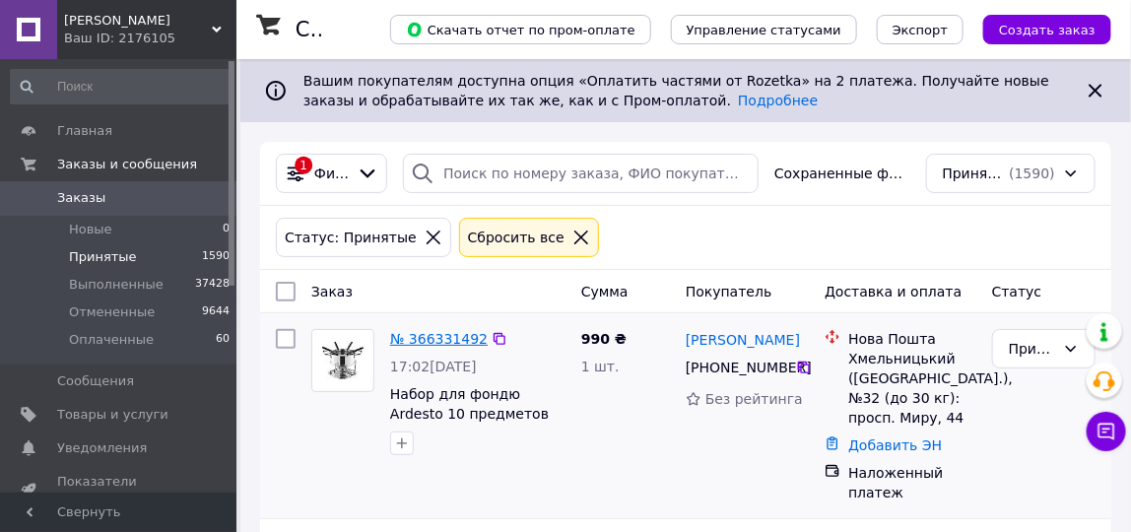
click at [422, 339] on link "№ 366331492" at bounding box center [438, 339] width 97 height 16
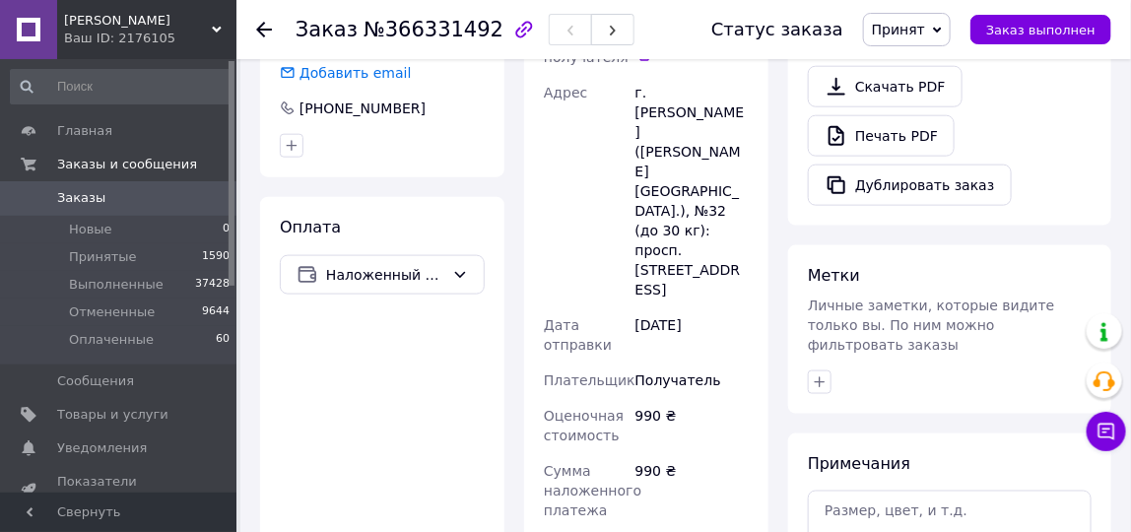
scroll to position [730, 0]
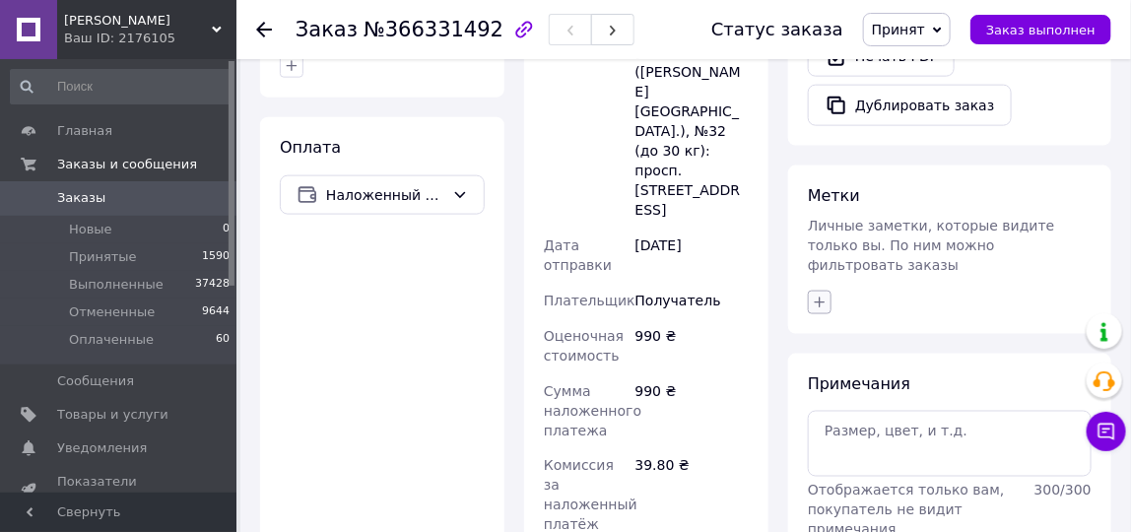
click at [817, 294] on icon "button" at bounding box center [819, 302] width 16 height 16
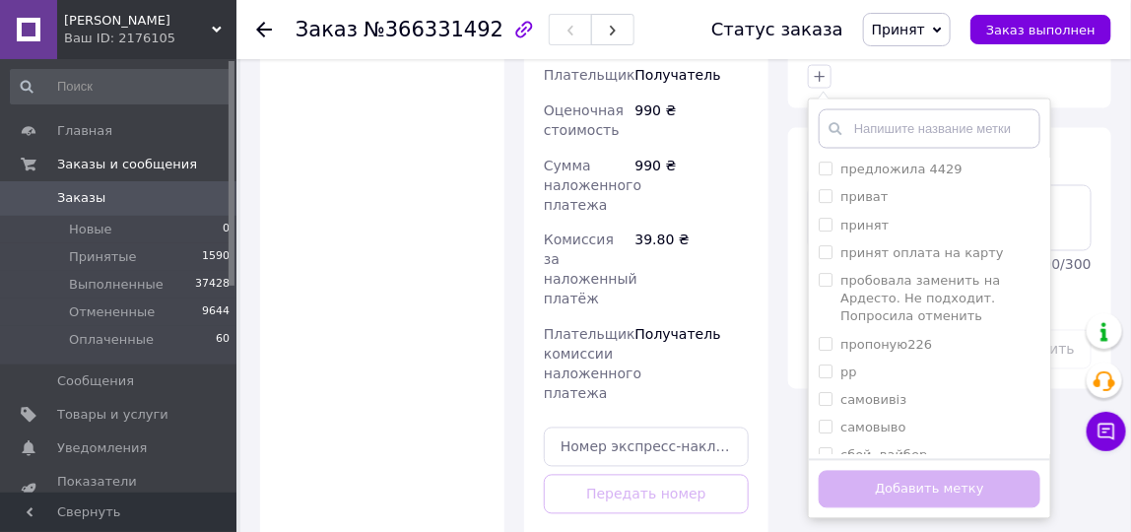
scroll to position [1909, 0]
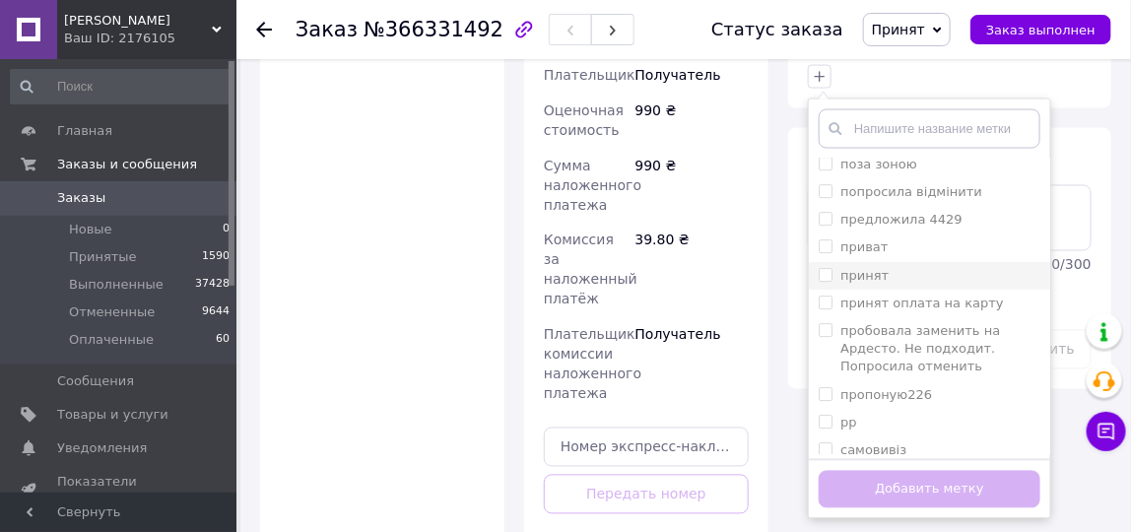
click at [915, 268] on div "принят" at bounding box center [929, 277] width 222 height 18
checkbox input "true"
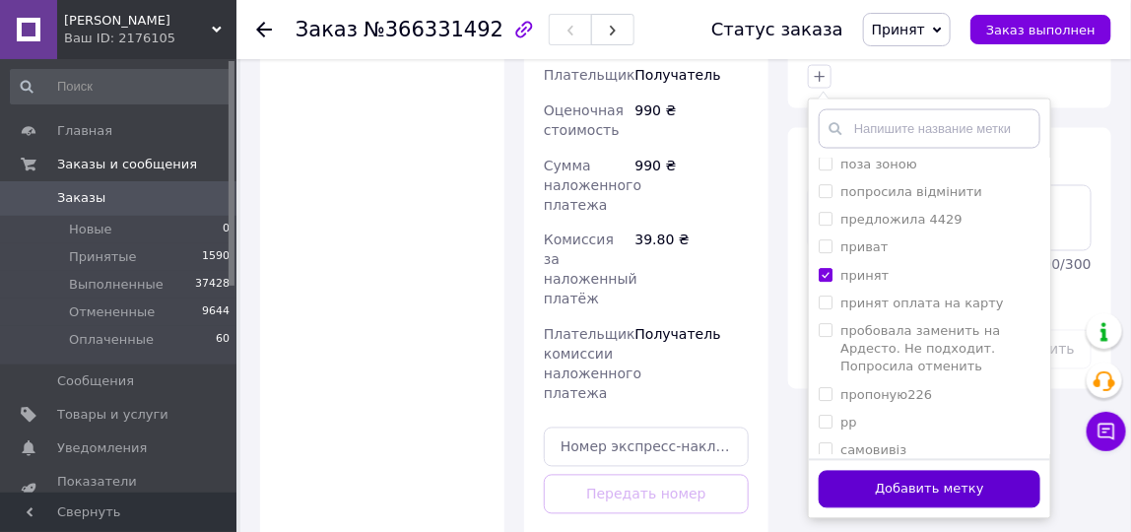
click at [923, 471] on button "Добавить метку" at bounding box center [929, 490] width 222 height 38
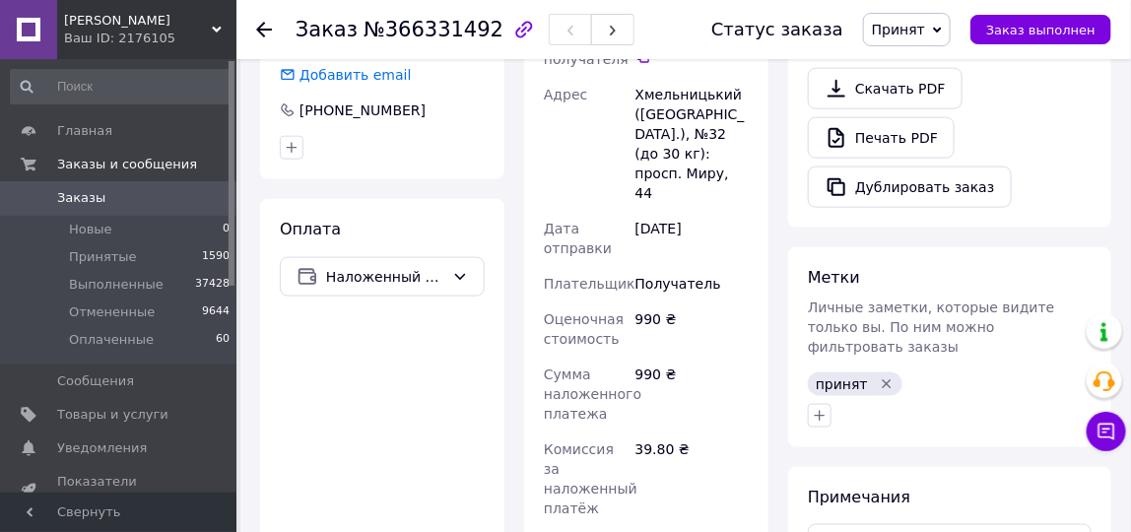
scroll to position [640, 0]
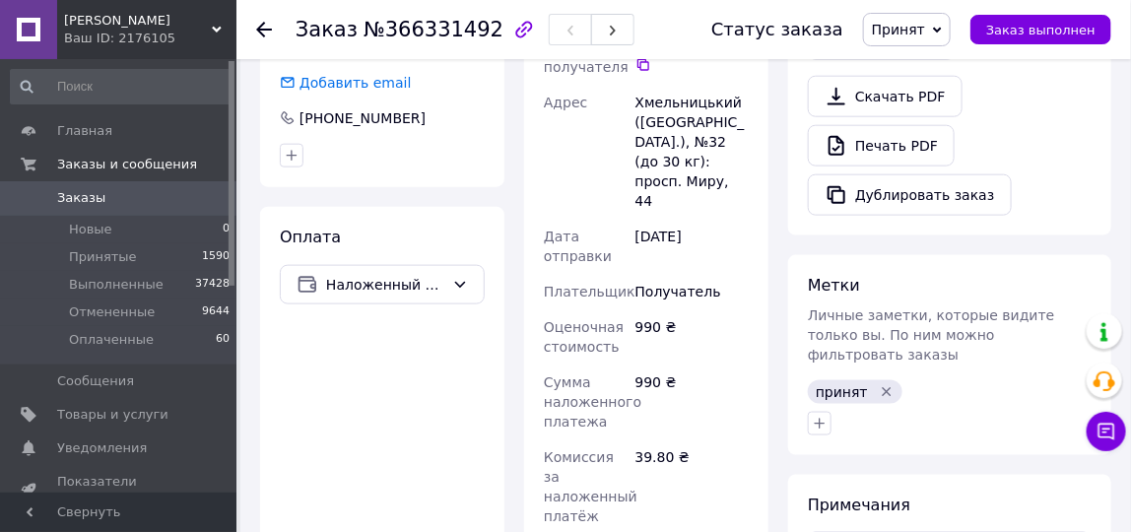
click at [86, 203] on span "Заказы" at bounding box center [81, 198] width 48 height 18
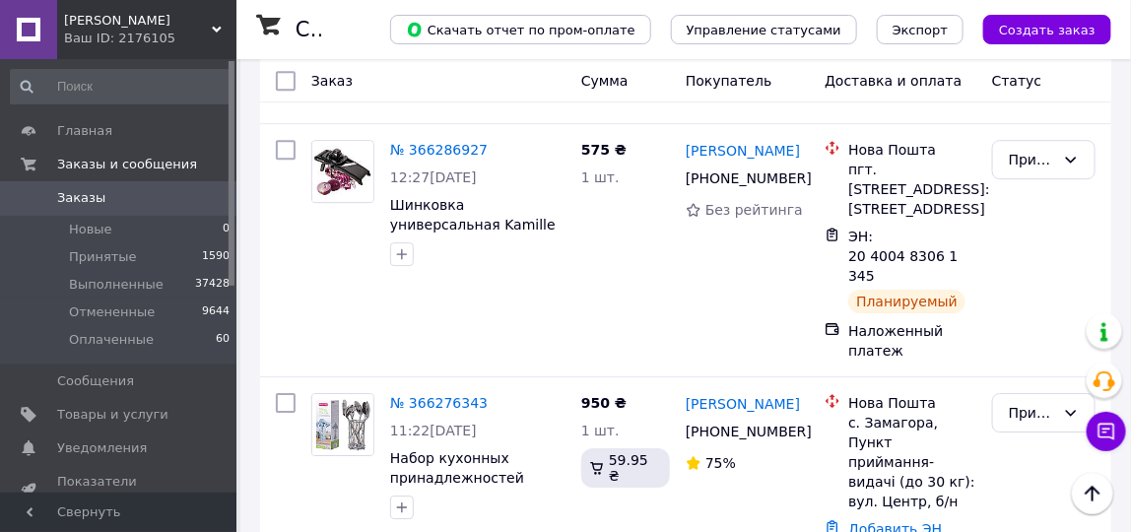
scroll to position [1839, 0]
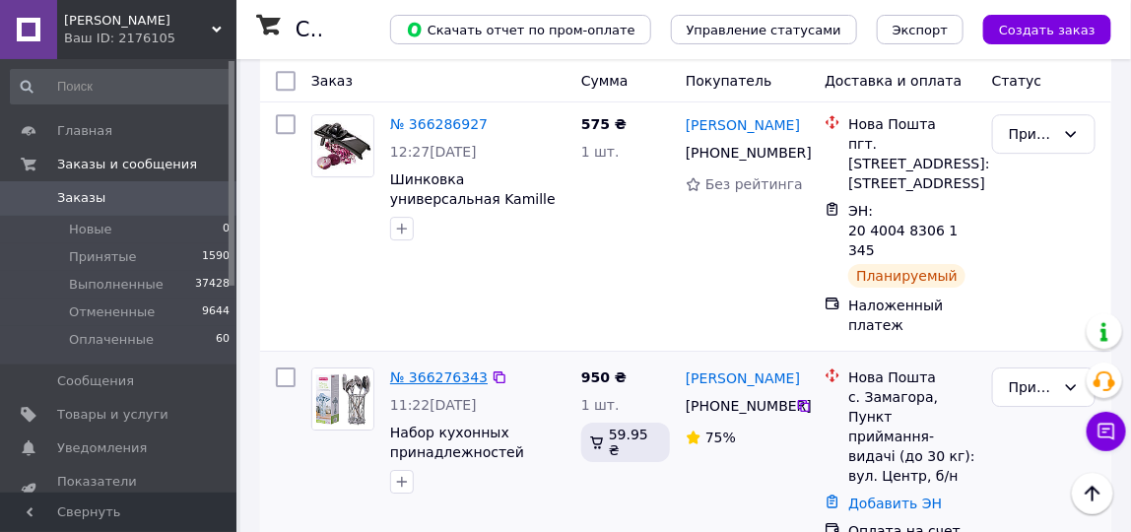
click at [467, 369] on link "№ 366276343" at bounding box center [438, 377] width 97 height 16
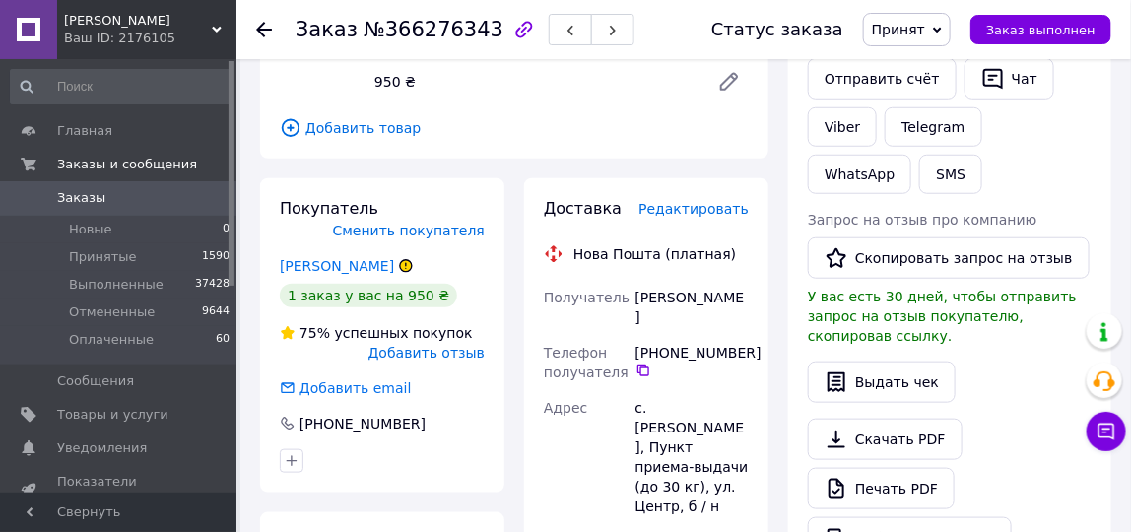
scroll to position [378, 0]
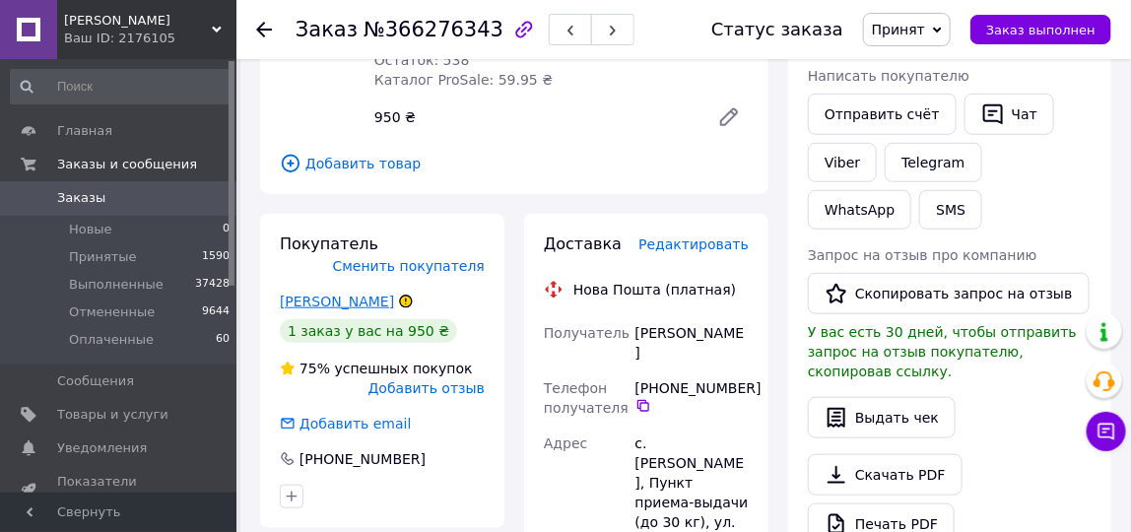
click at [337, 301] on link "Ткачук Марія" at bounding box center [337, 301] width 114 height 16
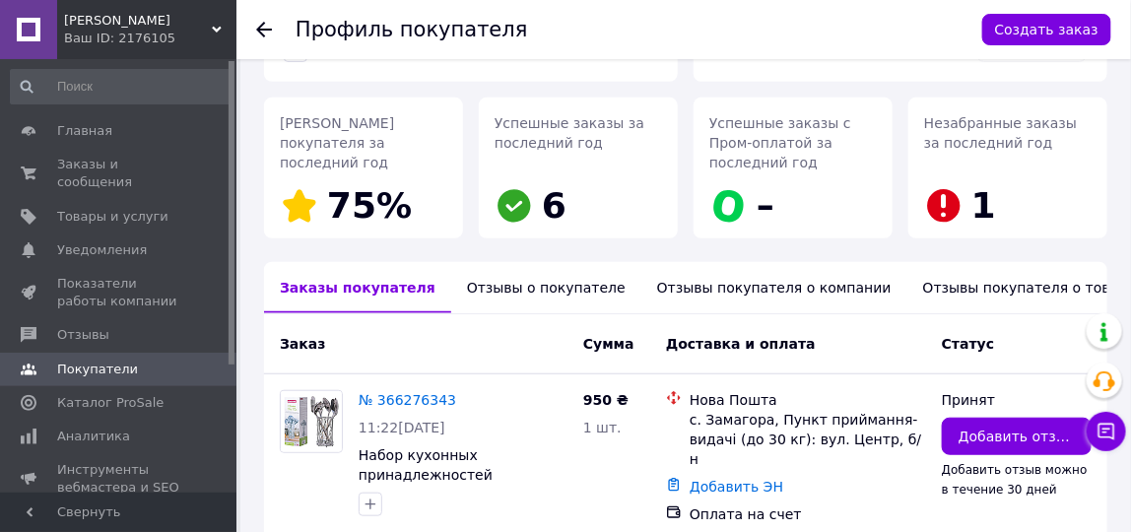
scroll to position [273, 0]
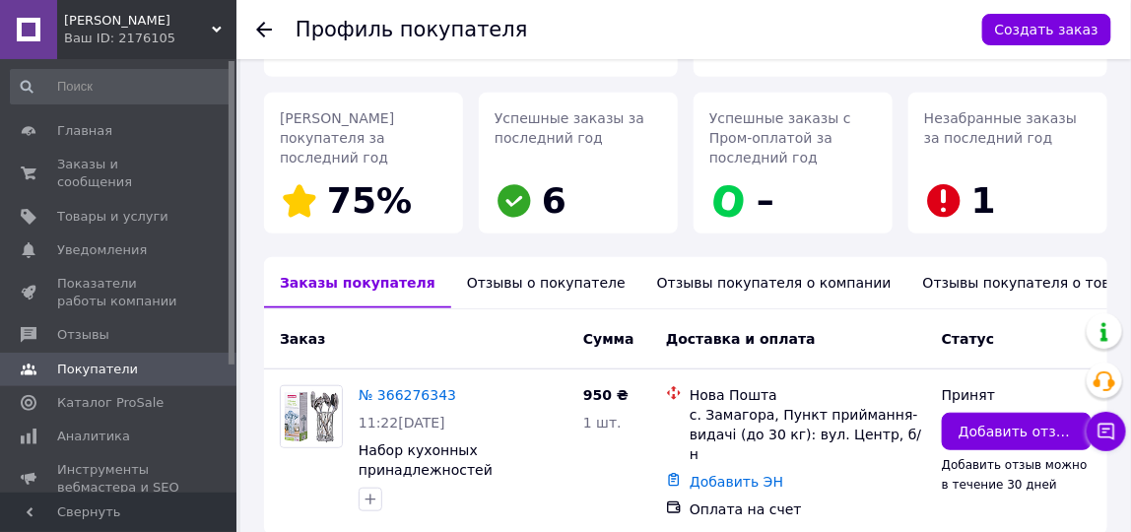
click at [495, 263] on div "Отзывы о покупателе" at bounding box center [546, 282] width 190 height 51
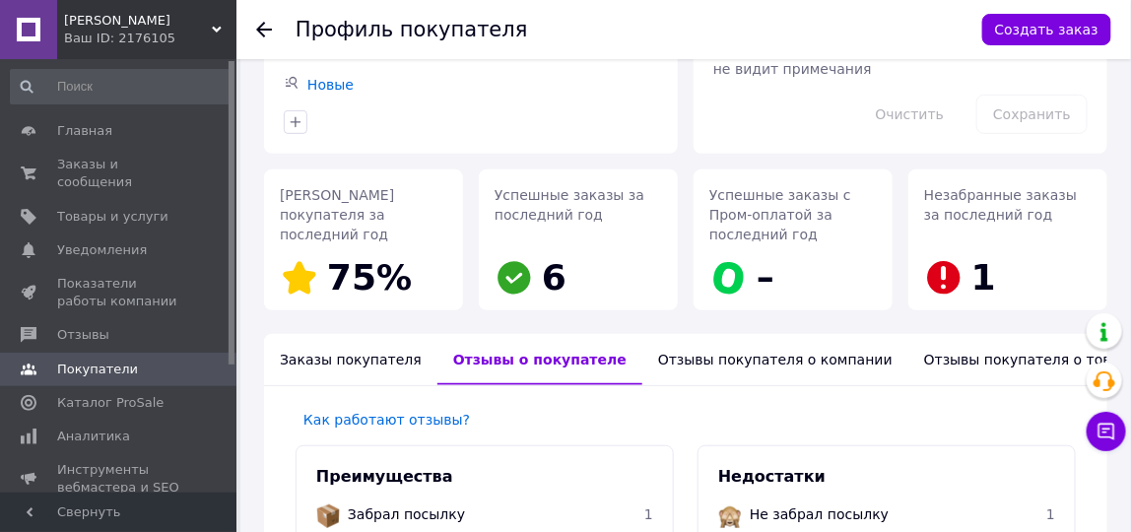
scroll to position [23, 0]
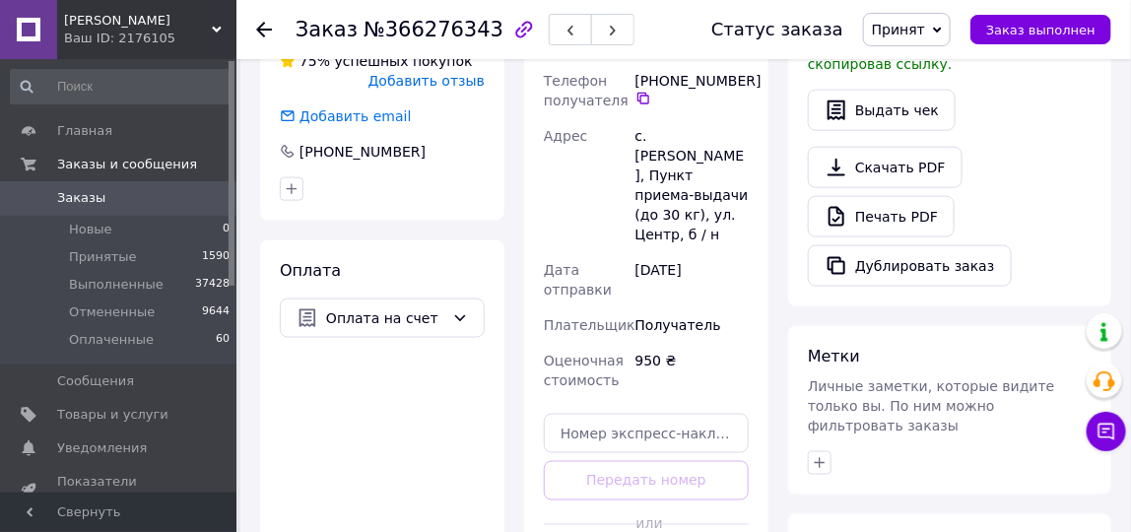
scroll to position [803, 0]
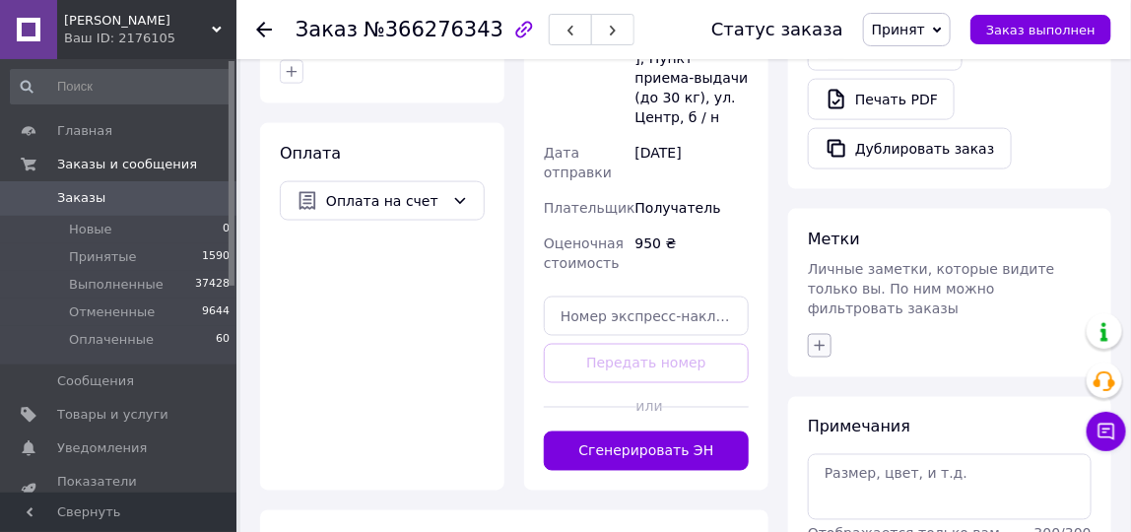
drag, startPoint x: 819, startPoint y: 296, endPoint x: 1142, endPoint y: 312, distance: 323.4
click at [819, 338] on icon "button" at bounding box center [819, 346] width 16 height 16
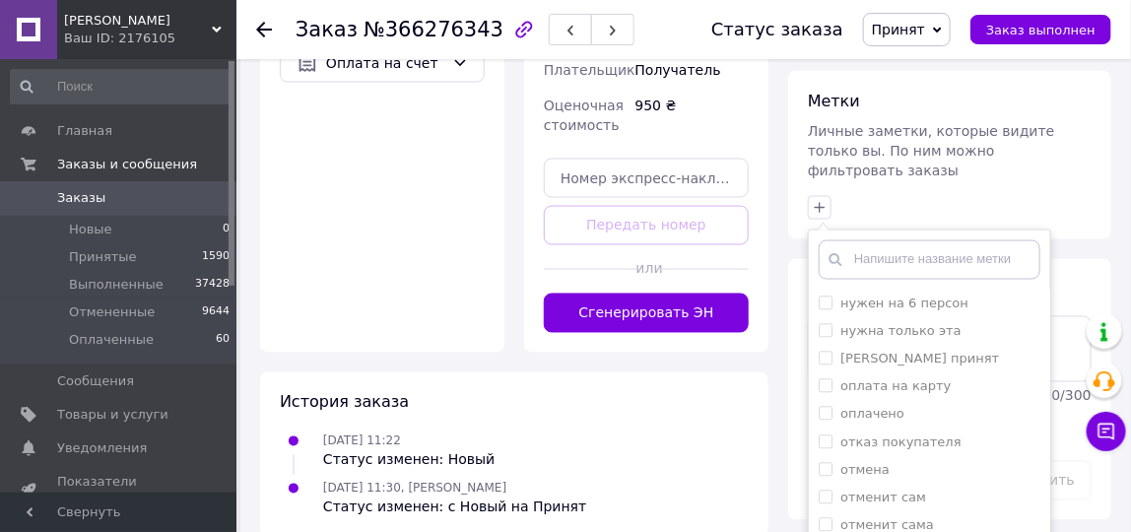
scroll to position [1843, 0]
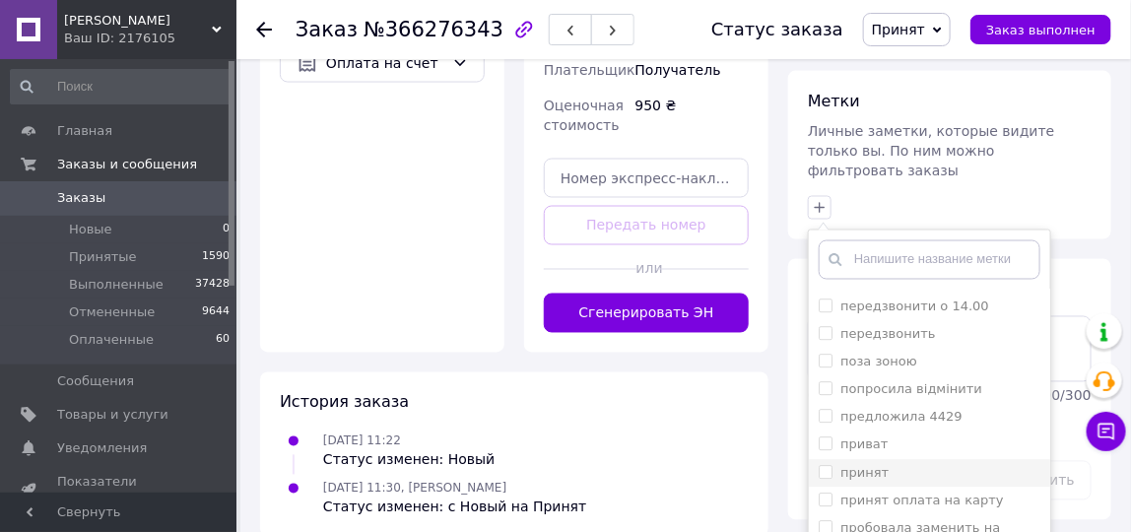
click at [891, 465] on div "принят" at bounding box center [929, 474] width 222 height 18
checkbox input "true"
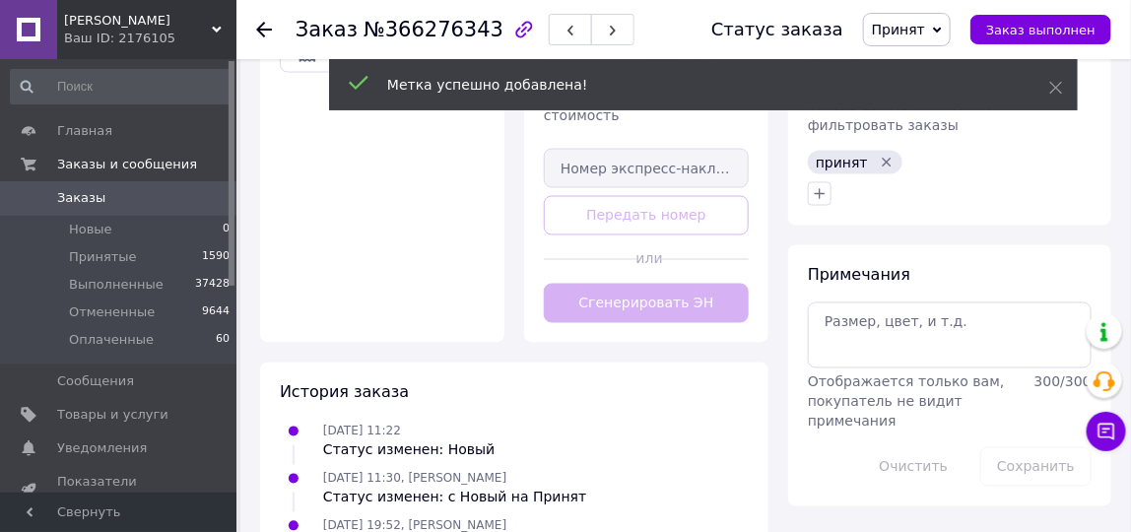
scroll to position [970, 0]
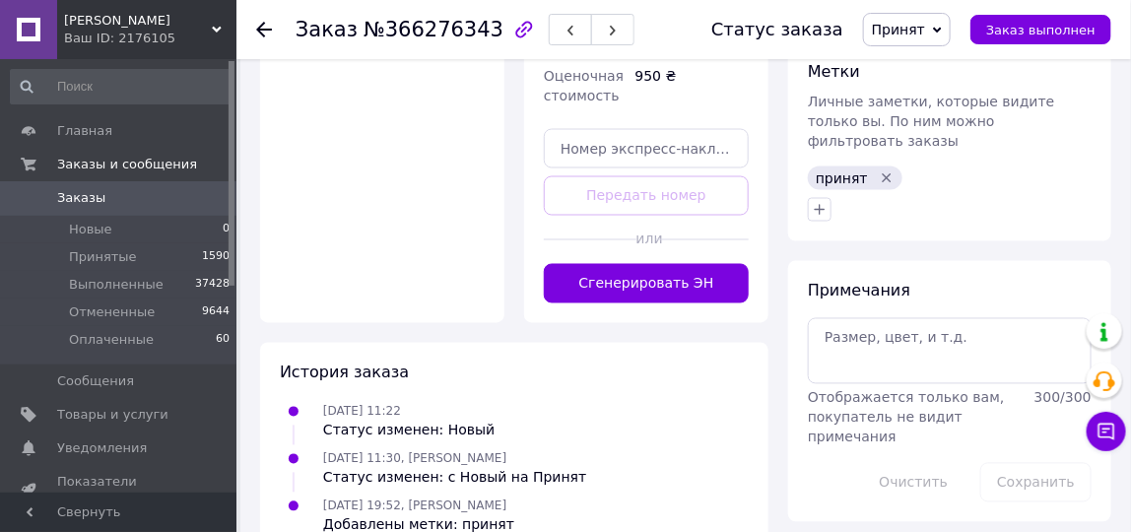
click at [105, 202] on span "Заказы" at bounding box center [119, 198] width 125 height 18
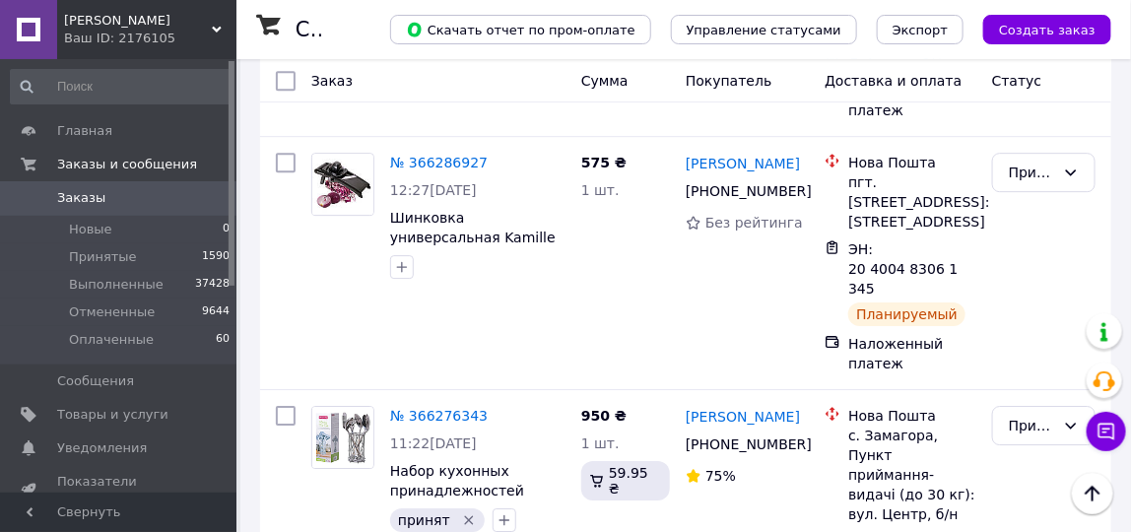
scroll to position [1930, 0]
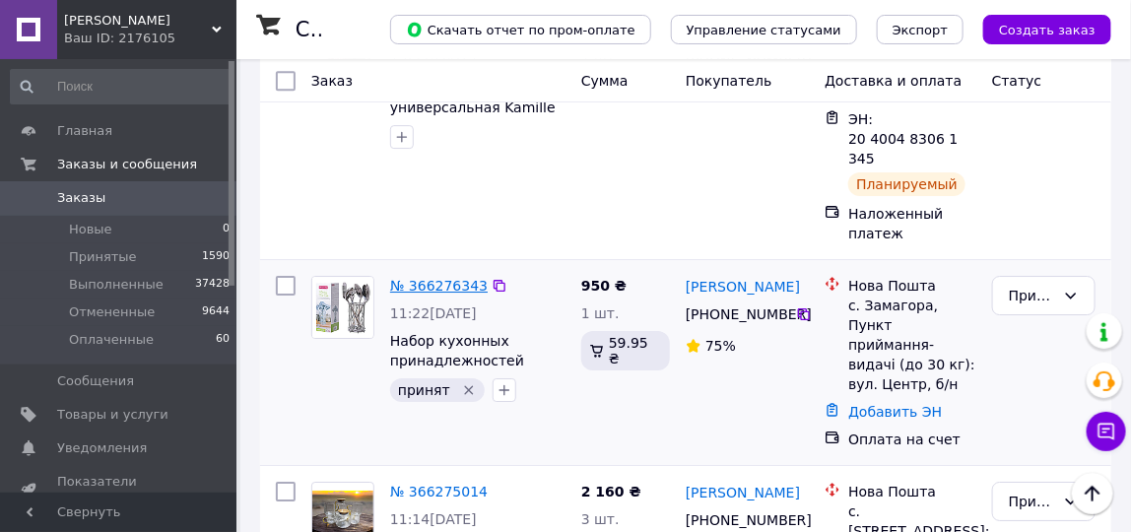
click at [453, 278] on link "№ 366276343" at bounding box center [438, 286] width 97 height 16
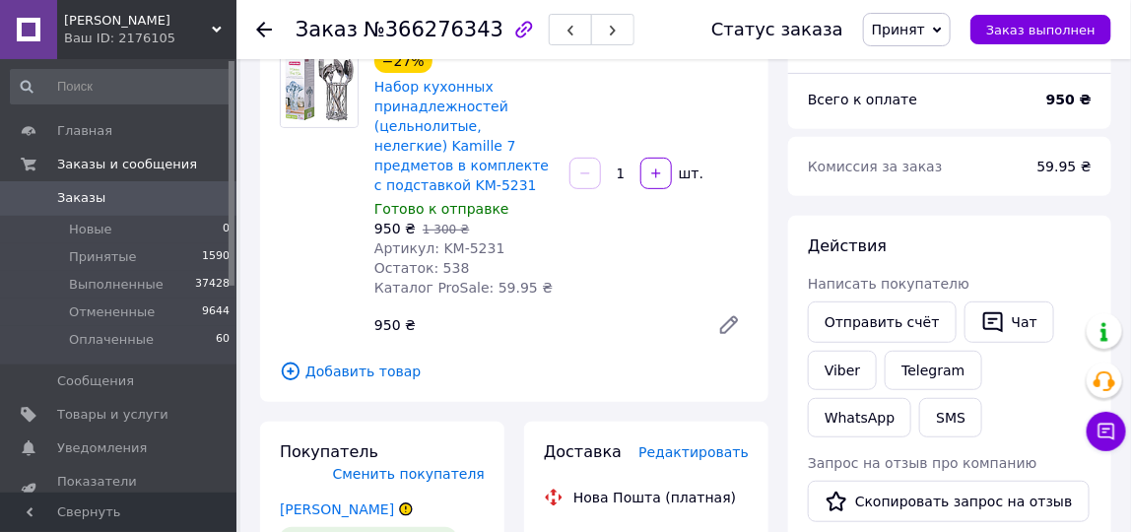
scroll to position [128, 0]
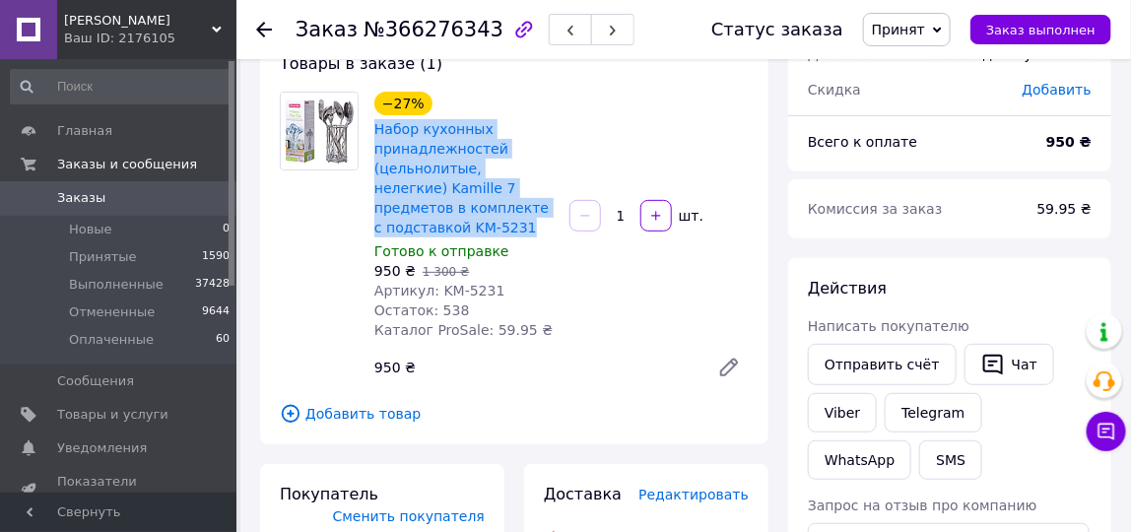
drag, startPoint x: 365, startPoint y: 130, endPoint x: 463, endPoint y: 226, distance: 136.5
click at [463, 226] on div "−27% Набор кухонных принадлежностей (цельнолитые, нелегкие) Kamille 7 предметов…" at bounding box center [463, 216] width 195 height 256
copy link "Набор кухонных принадлежностей (цельнолитые, нелегкие) Kamille 7 предметов в ко…"
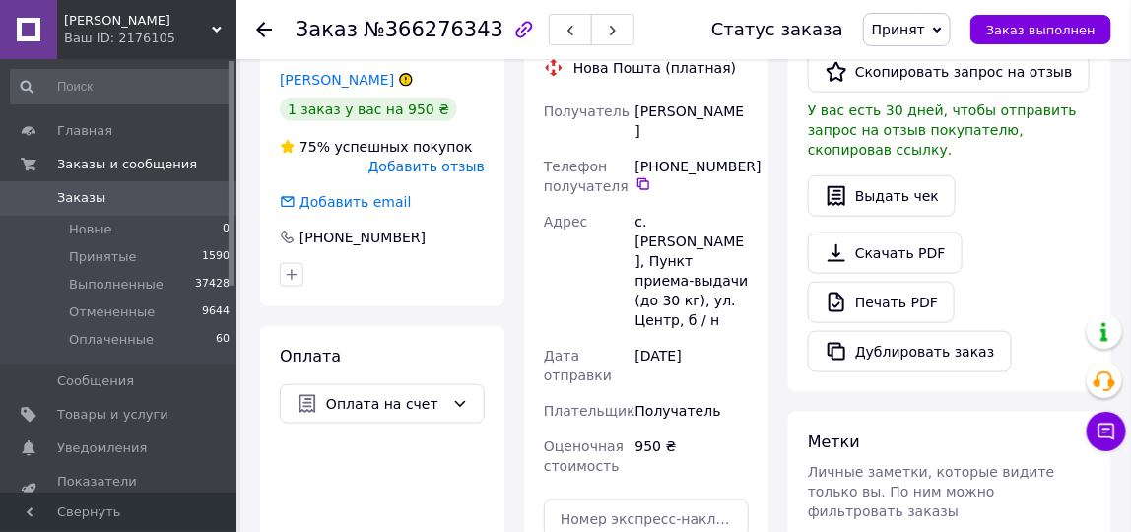
scroll to position [595, 0]
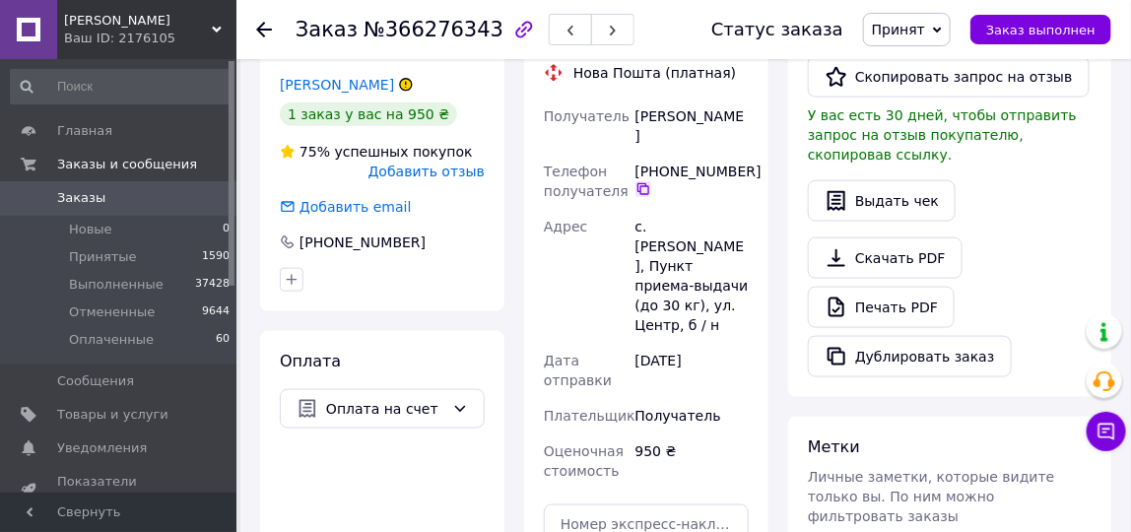
click at [647, 181] on icon at bounding box center [643, 189] width 16 height 16
drag, startPoint x: 635, startPoint y: 111, endPoint x: 741, endPoint y: 124, distance: 106.2
click at [741, 124] on div "Ткачук Марія" at bounding box center [691, 125] width 121 height 55
copy div "Ткачук Марія"
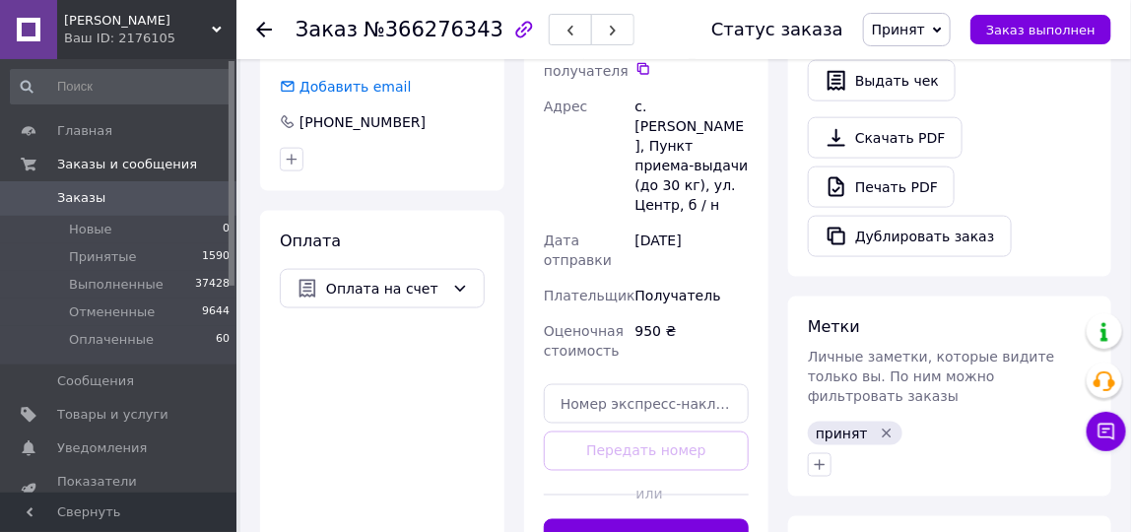
scroll to position [729, 0]
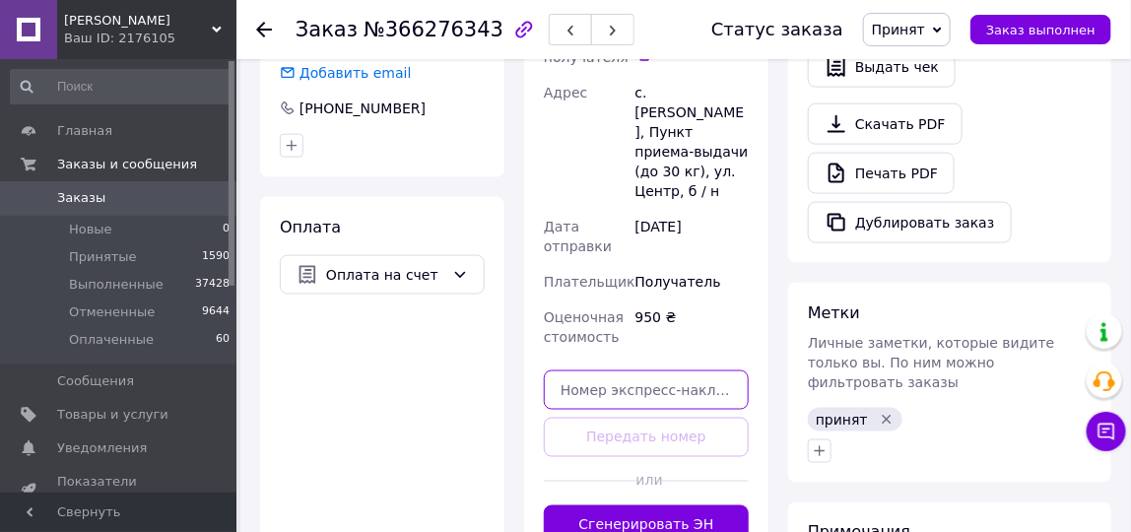
click at [684, 370] on input "text" at bounding box center [646, 389] width 205 height 39
paste input "20400483062469"
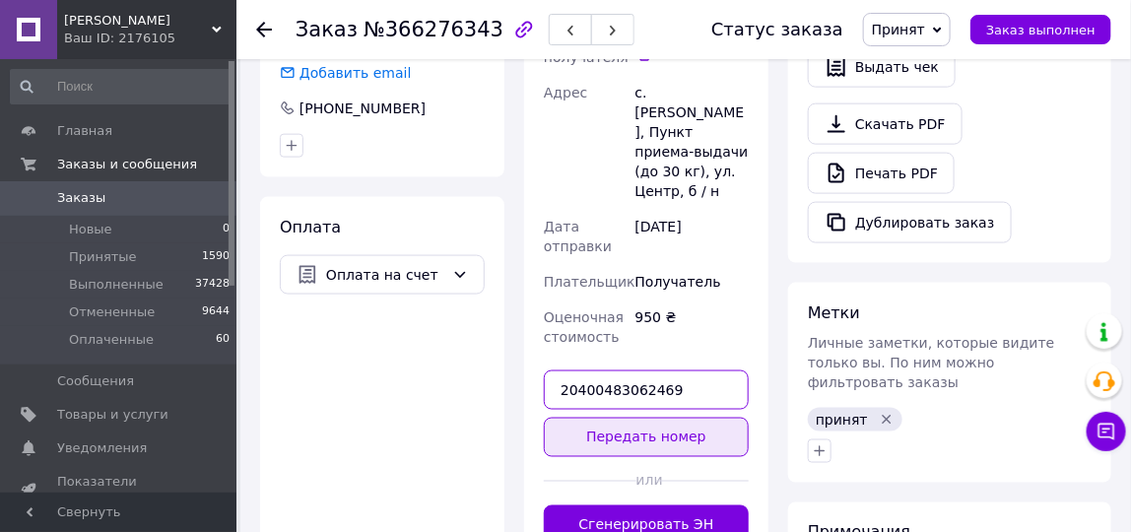
type input "20400483062469"
click at [630, 418] on button "Передать номер" at bounding box center [646, 437] width 205 height 39
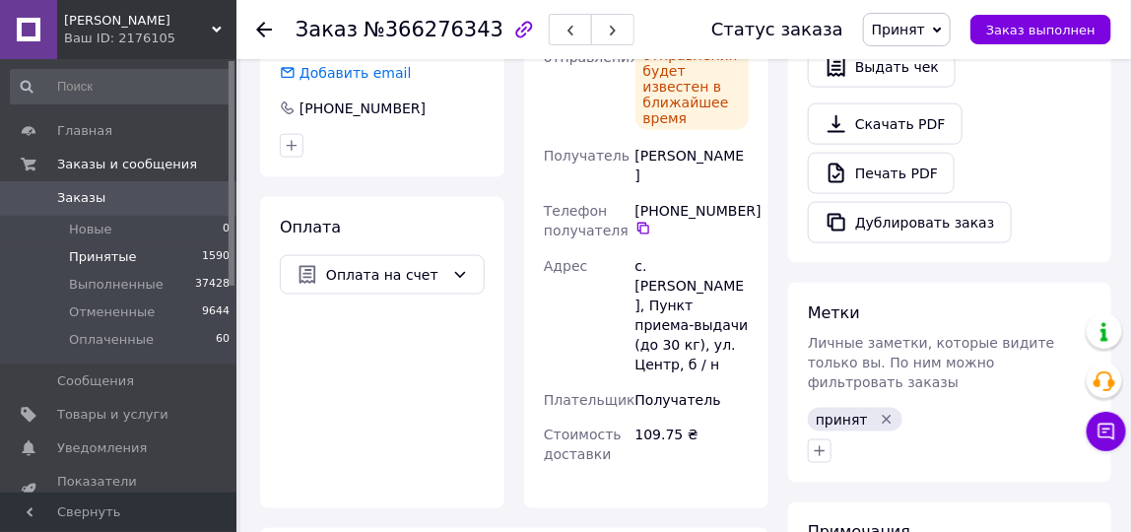
click at [124, 245] on li "Принятые 1590" at bounding box center [120, 257] width 241 height 28
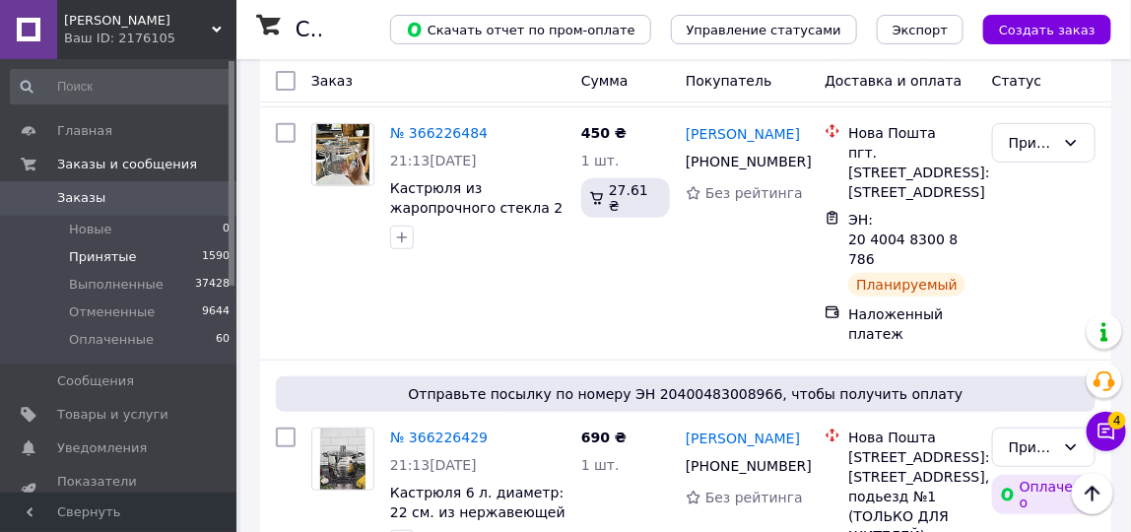
scroll to position [4673, 0]
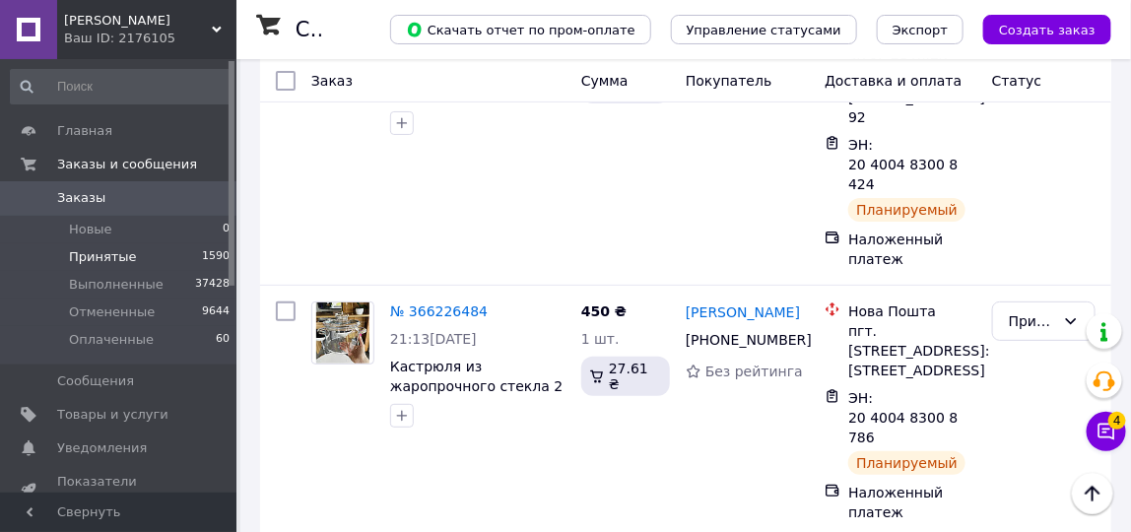
click at [91, 203] on span "Заказы" at bounding box center [81, 198] width 48 height 18
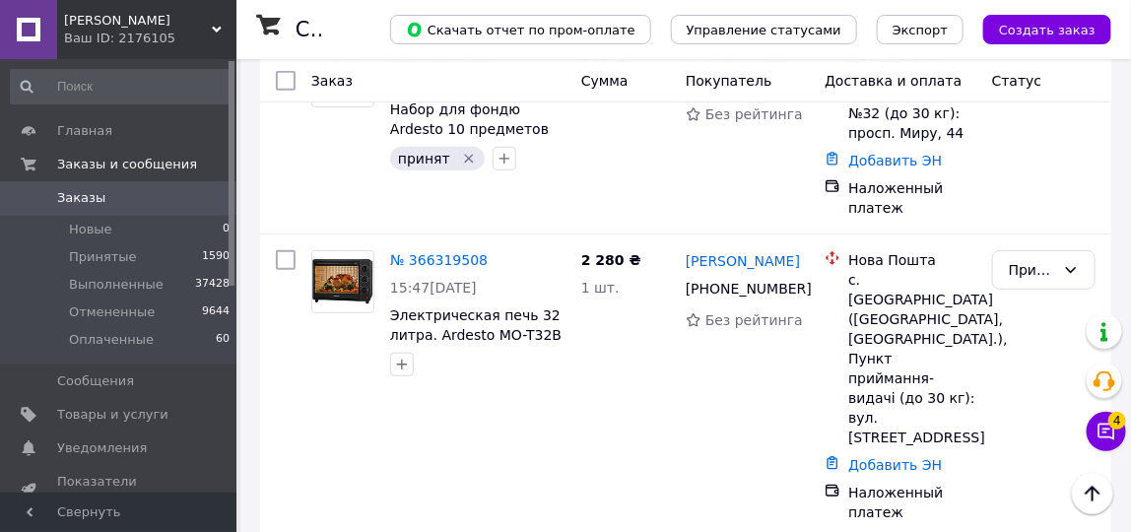
scroll to position [288, 0]
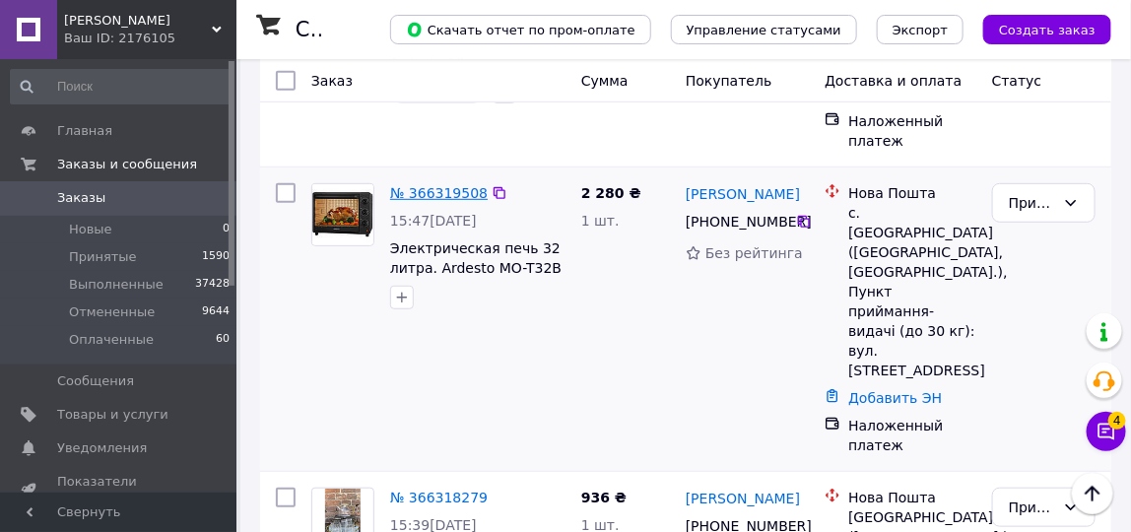
click at [414, 194] on link "№ 366319508" at bounding box center [438, 193] width 97 height 16
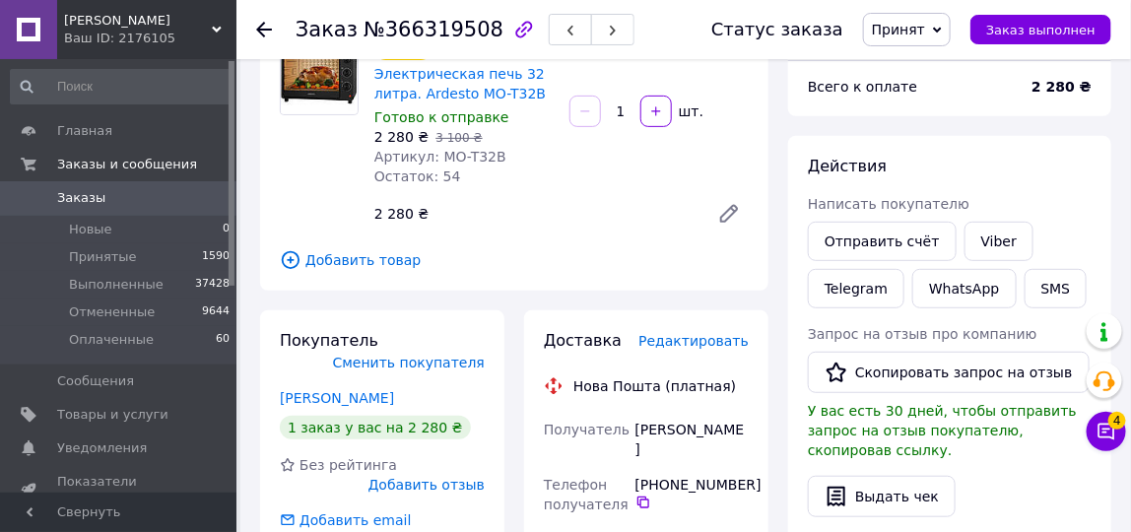
scroll to position [342, 0]
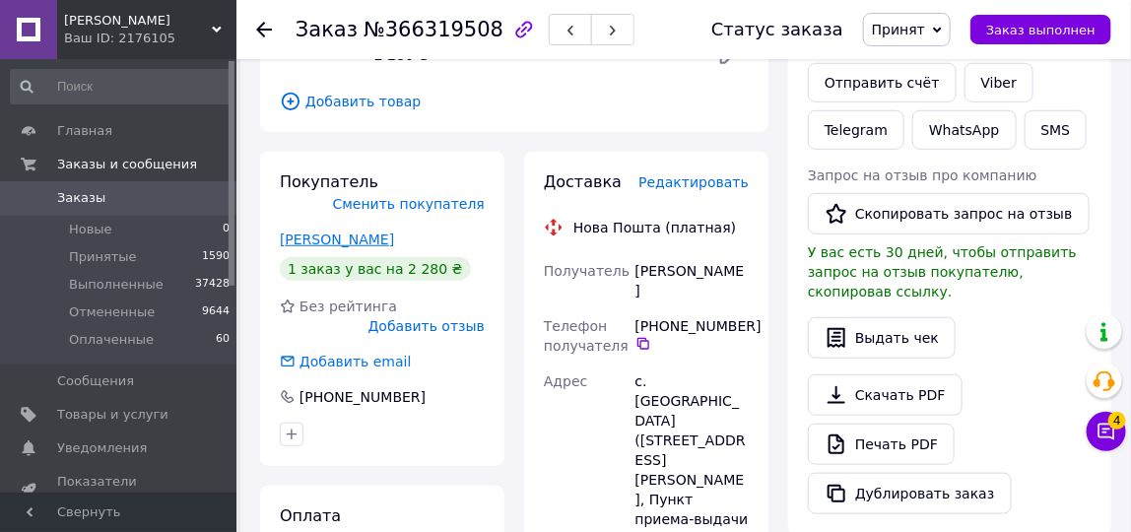
click at [323, 233] on link "Годун [PERSON_NAME]" at bounding box center [337, 239] width 114 height 16
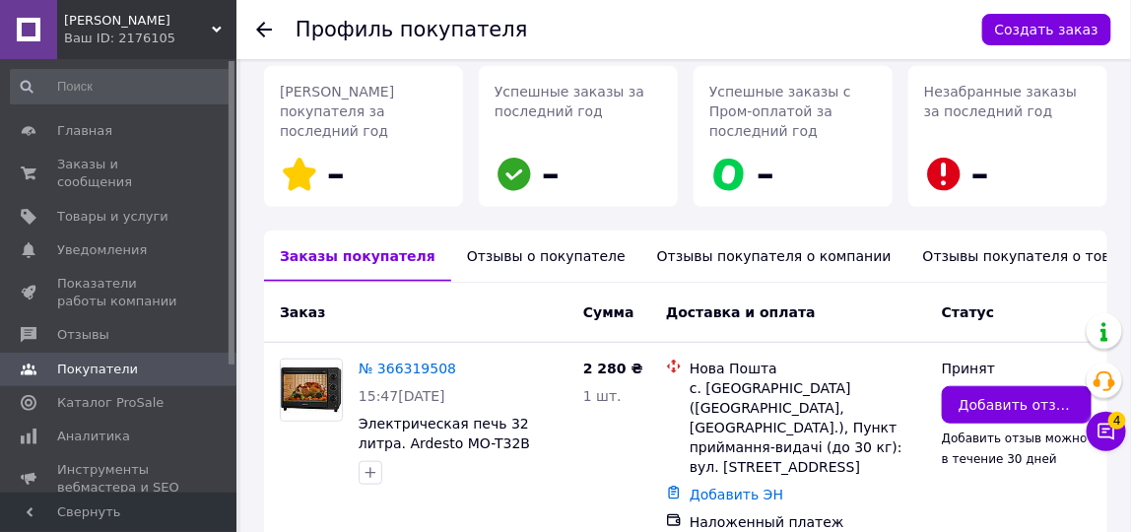
scroll to position [376, 0]
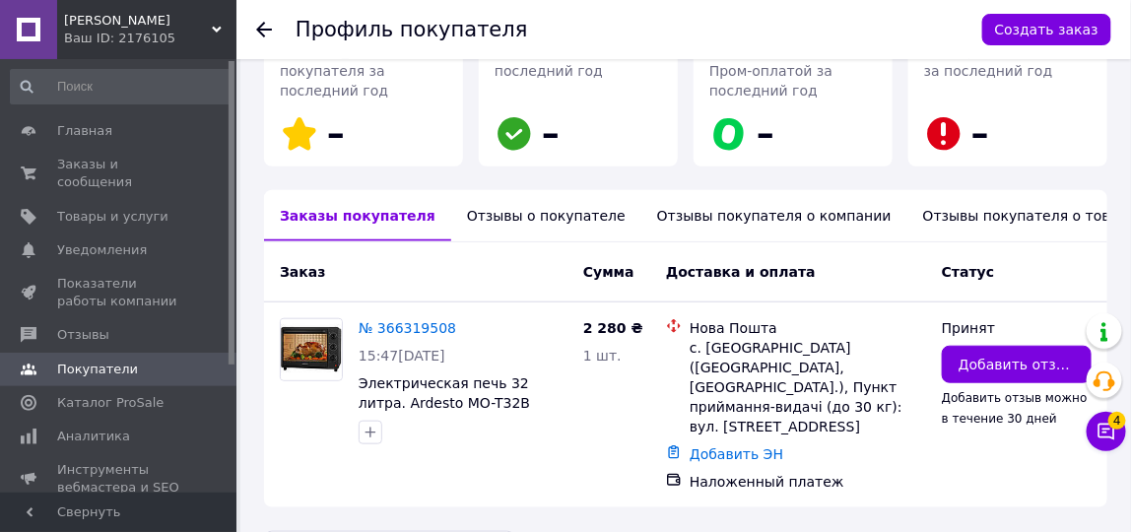
click at [520, 190] on div "Отзывы о покупателе" at bounding box center [546, 215] width 190 height 51
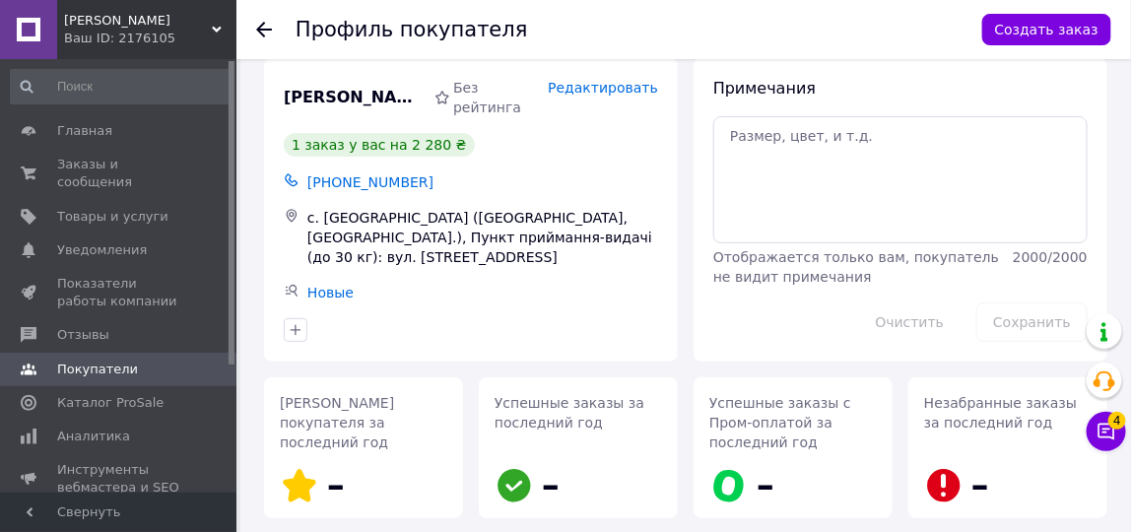
scroll to position [0, 0]
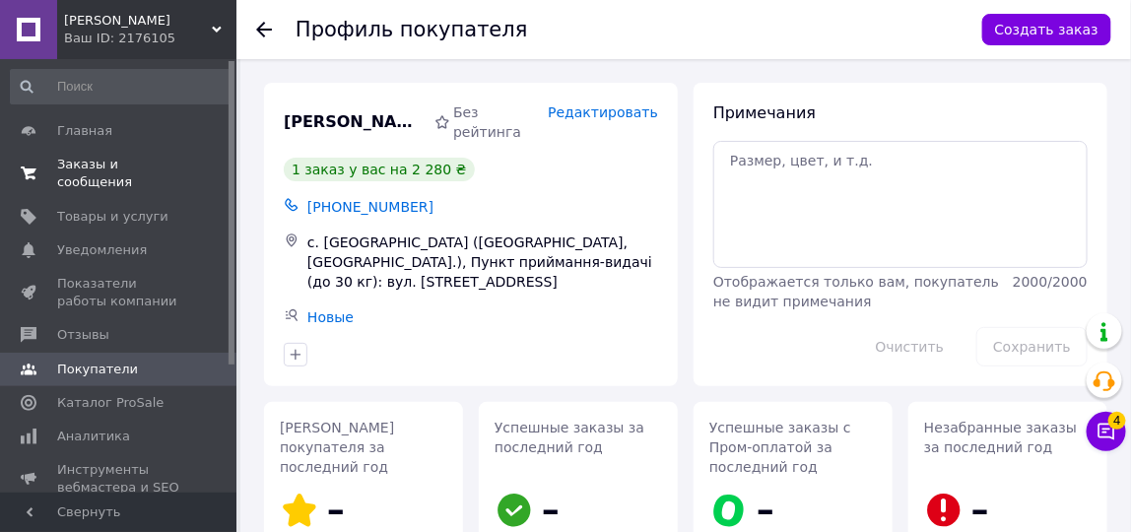
click at [134, 166] on span "Заказы и сообщения" at bounding box center [119, 173] width 125 height 35
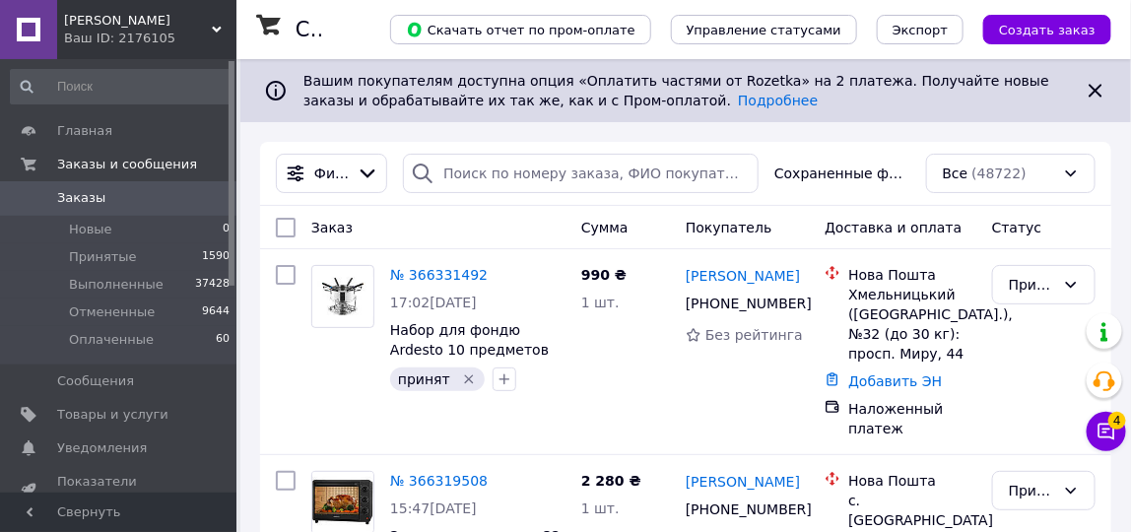
scroll to position [162, 0]
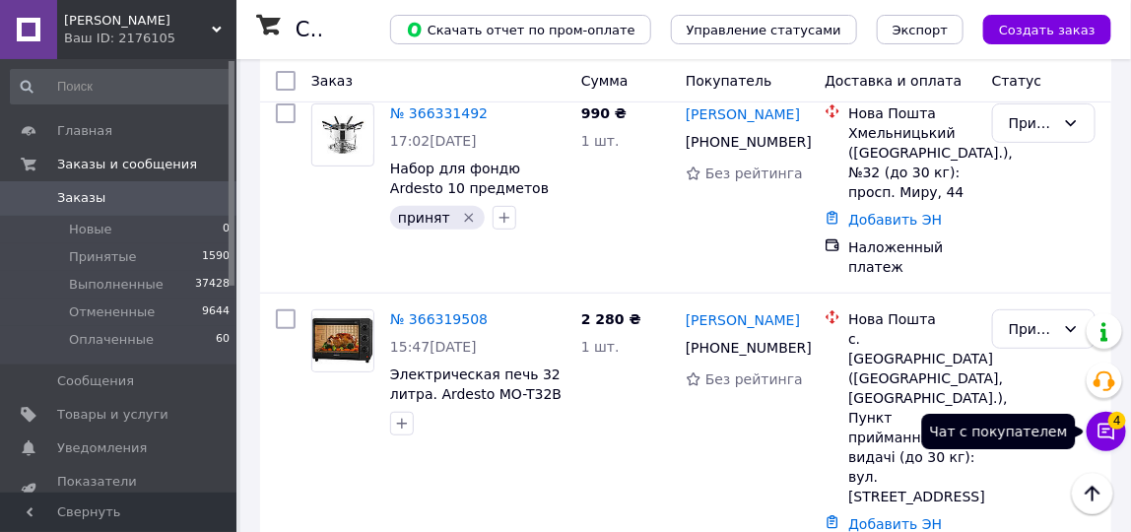
click at [1123, 414] on span "4" at bounding box center [1117, 421] width 18 height 18
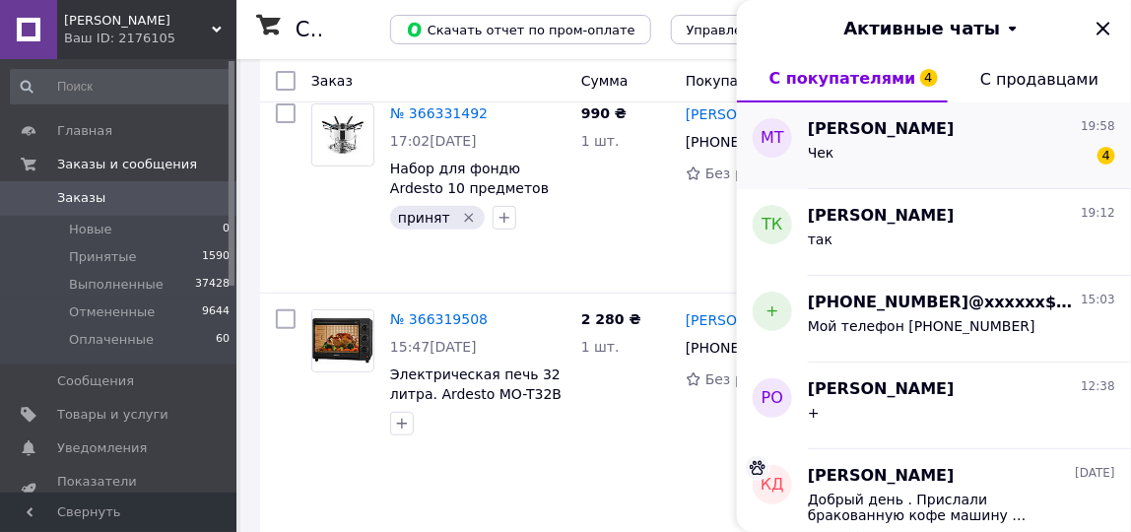
click at [970, 157] on div "Чек 4" at bounding box center [961, 157] width 307 height 32
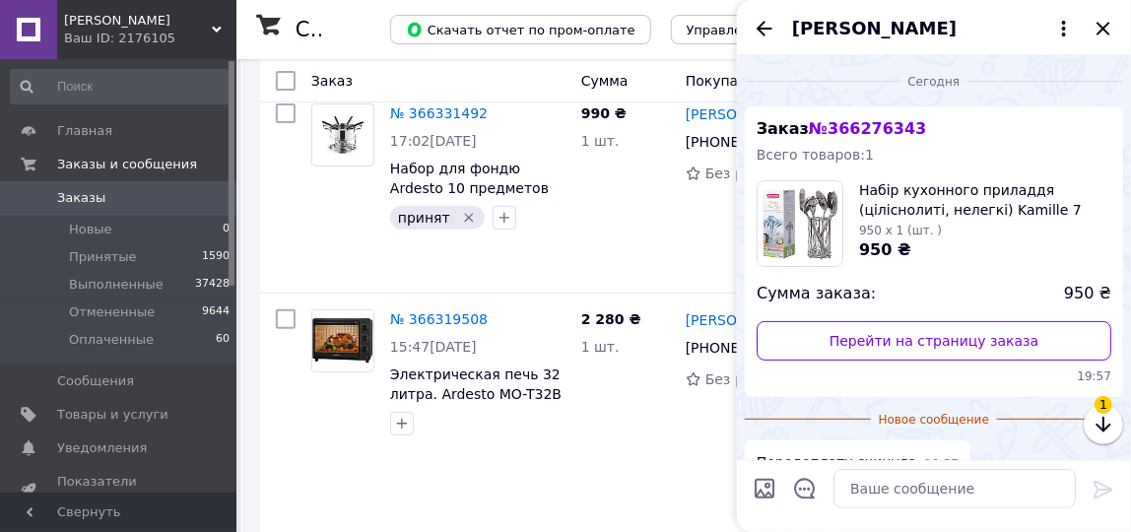
scroll to position [0, 0]
click at [1100, 23] on icon "Закрыть" at bounding box center [1103, 29] width 24 height 24
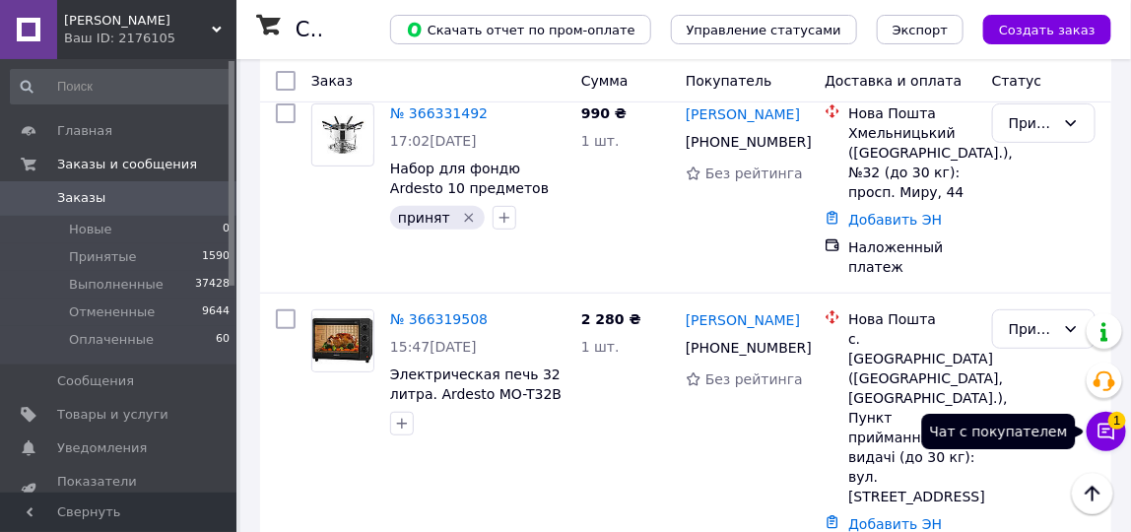
click at [1116, 430] on icon at bounding box center [1106, 432] width 20 height 20
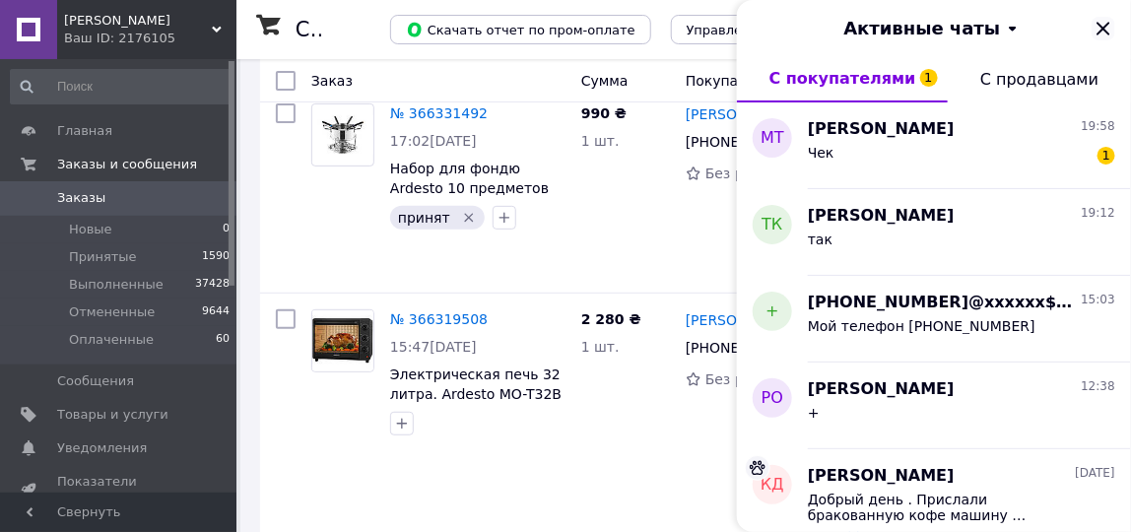
click at [1099, 31] on icon "Закрыть" at bounding box center [1103, 29] width 24 height 24
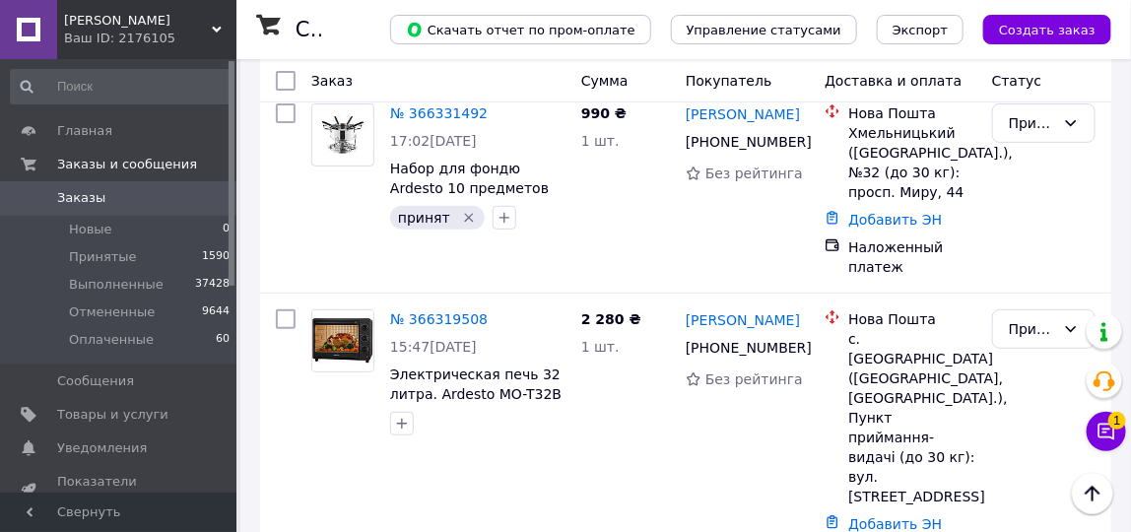
click at [73, 189] on span "Заказы" at bounding box center [81, 198] width 48 height 18
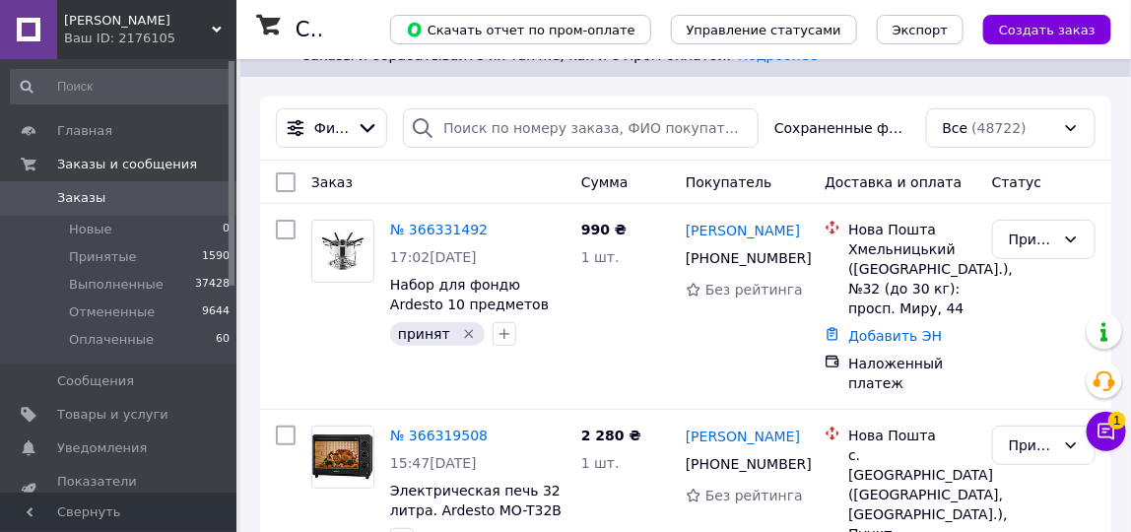
scroll to position [145, 0]
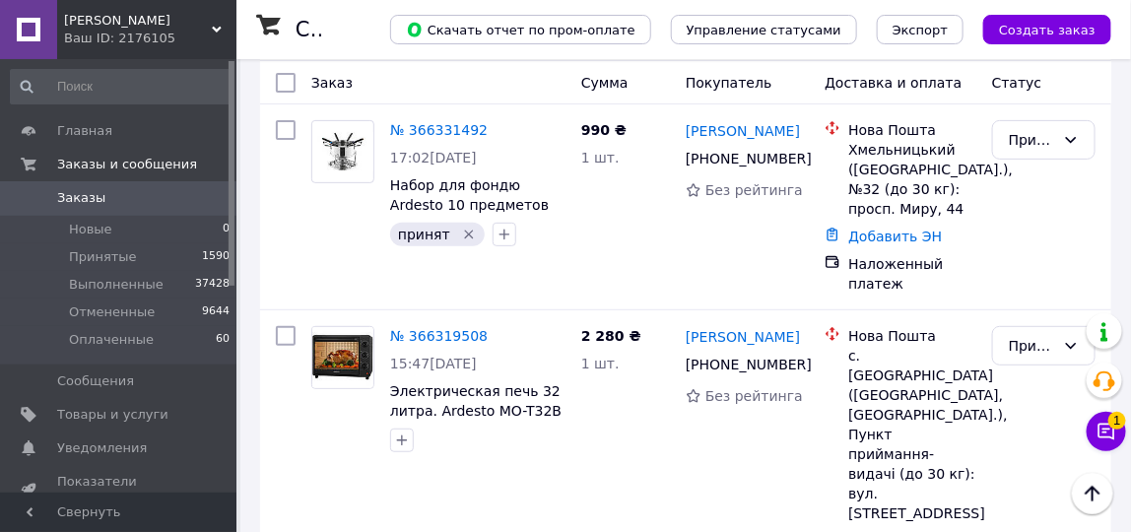
click at [73, 199] on span "Заказы" at bounding box center [81, 198] width 48 height 18
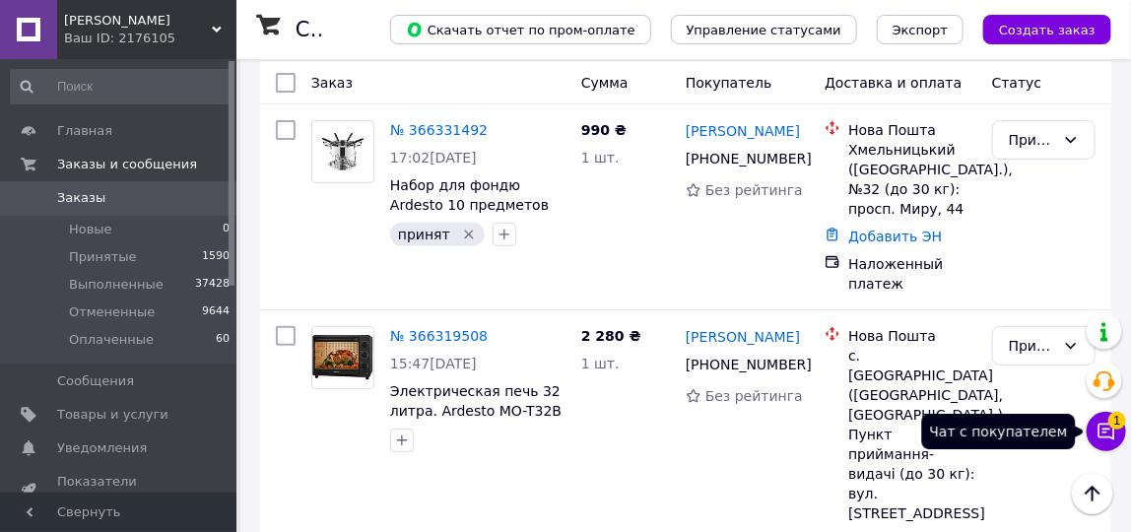
click at [1103, 427] on icon at bounding box center [1106, 432] width 20 height 20
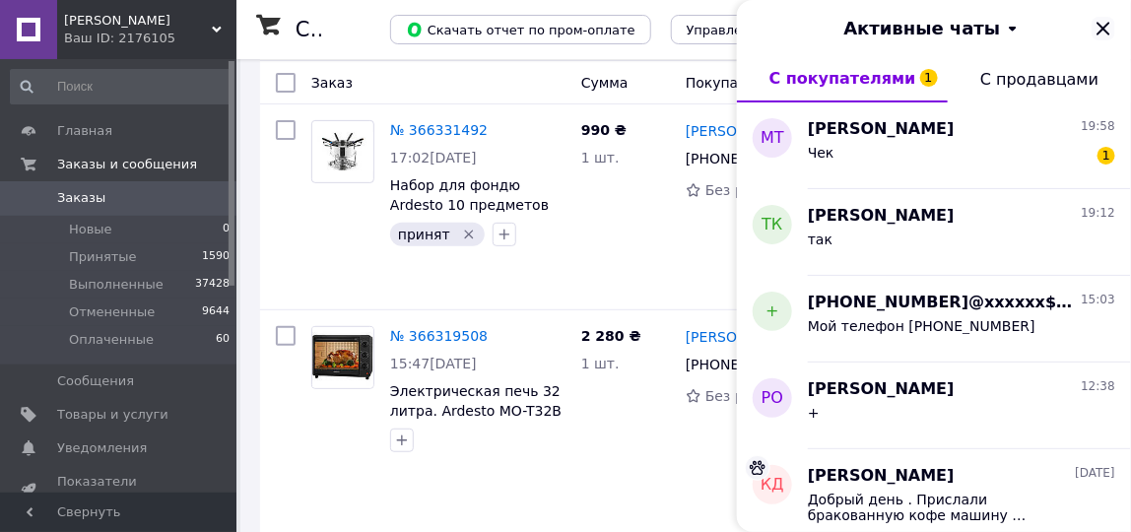
click at [1106, 26] on icon "Закрыть" at bounding box center [1103, 29] width 24 height 24
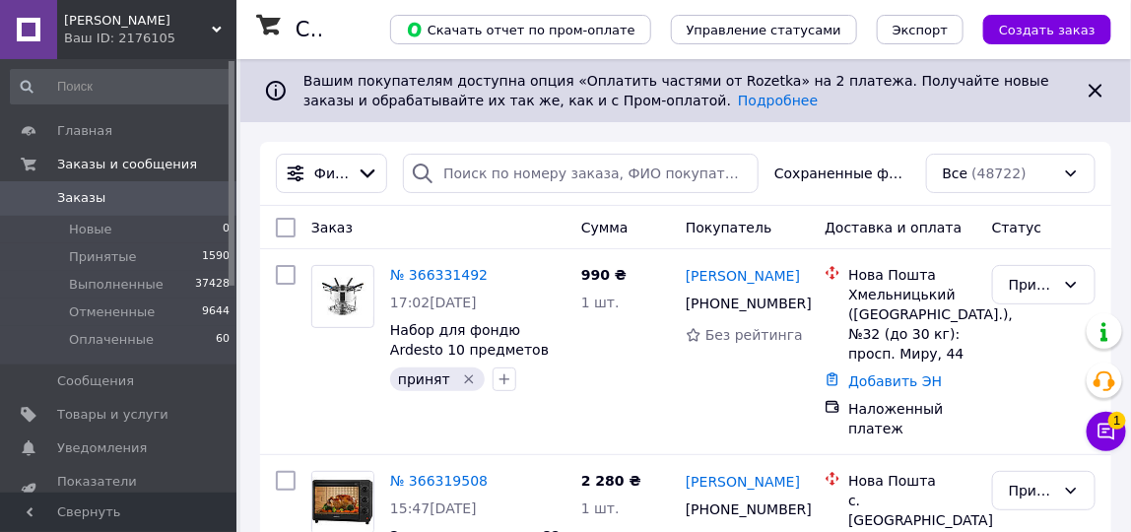
scroll to position [148, 0]
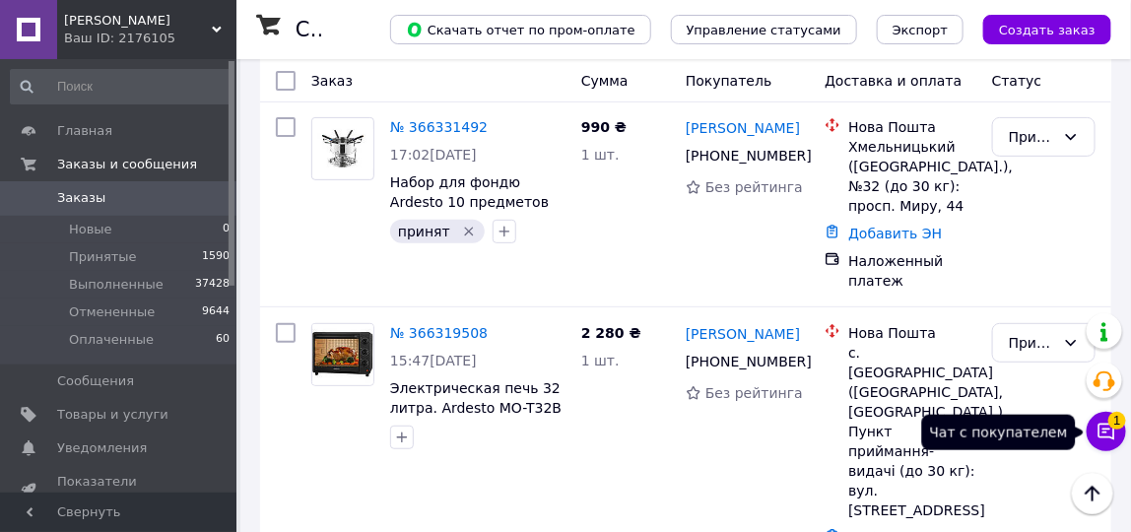
click at [1095, 435] on button "Чат с покупателем 1" at bounding box center [1105, 431] width 39 height 39
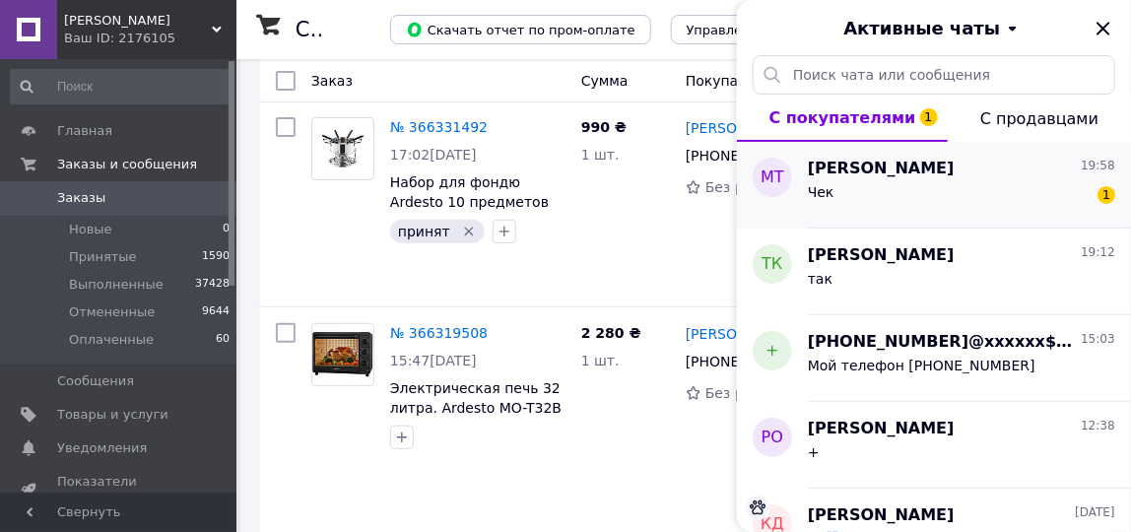
click at [849, 177] on span "[PERSON_NAME]" at bounding box center [881, 169] width 147 height 23
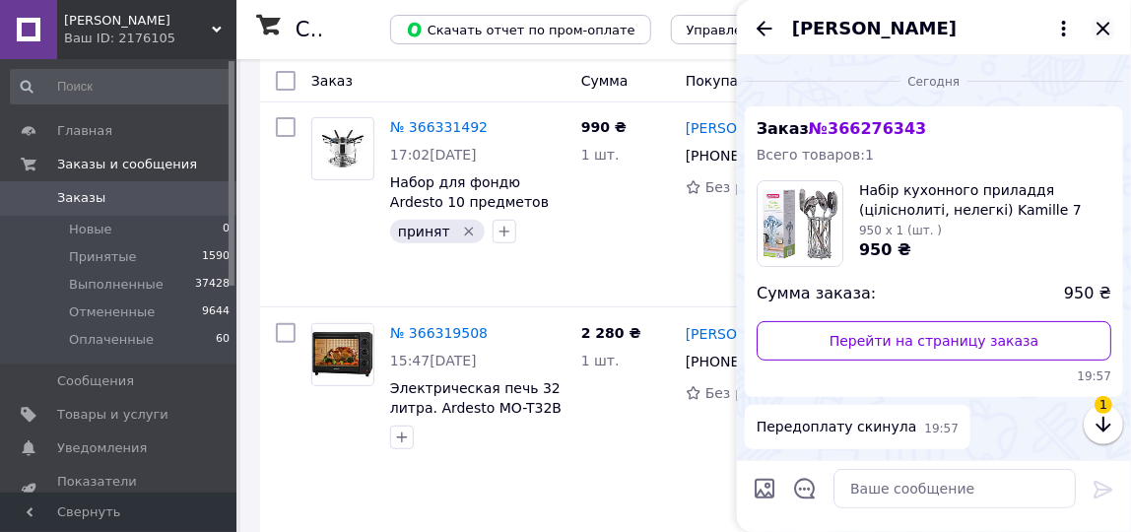
scroll to position [459, 0]
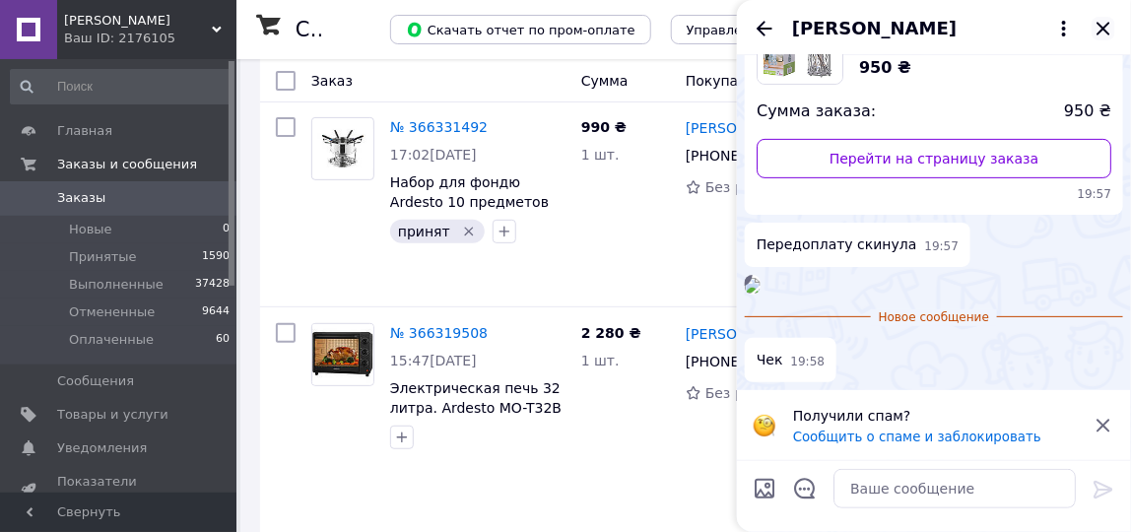
click at [1100, 28] on icon "Закрыть" at bounding box center [1103, 29] width 24 height 24
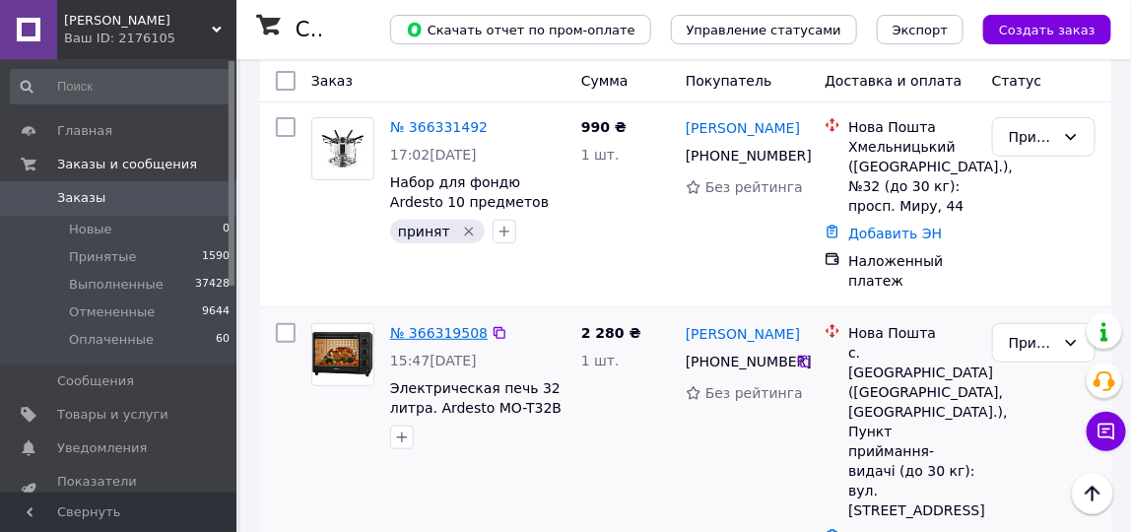
click at [410, 331] on link "№ 366319508" at bounding box center [438, 333] width 97 height 16
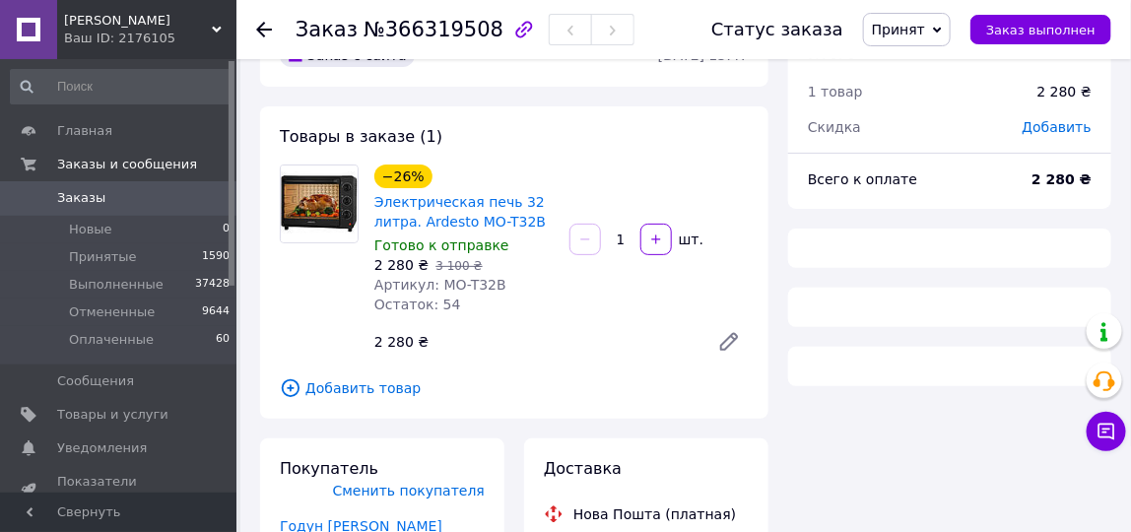
scroll to position [67, 0]
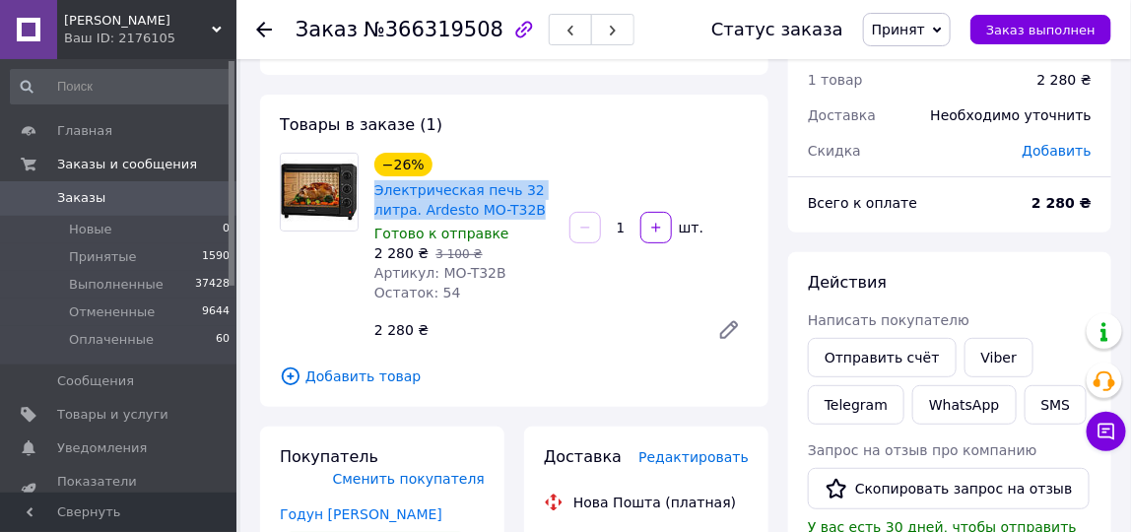
drag, startPoint x: 368, startPoint y: 185, endPoint x: 529, endPoint y: 211, distance: 162.6
click at [529, 211] on div "−26% Электрическая печь 32 литра. Ardesto MO-T32B Готово к отправке 2 280 ₴   3…" at bounding box center [463, 228] width 195 height 158
copy link "Электрическая печь 32 литра. Ardesto MO-T32B"
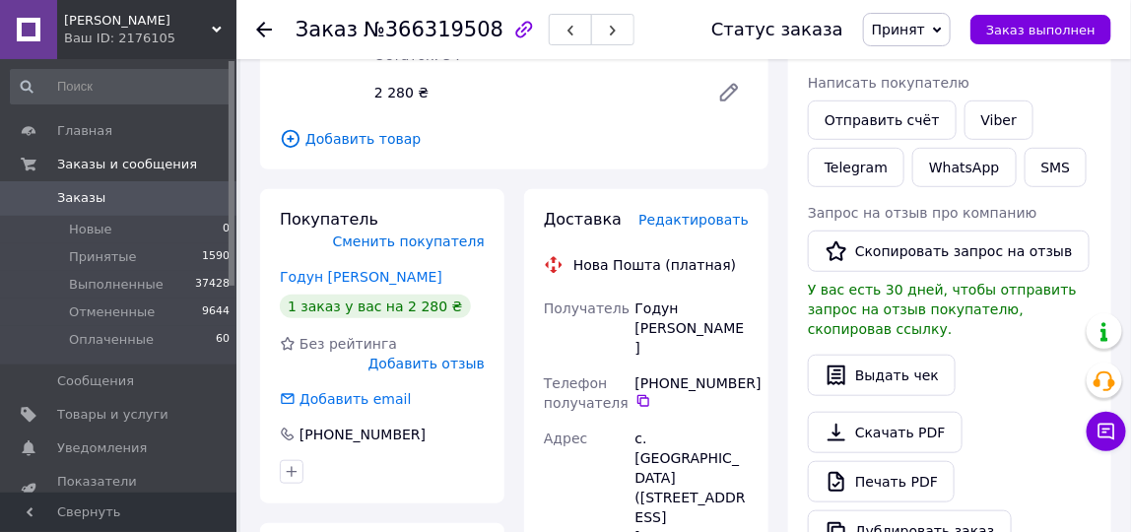
scroll to position [332, 0]
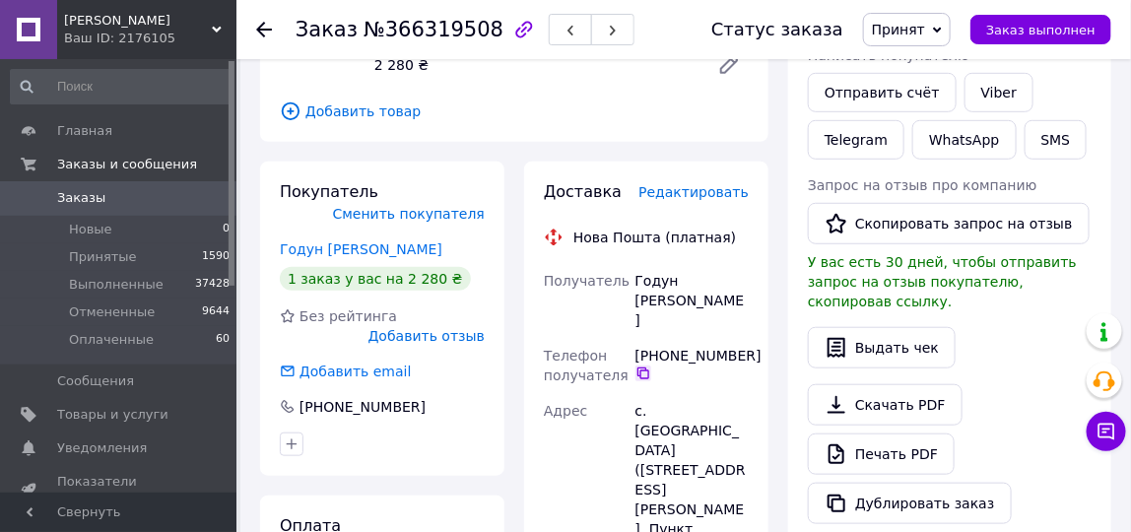
click at [643, 365] on icon at bounding box center [643, 373] width 16 height 16
drag, startPoint x: 633, startPoint y: 284, endPoint x: 725, endPoint y: 281, distance: 91.6
click at [738, 282] on div "Годун [PERSON_NAME]" at bounding box center [691, 300] width 121 height 75
copy div "Годун [PERSON_NAME]"
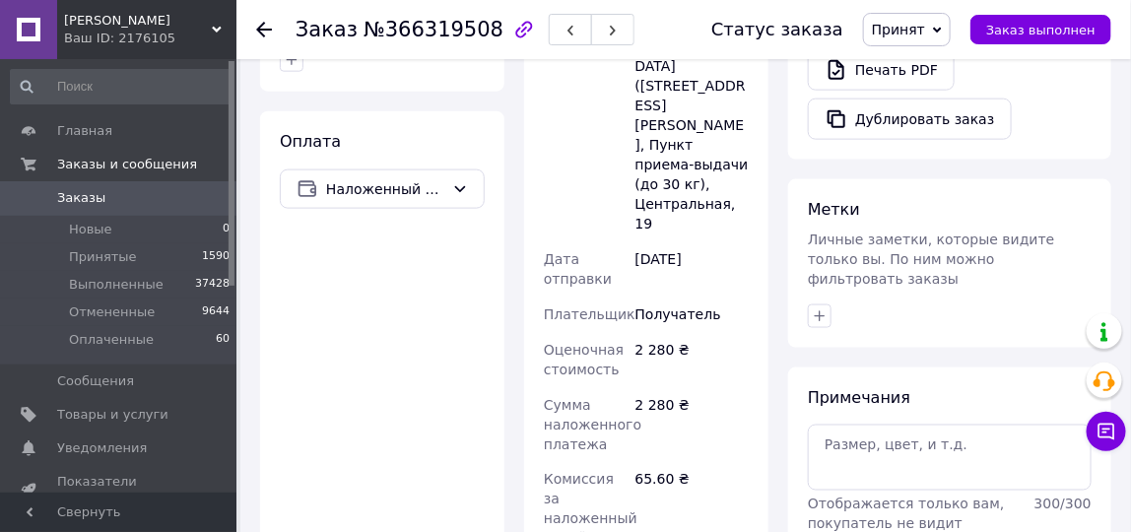
scroll to position [899, 0]
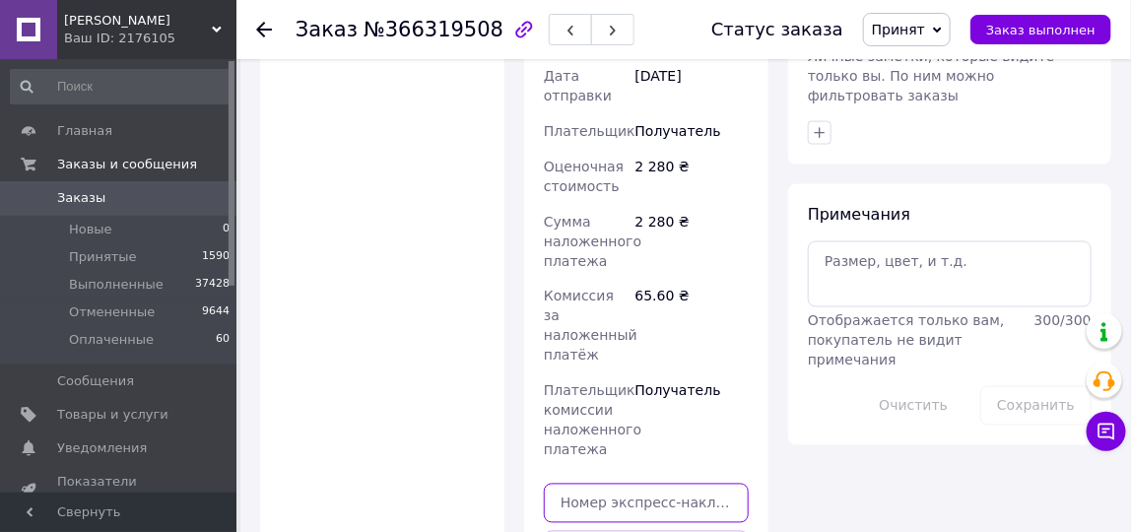
click at [624, 484] on input "text" at bounding box center [646, 503] width 205 height 39
paste input "20400483063267"
type input "20400483063267"
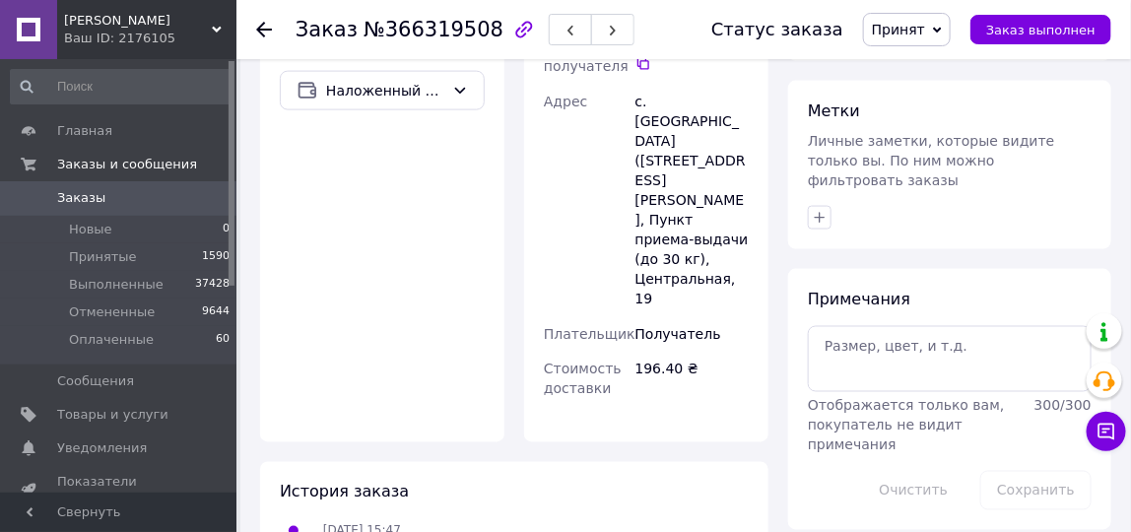
scroll to position [862, 0]
